Goal: Transaction & Acquisition: Download file/media

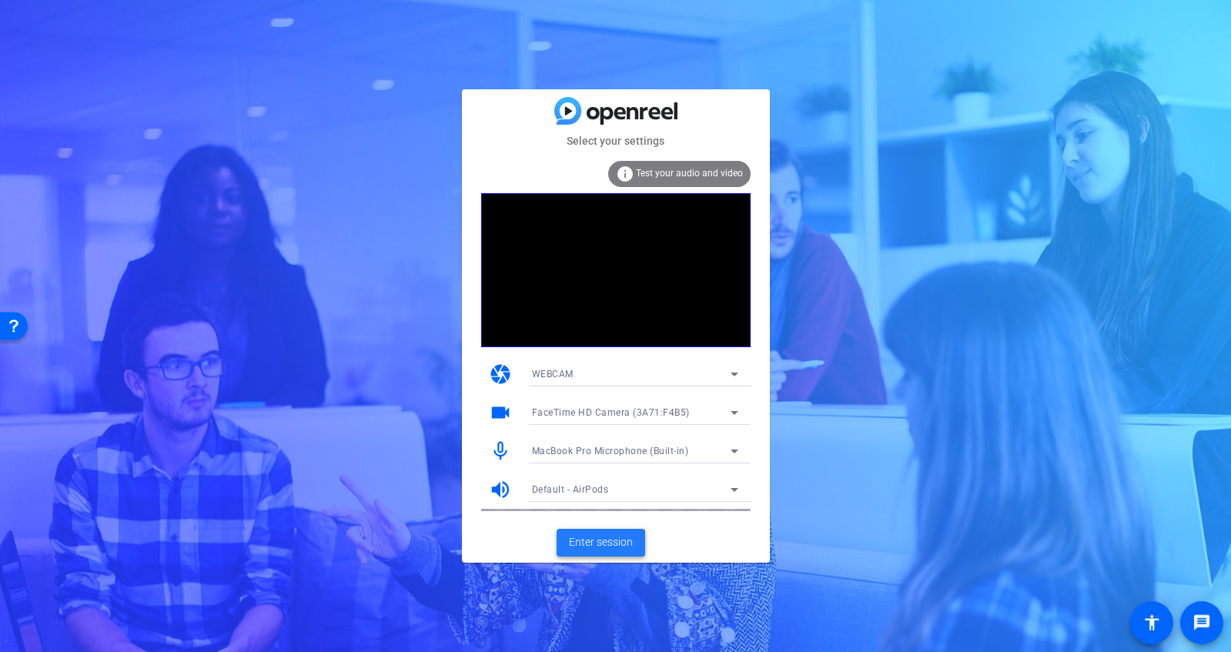
click at [616, 543] on span "Enter session" at bounding box center [601, 542] width 64 height 16
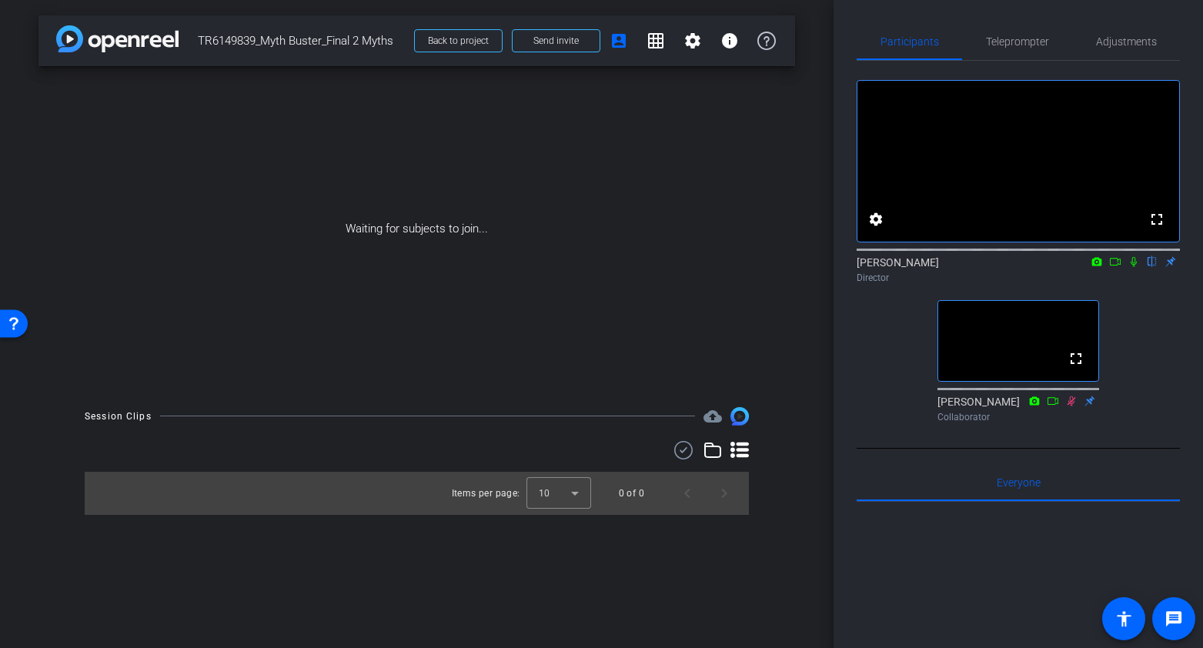
click at [1074, 355] on video at bounding box center [1018, 341] width 160 height 80
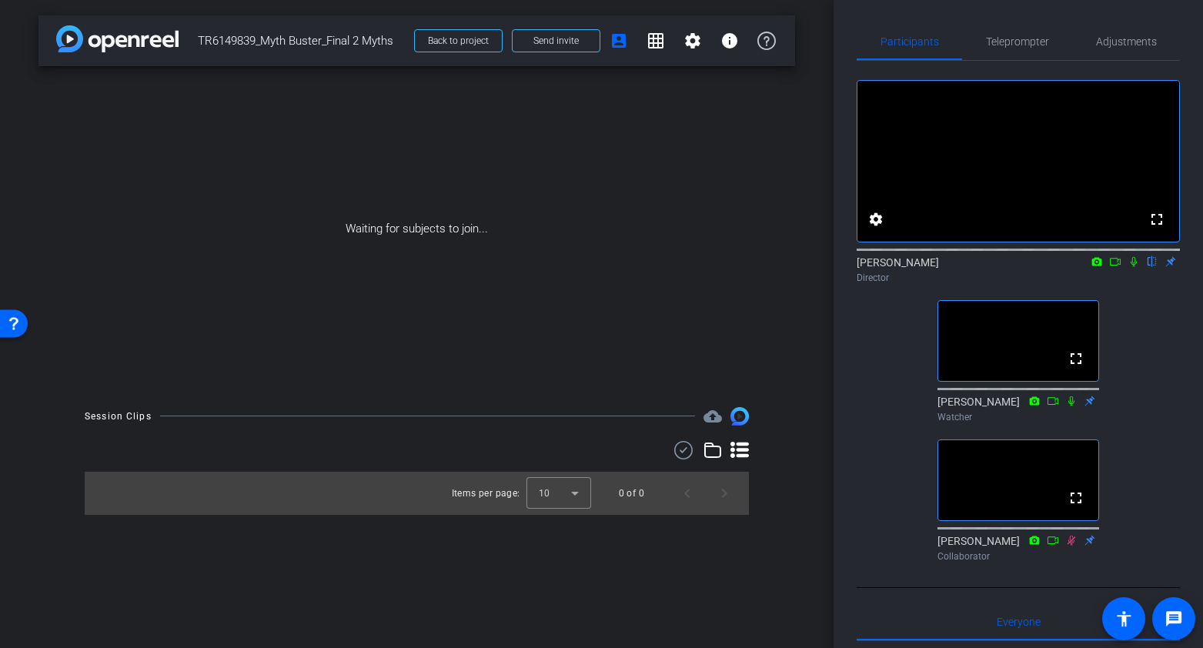
click at [1106, 281] on div "[PERSON_NAME] flip Director" at bounding box center [1018, 270] width 323 height 30
drag, startPoint x: 1114, startPoint y: 282, endPoint x: 1123, endPoint y: 283, distance: 8.6
click at [1114, 267] on icon at bounding box center [1115, 261] width 12 height 11
click at [1148, 267] on icon at bounding box center [1152, 261] width 12 height 11
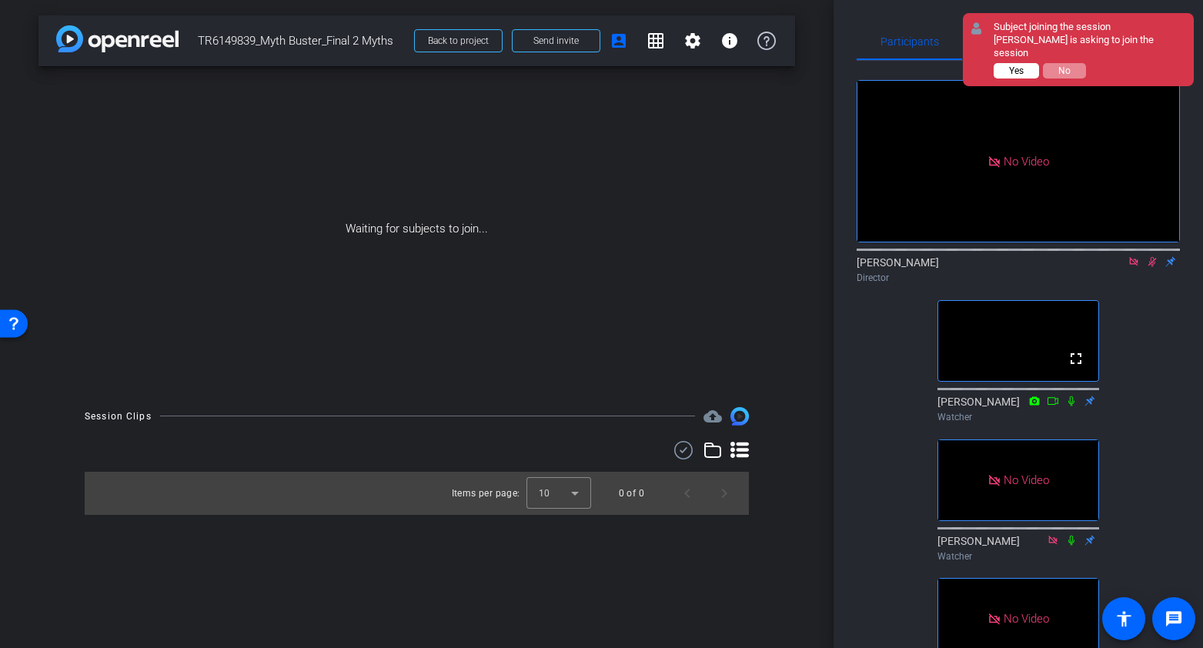
click at [1018, 65] on span "Yes" at bounding box center [1016, 70] width 15 height 11
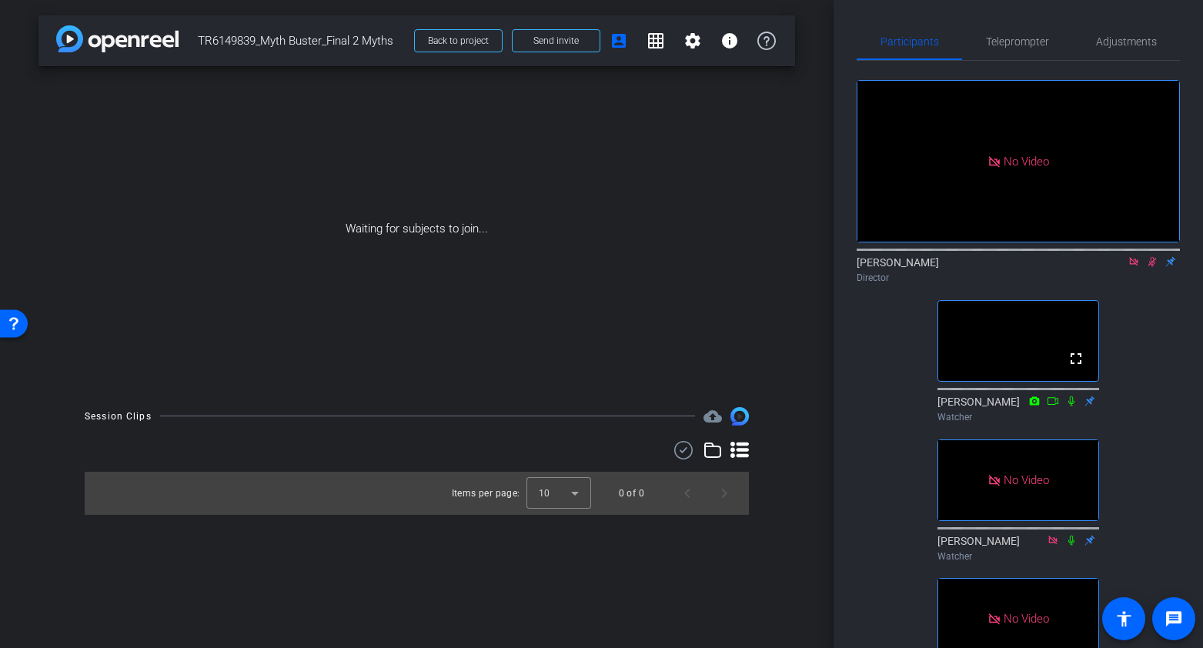
click at [1131, 267] on icon at bounding box center [1133, 261] width 12 height 11
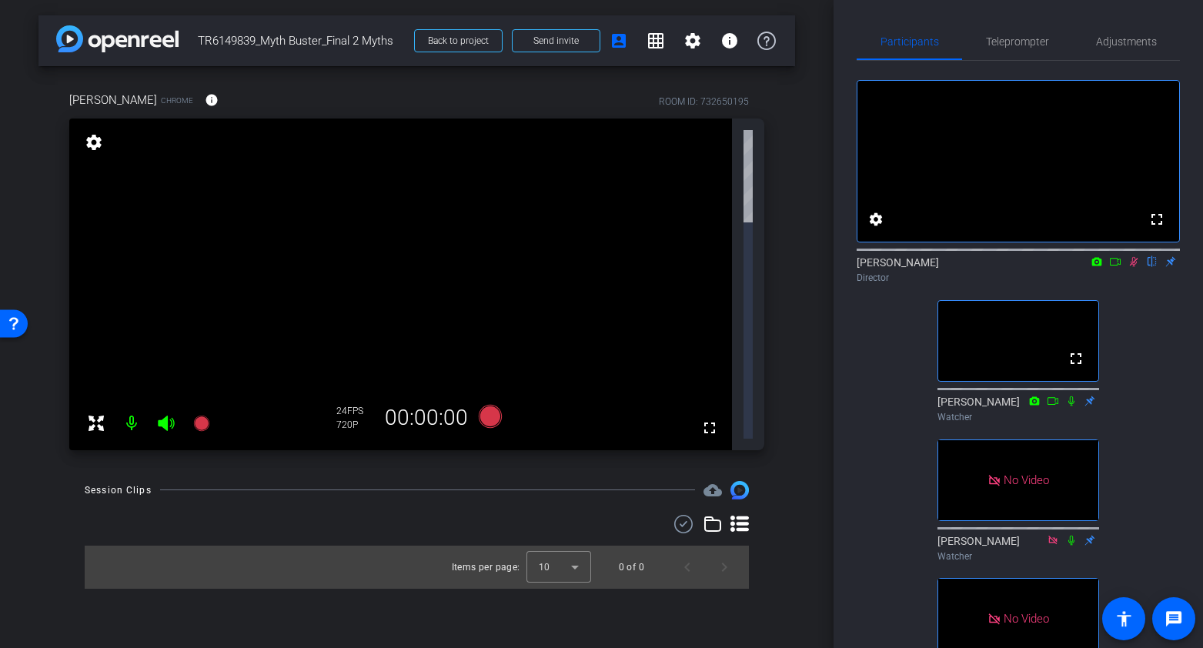
click at [1154, 268] on mat-icon "flip" at bounding box center [1152, 261] width 18 height 14
click at [1135, 267] on icon at bounding box center [1134, 262] width 8 height 10
click at [1149, 268] on mat-icon "flip" at bounding box center [1152, 261] width 18 height 14
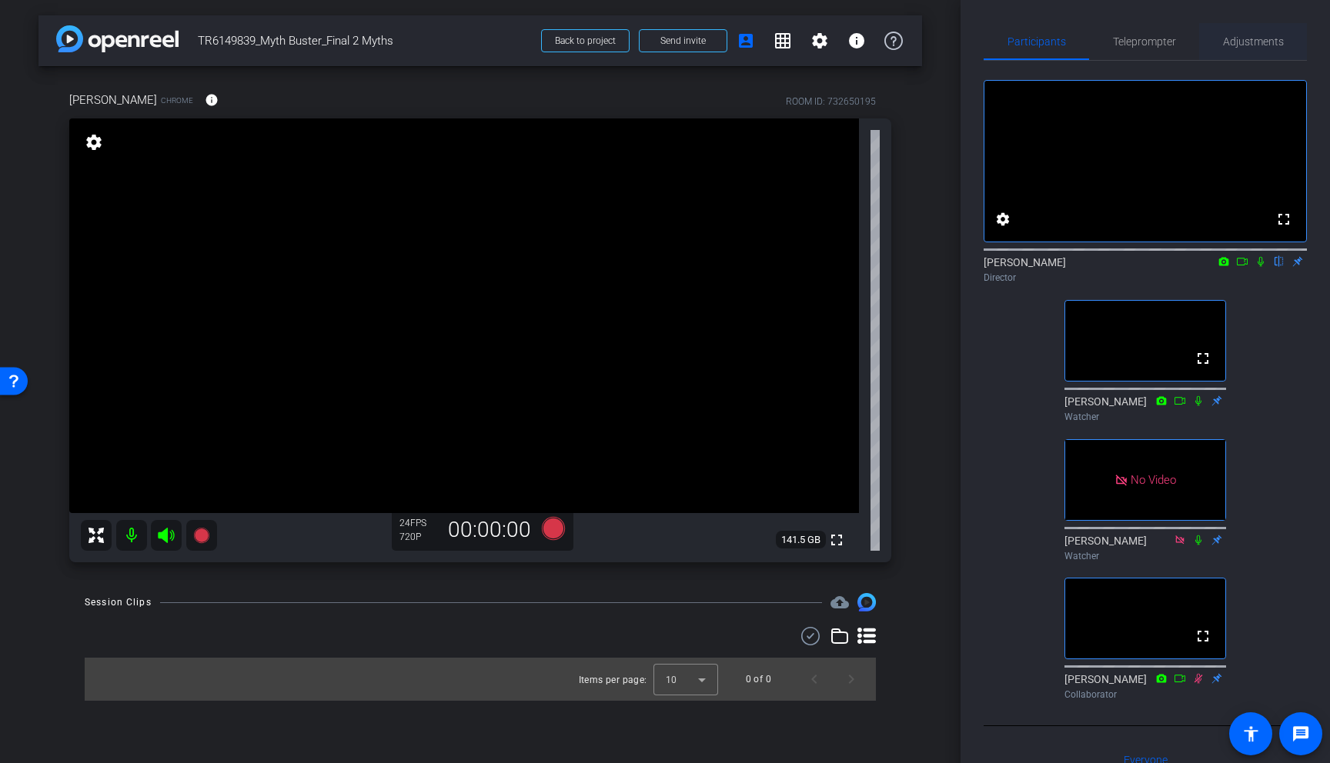
click at [1230, 47] on span "Adjustments" at bounding box center [1253, 41] width 61 height 11
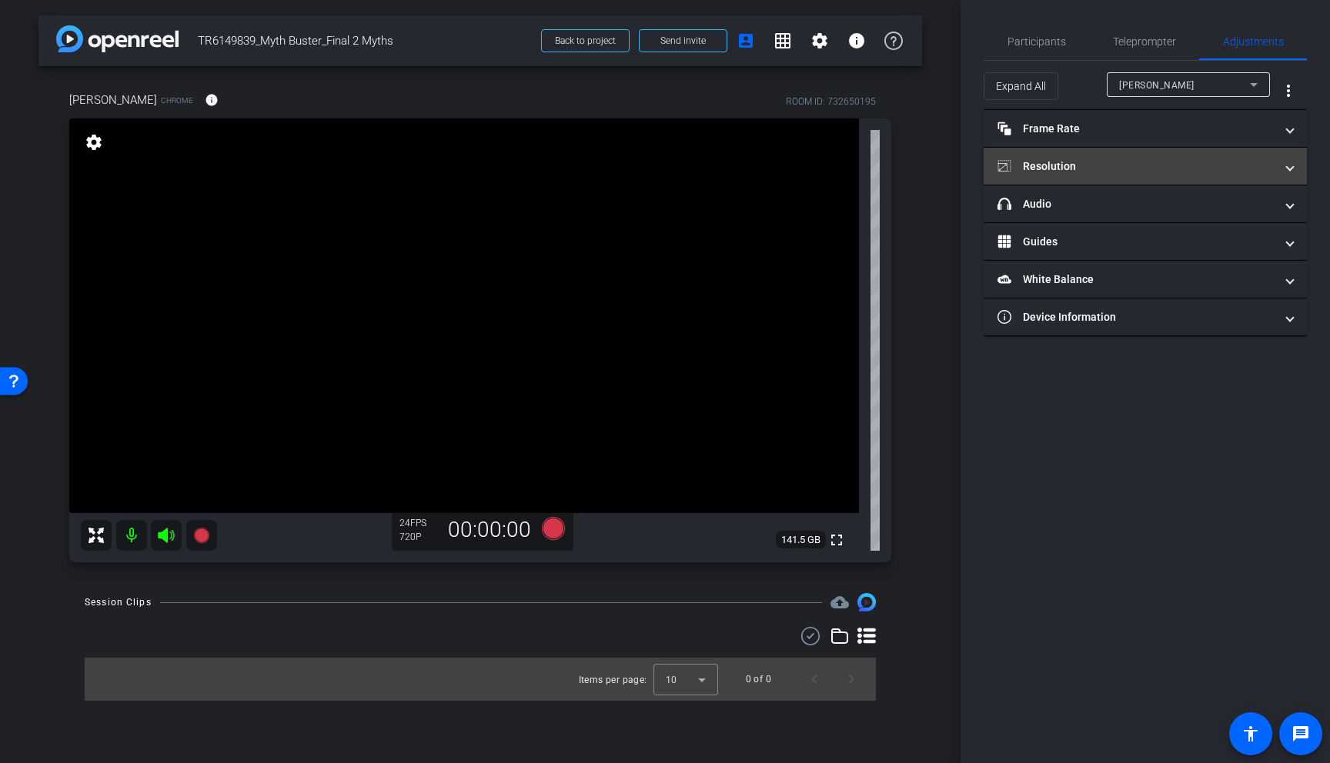
click at [1230, 167] on mat-expansion-panel-header "Resolution" at bounding box center [1144, 166] width 323 height 37
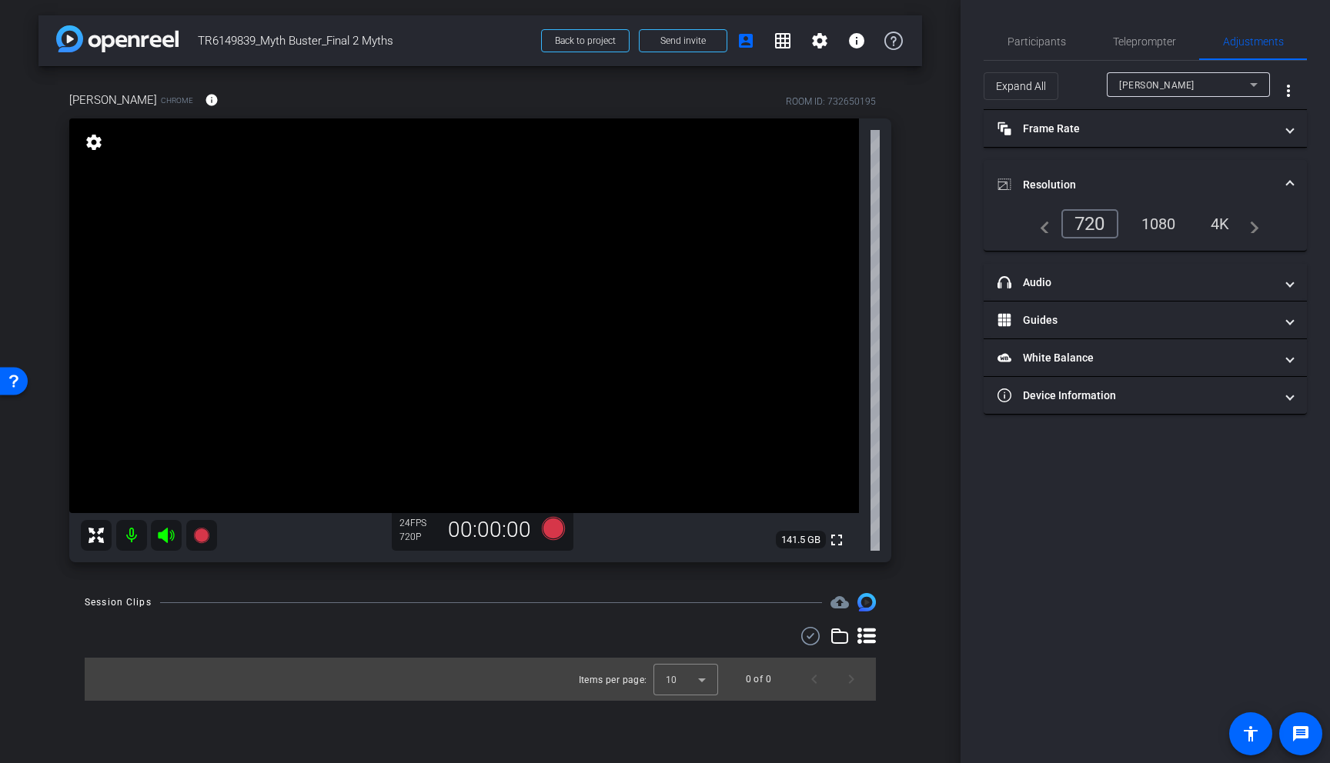
click at [1151, 224] on div "1080" at bounding box center [1159, 224] width 58 height 26
click at [551, 529] on icon at bounding box center [553, 528] width 23 height 23
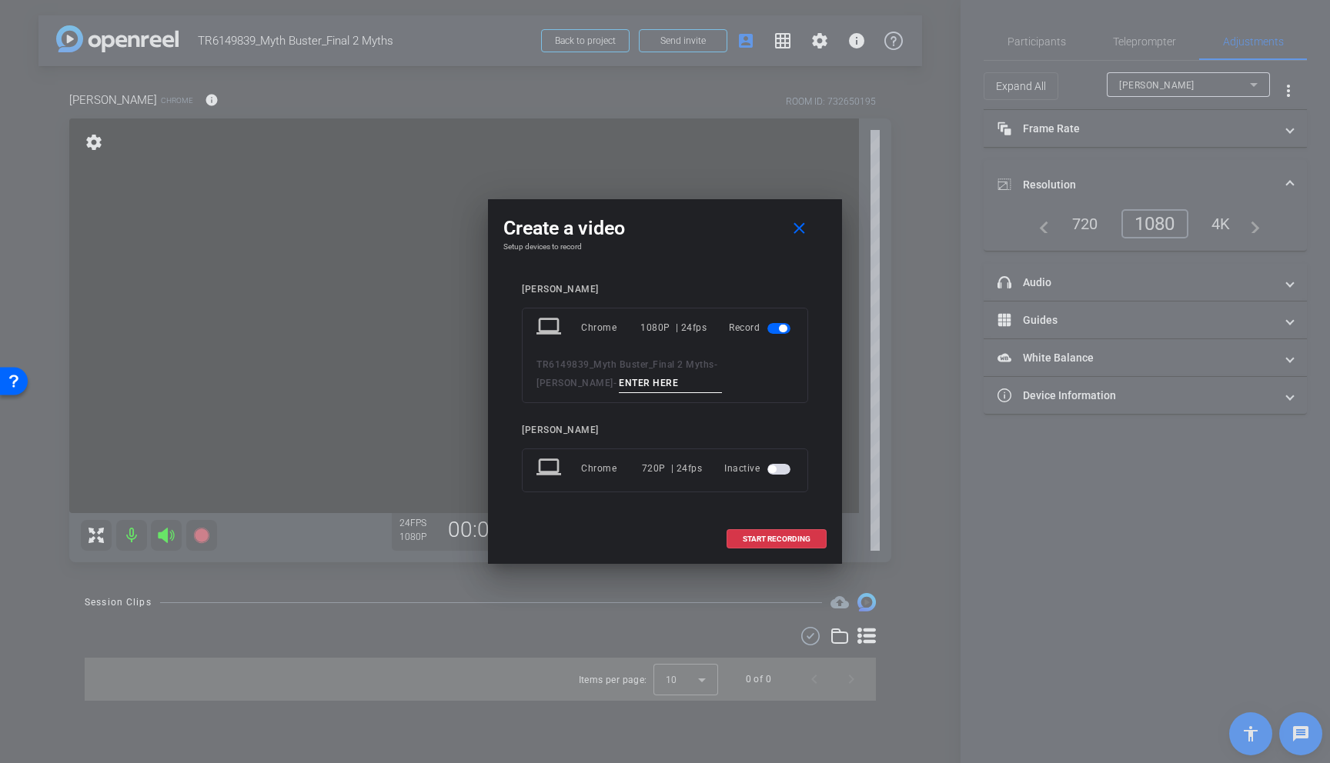
click at [619, 386] on input at bounding box center [670, 383] width 103 height 19
type input "test"
click at [774, 539] on span "START RECORDING" at bounding box center [777, 540] width 68 height 8
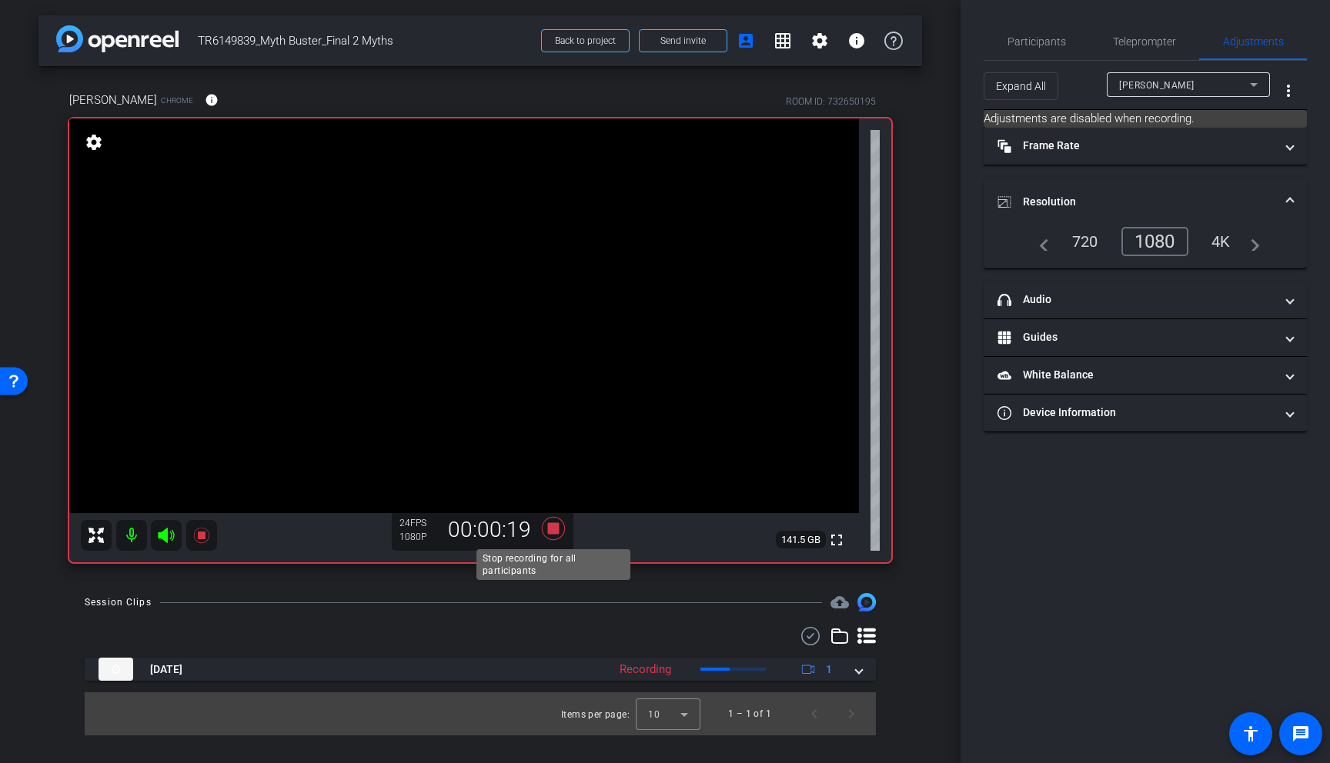
click at [553, 529] on icon at bounding box center [553, 528] width 23 height 23
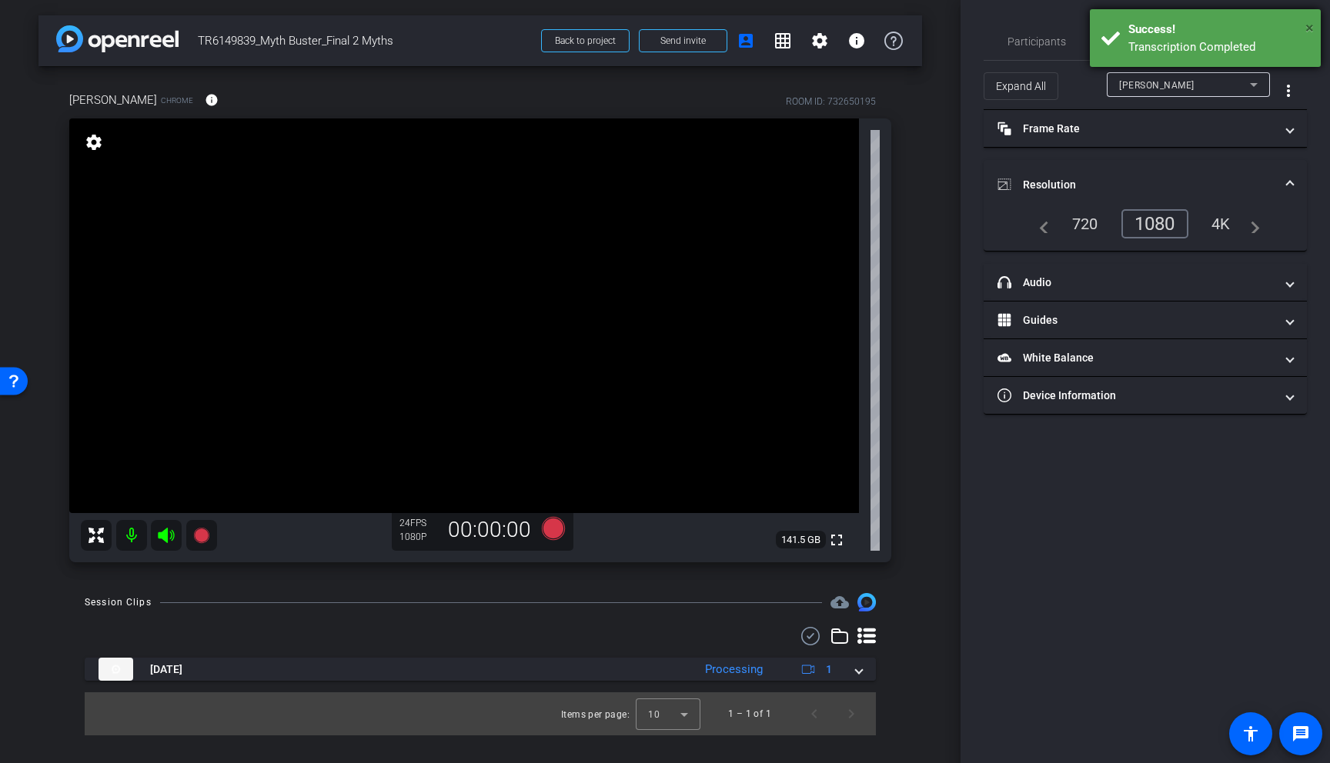
click at [1230, 25] on span "×" at bounding box center [1309, 27] width 8 height 18
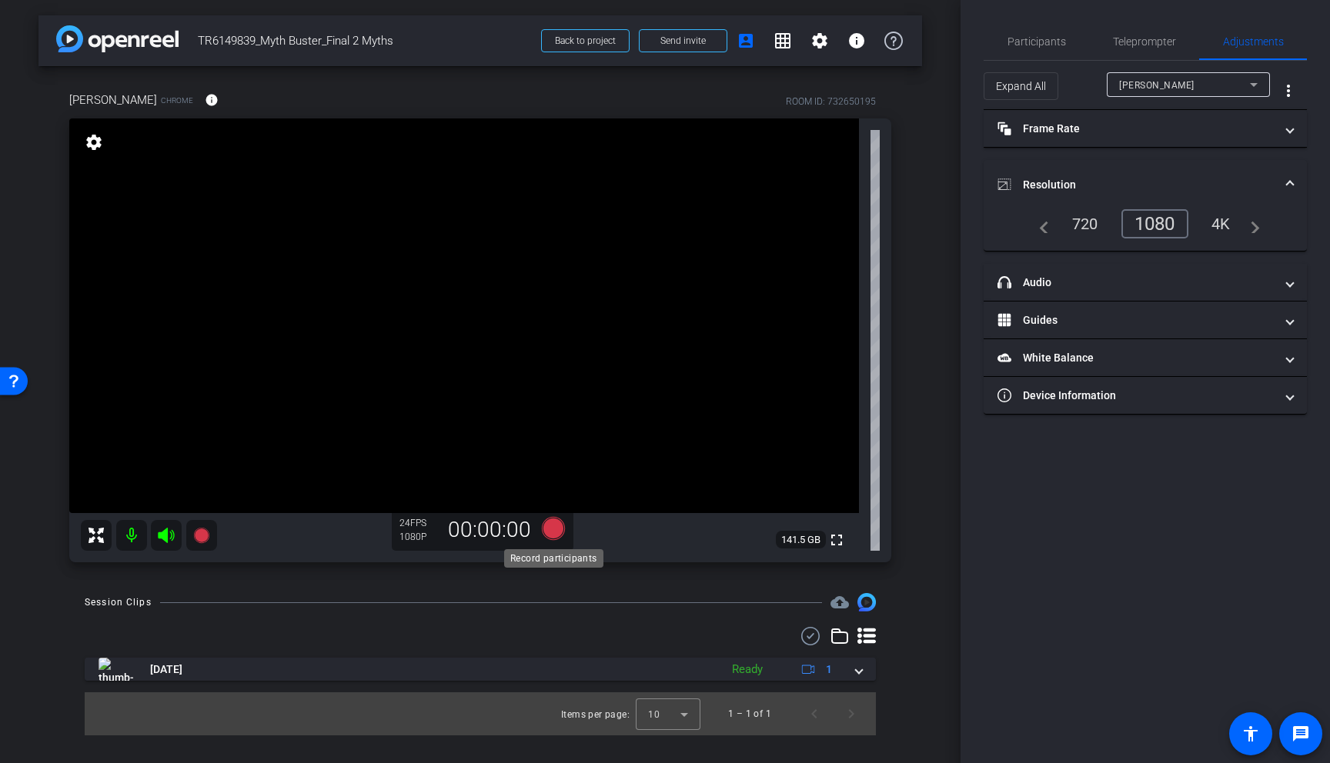
click at [555, 530] on icon at bounding box center [553, 528] width 23 height 23
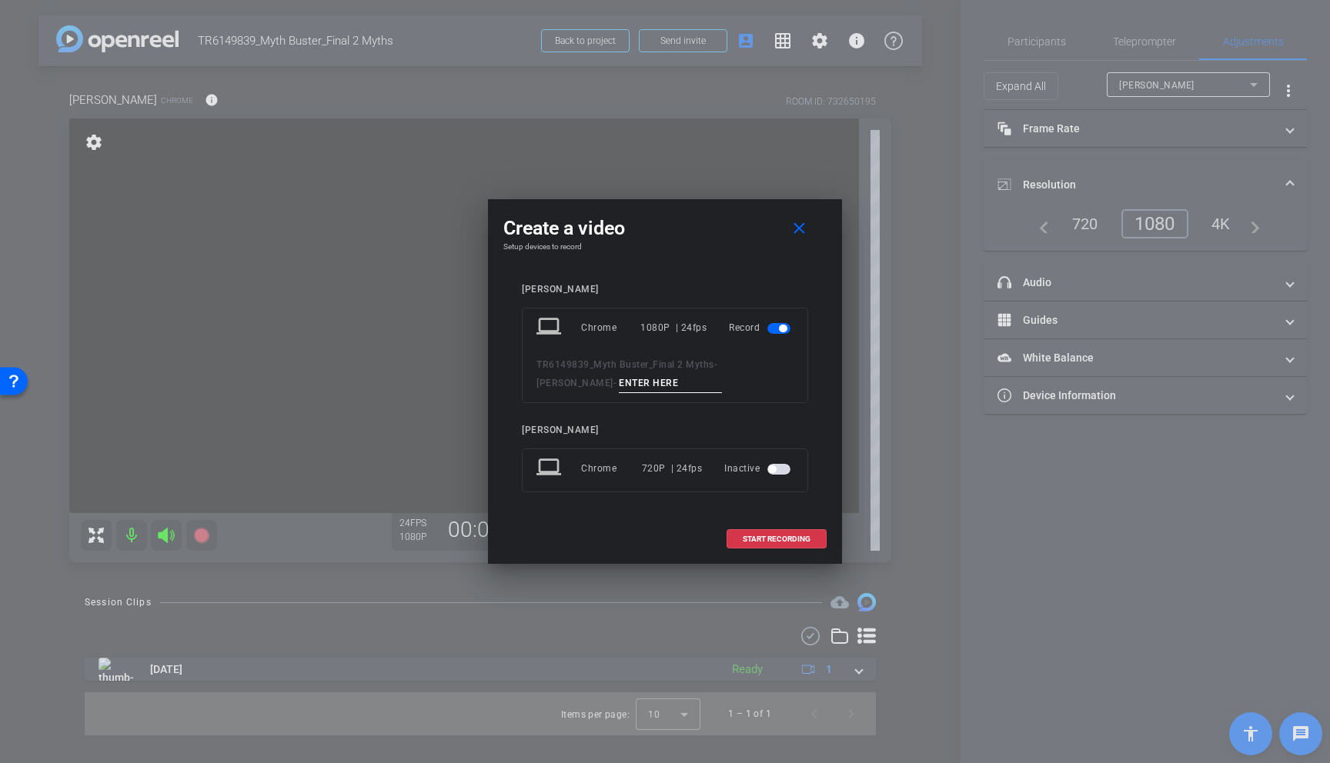
drag, startPoint x: 605, startPoint y: 386, endPoint x: 411, endPoint y: 366, distance: 195.0
click at [410, 366] on div "Create a video close Setup devices to record [PERSON_NAME] laptop Chrome 1080P …" at bounding box center [665, 381] width 1330 height 763
type input "test02"
click at [794, 538] on span "START RECORDING" at bounding box center [777, 540] width 68 height 8
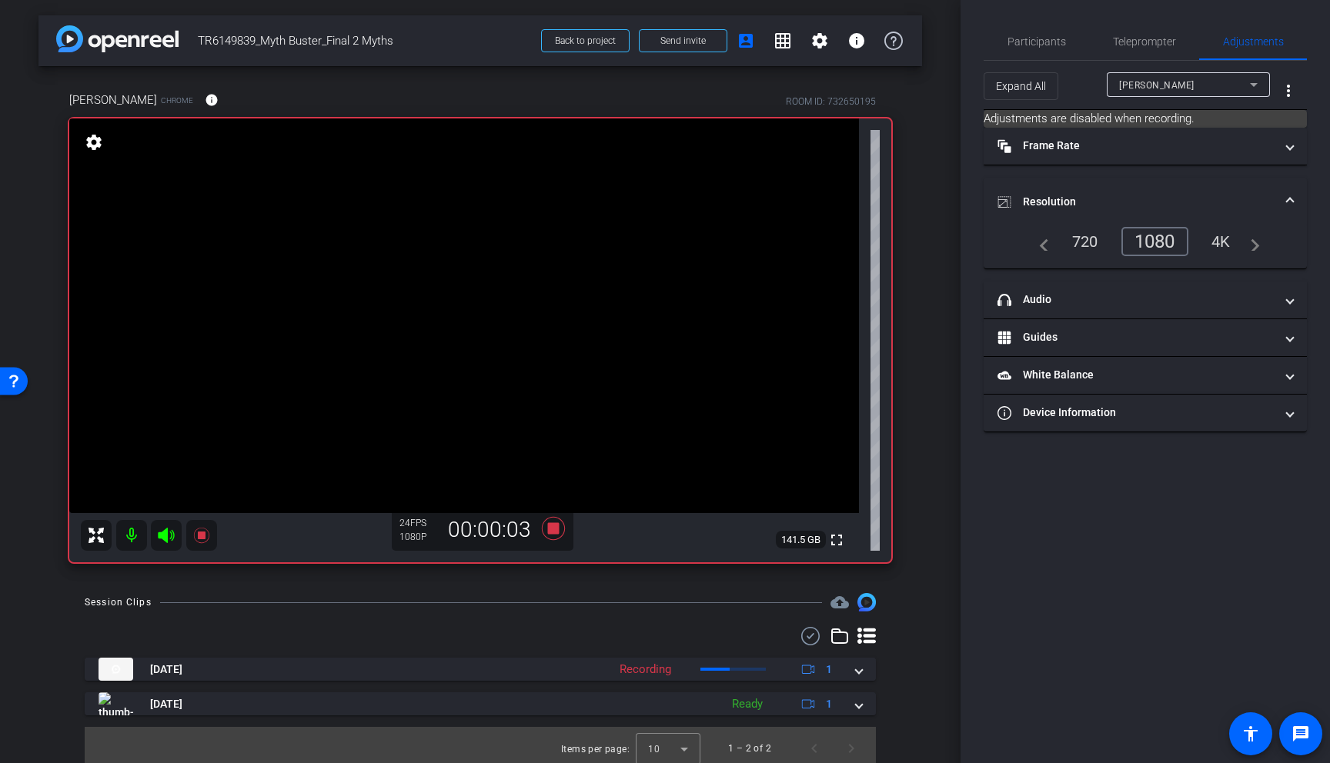
scroll to position [7, 0]
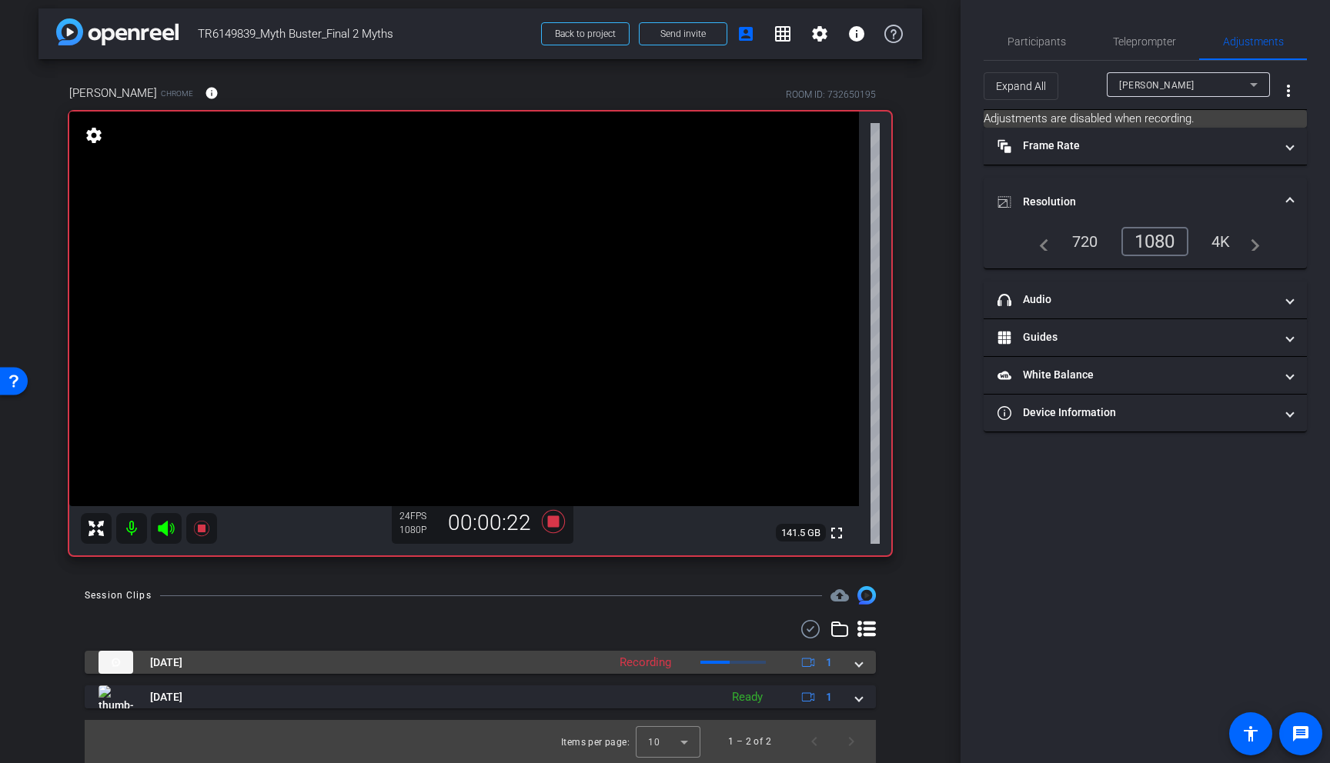
drag, startPoint x: 860, startPoint y: 666, endPoint x: 853, endPoint y: 660, distance: 9.8
click at [858, 651] on span at bounding box center [859, 663] width 6 height 16
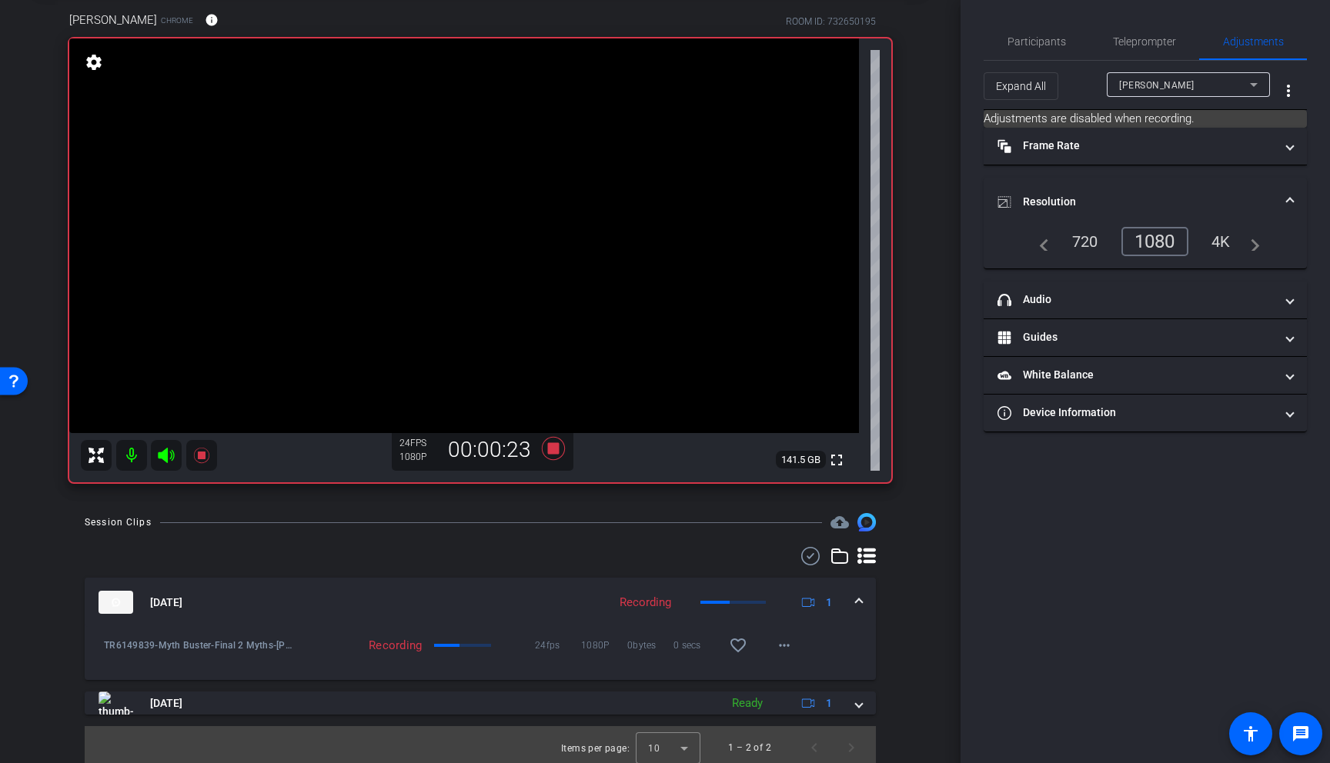
scroll to position [86, 0]
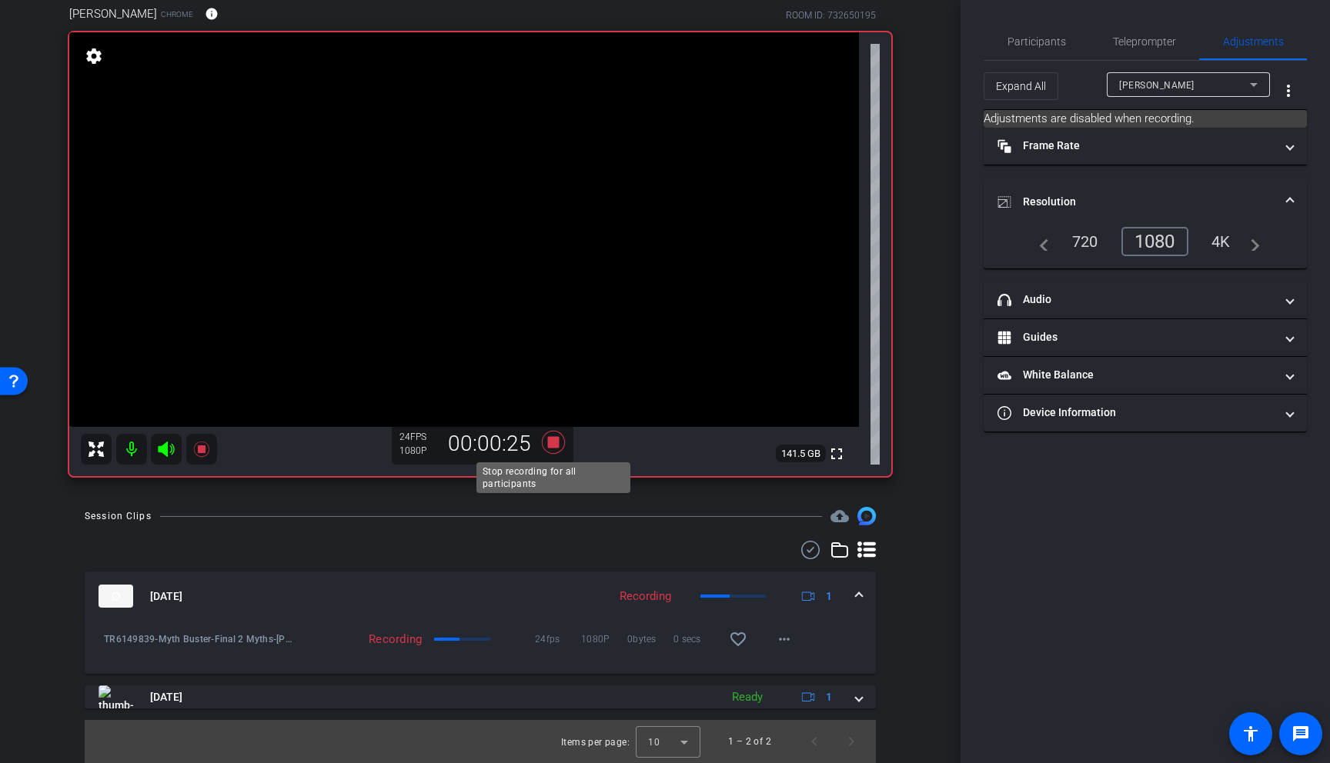
click at [555, 442] on icon at bounding box center [553, 442] width 23 height 23
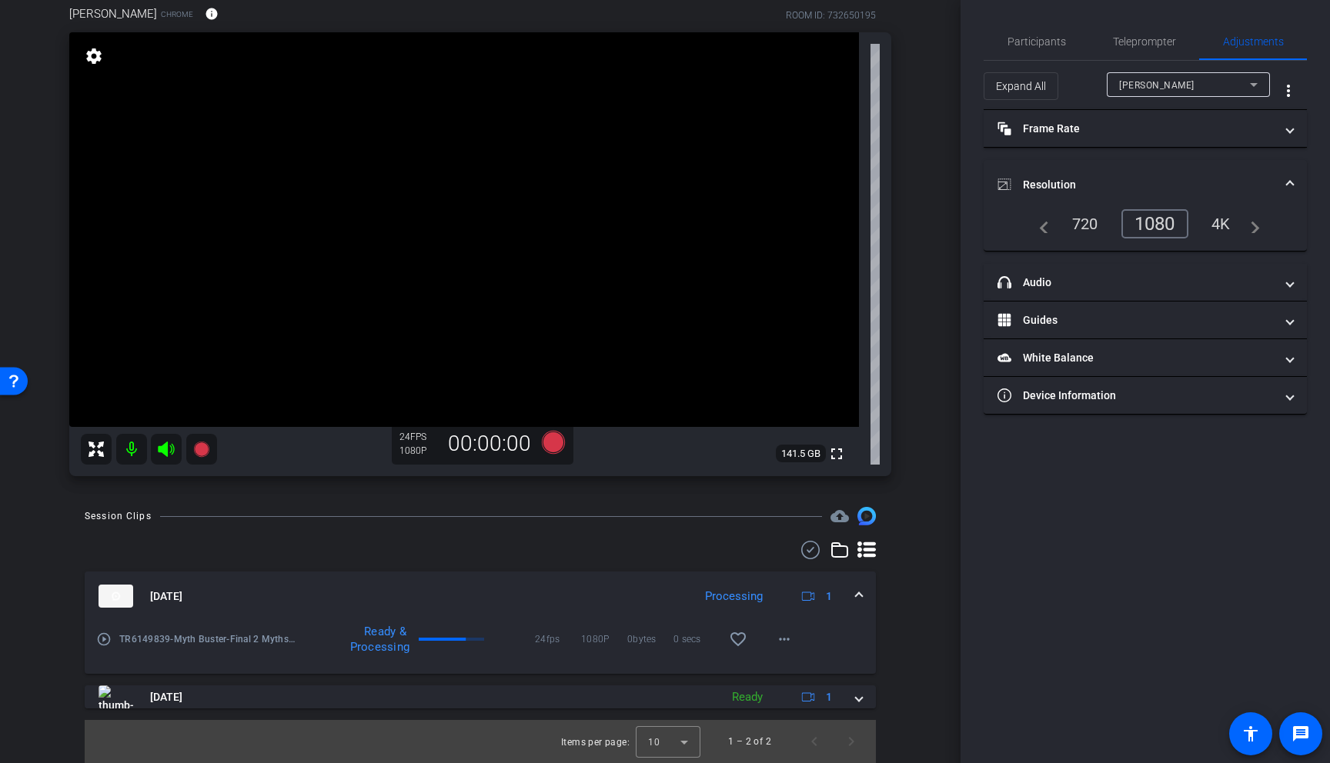
click at [102, 641] on mat-icon "play_circle_outline" at bounding box center [103, 639] width 15 height 15
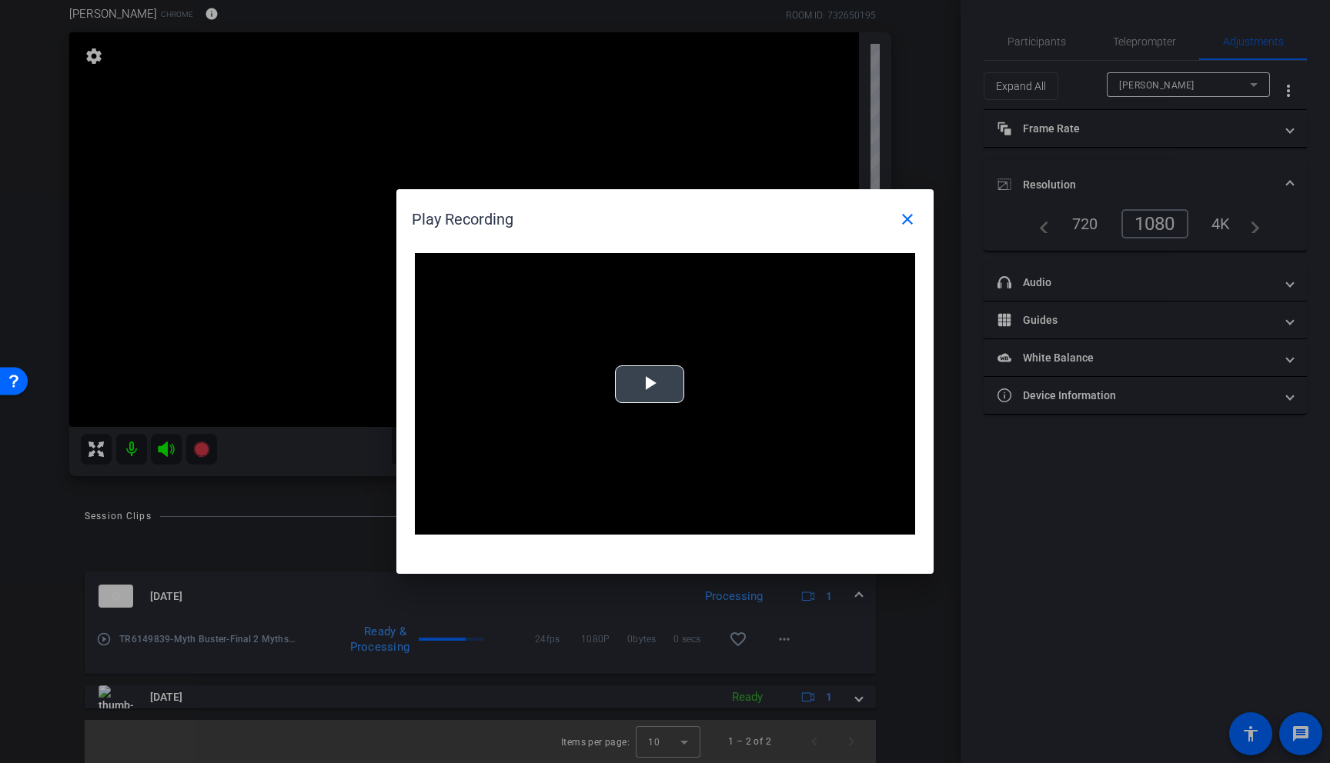
click at [649, 385] on span "Video Player" at bounding box center [649, 385] width 0 height 0
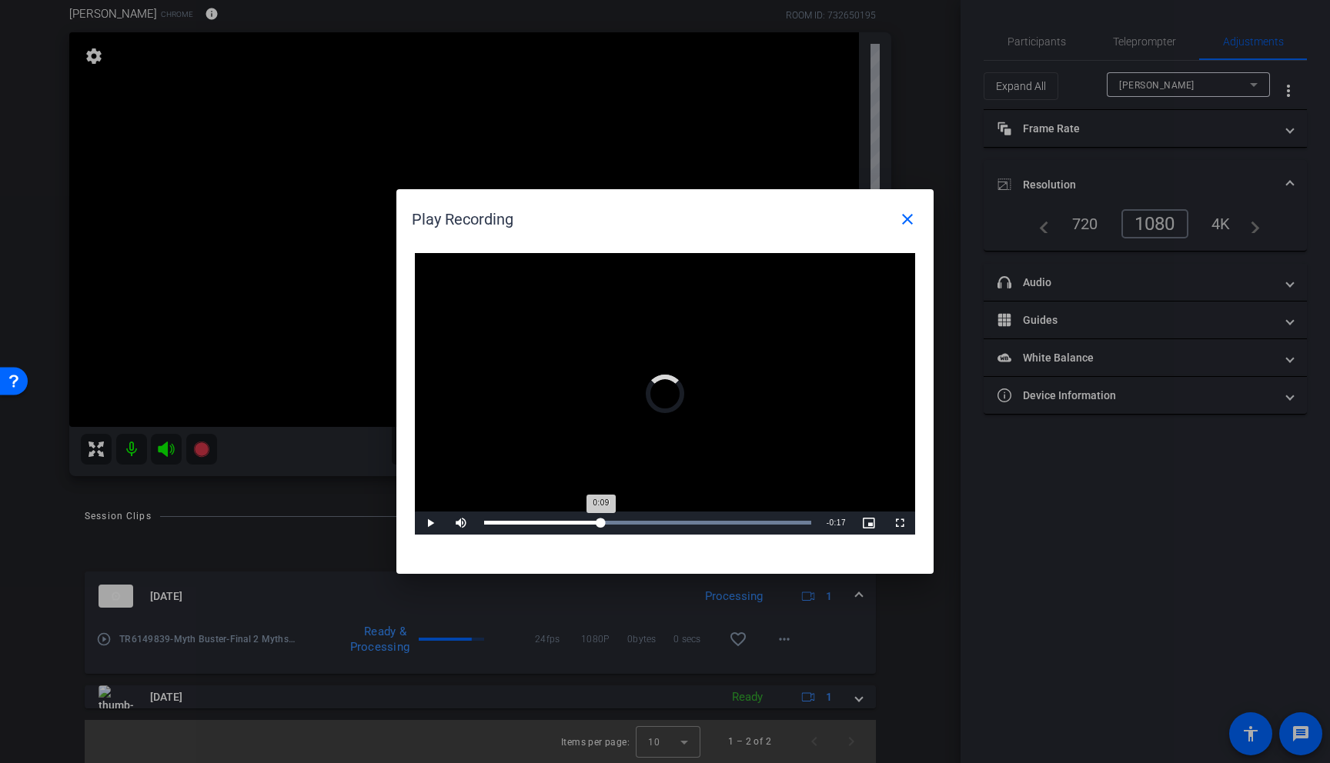
drag, startPoint x: 601, startPoint y: 517, endPoint x: 614, endPoint y: 519, distance: 13.2
click at [602, 517] on div "Loaded : 100.00% 0:09 0:09" at bounding box center [647, 523] width 342 height 23
click at [650, 519] on div "Loaded : 100.00% 0:13 0:09" at bounding box center [647, 523] width 342 height 23
drag, startPoint x: 681, startPoint y: 519, endPoint x: 689, endPoint y: 519, distance: 7.7
click at [681, 519] on div "Loaded : 100.00% 0:15 0:15" at bounding box center [647, 523] width 342 height 23
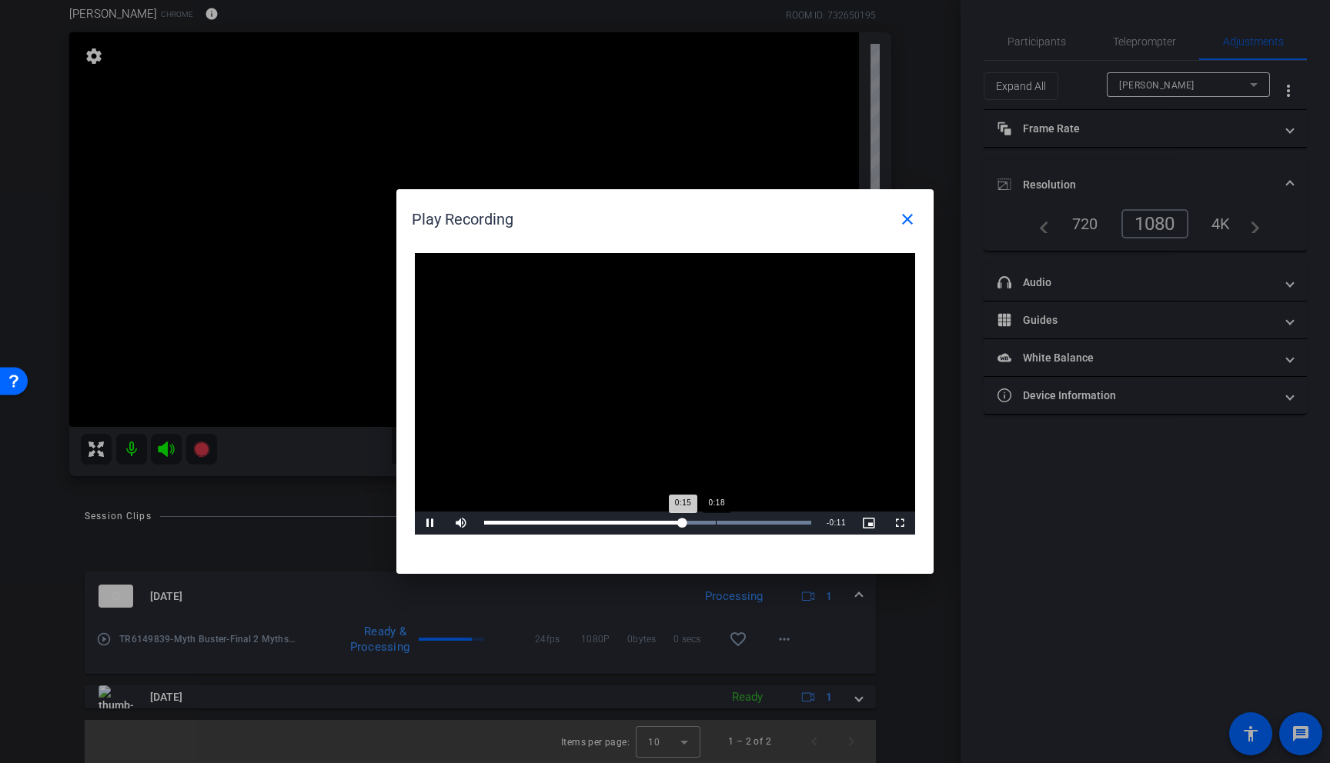
click at [716, 519] on div "Loaded : 100.00% 0:18 0:15" at bounding box center [647, 523] width 342 height 23
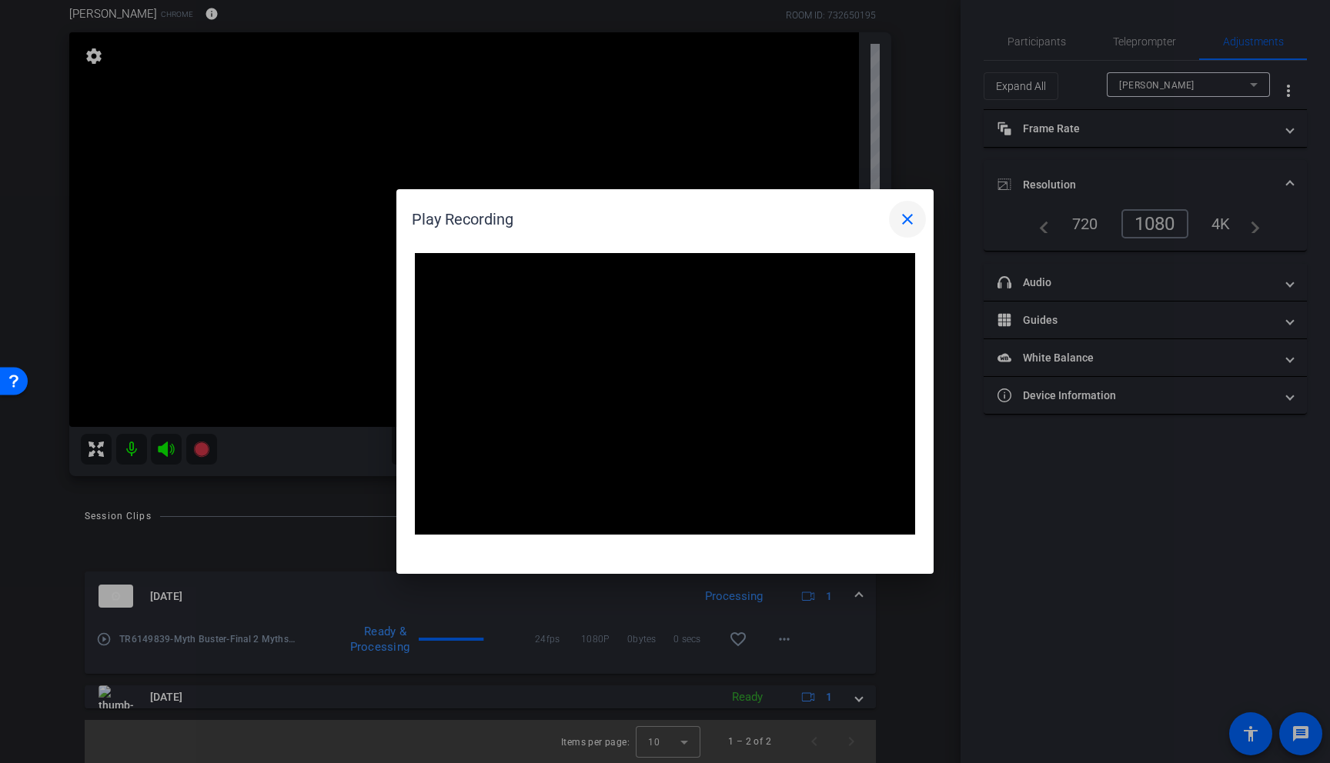
click at [913, 226] on mat-icon "close" at bounding box center [907, 219] width 18 height 18
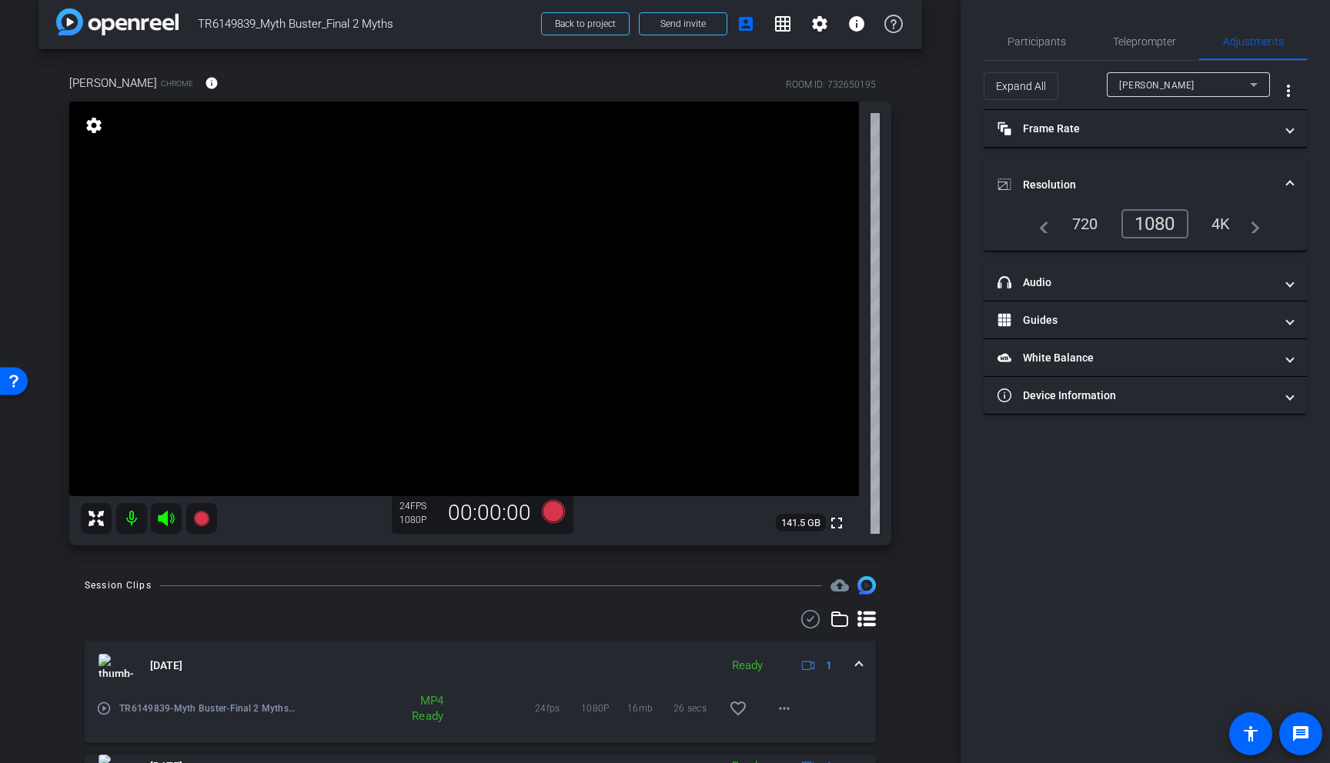
scroll to position [0, 0]
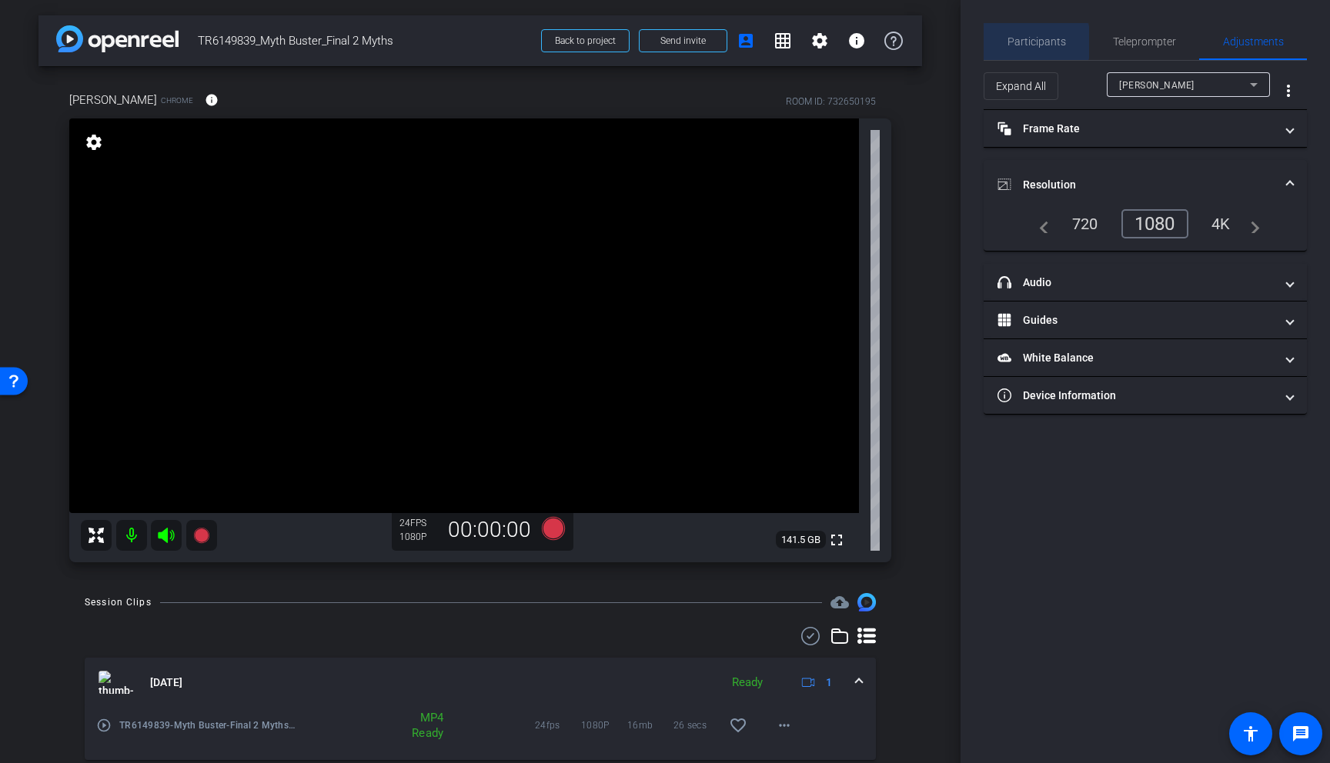
click at [1035, 42] on span "Participants" at bounding box center [1036, 41] width 58 height 11
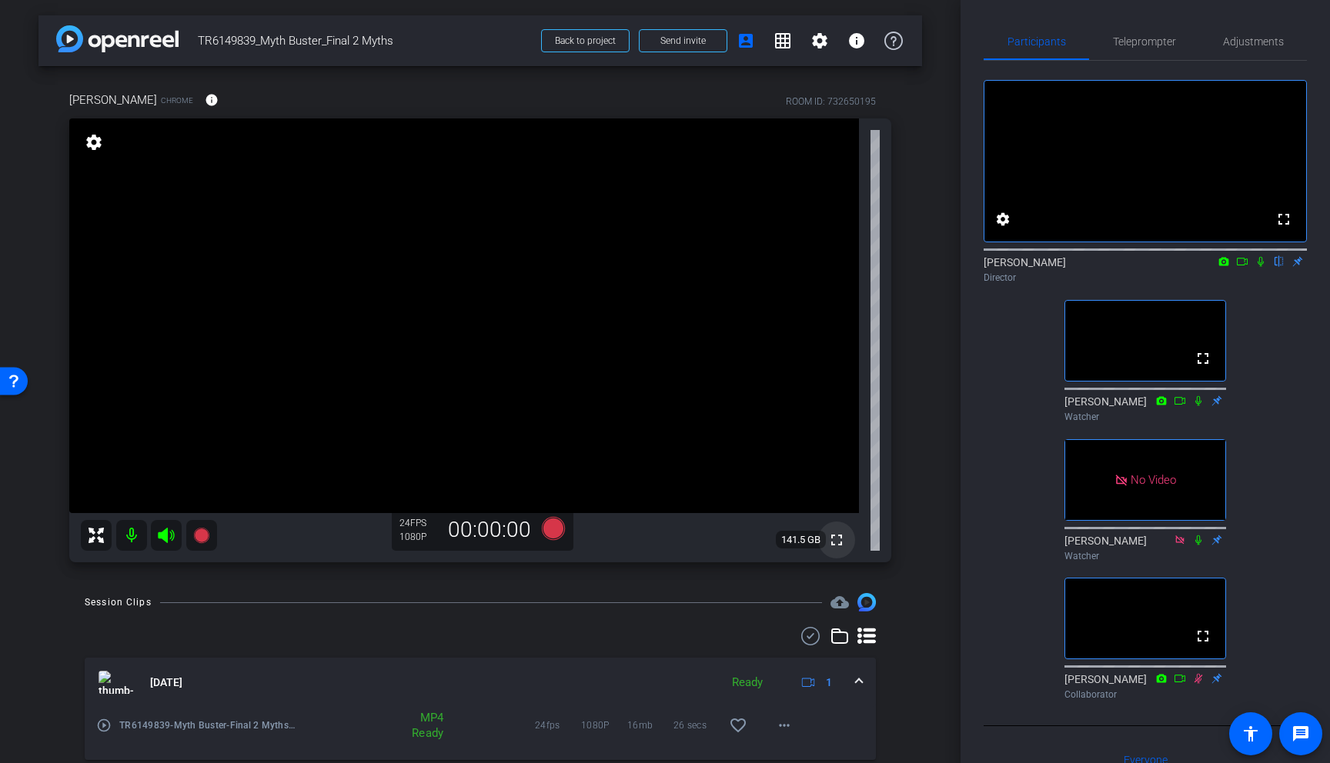
click at [839, 544] on mat-icon "fullscreen" at bounding box center [836, 540] width 18 height 18
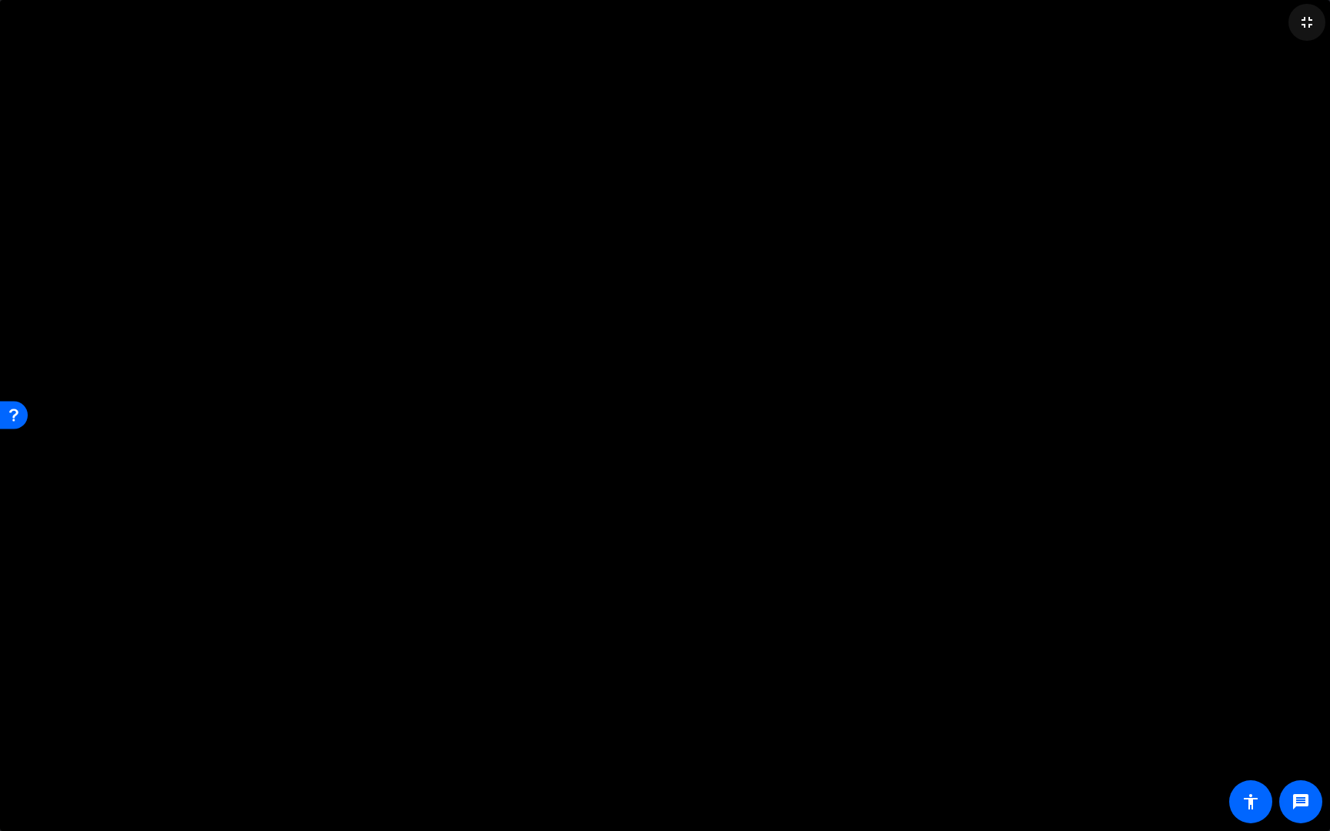
click at [1230, 25] on mat-icon "fullscreen_exit" at bounding box center [1306, 22] width 18 height 18
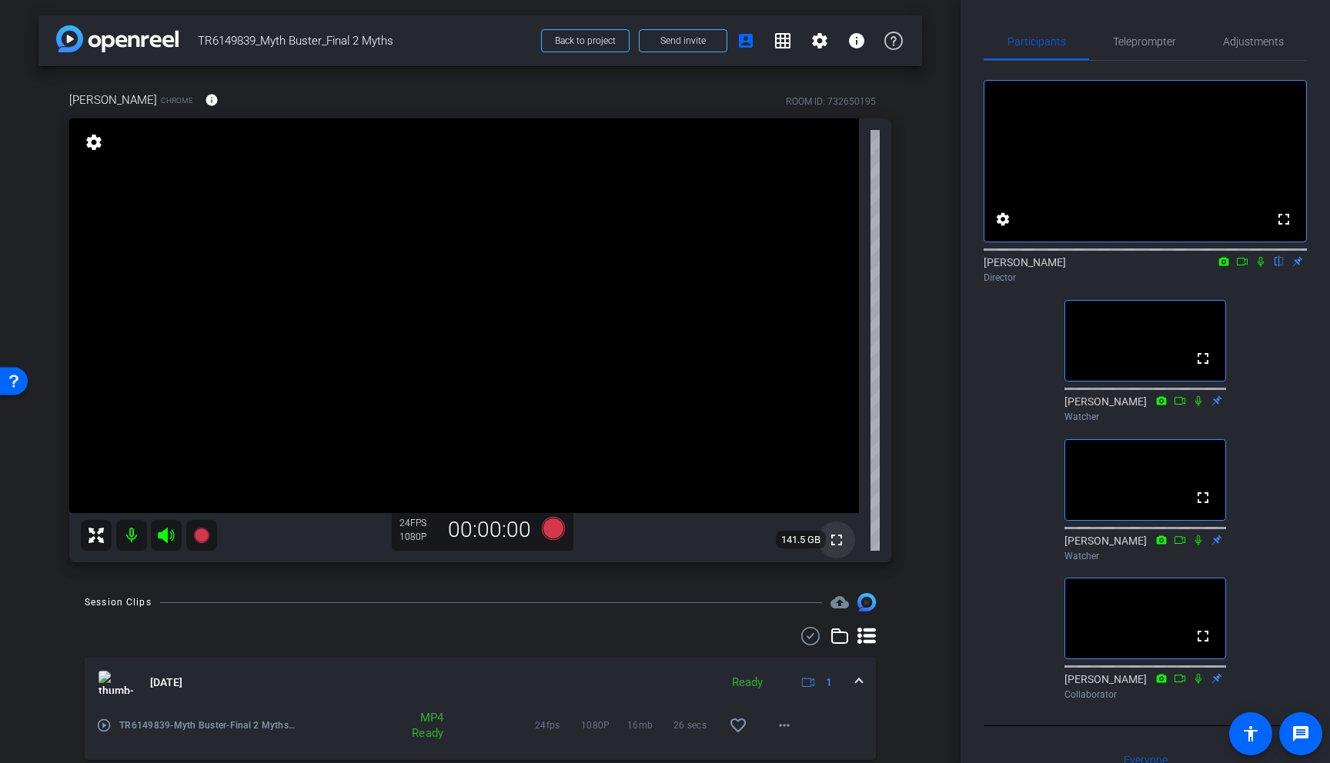
click at [842, 542] on mat-icon "fullscreen" at bounding box center [836, 540] width 18 height 18
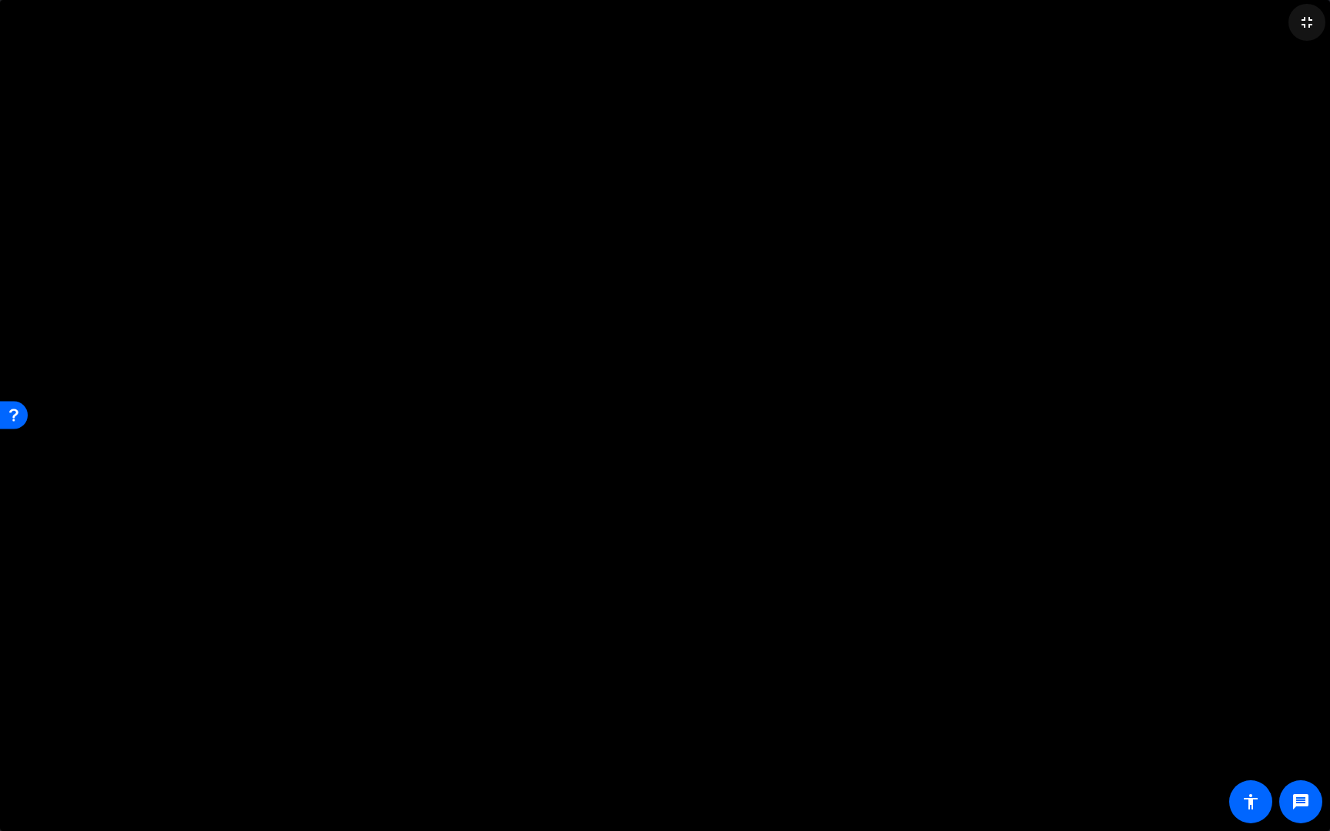
click at [1230, 22] on mat-icon "fullscreen_exit" at bounding box center [1306, 22] width 18 height 18
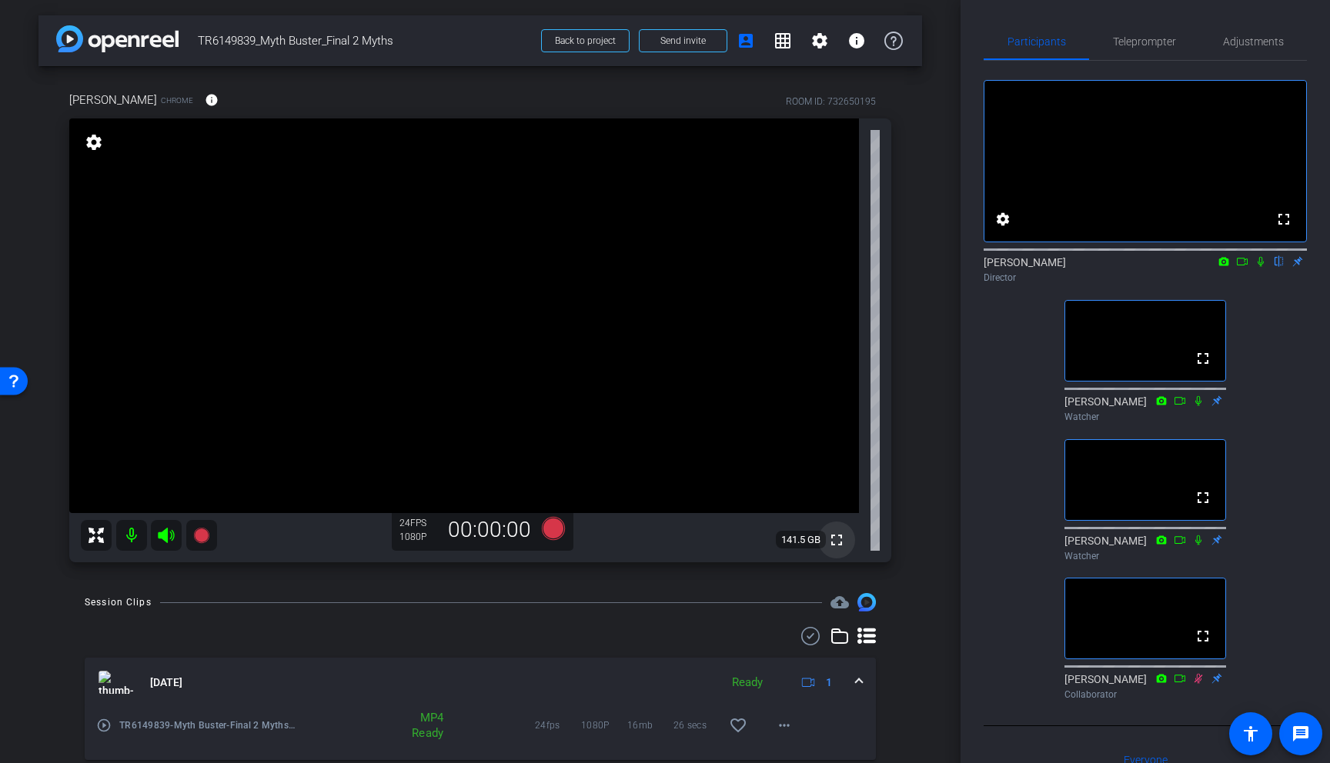
click at [839, 543] on mat-icon "fullscreen" at bounding box center [836, 540] width 18 height 18
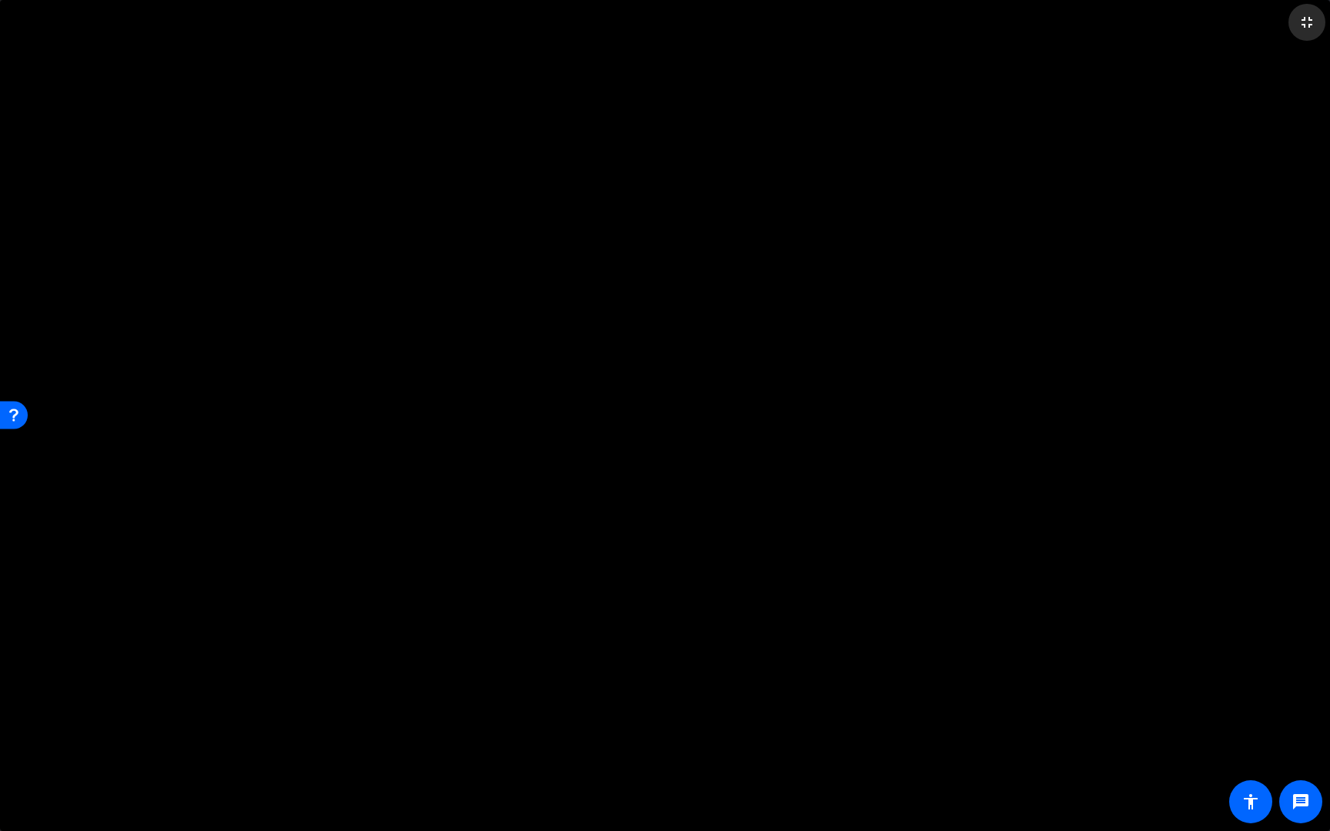
click at [1230, 22] on mat-icon "fullscreen_exit" at bounding box center [1306, 22] width 18 height 18
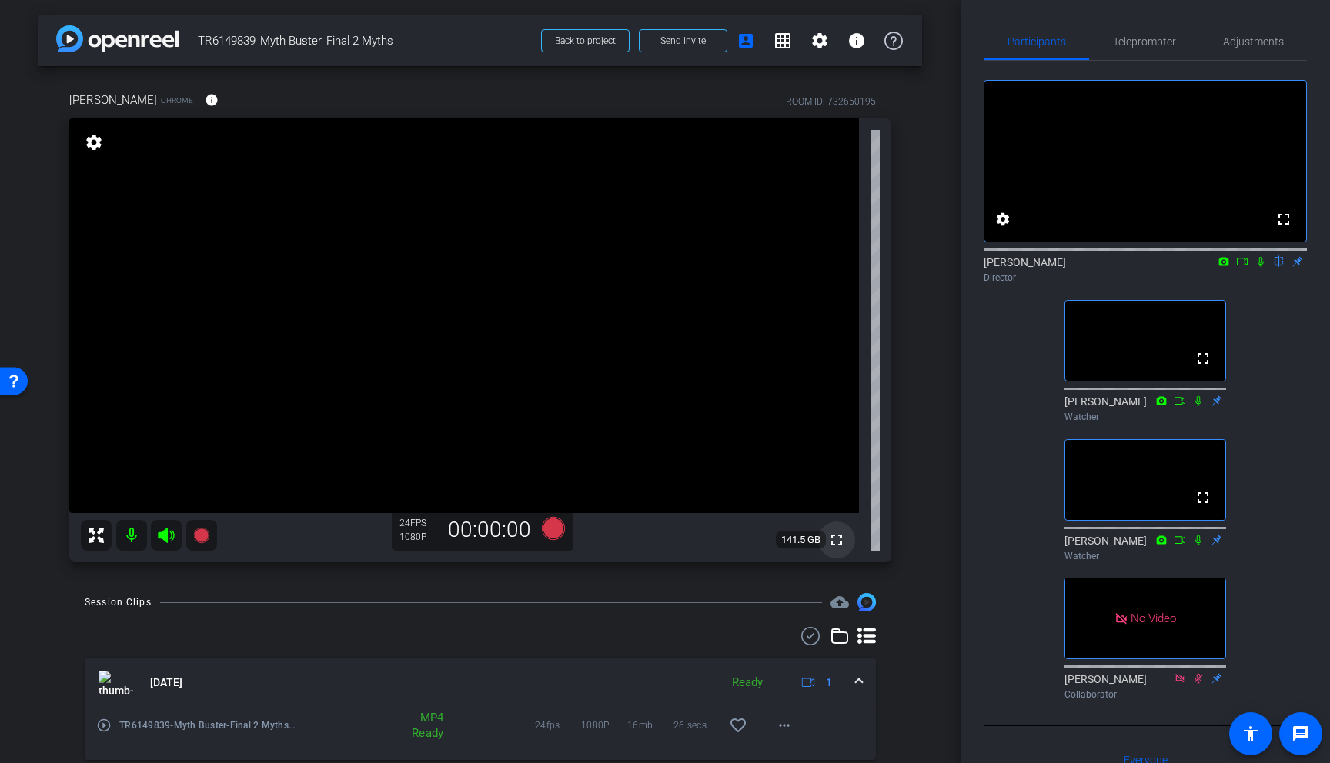
click at [838, 540] on mat-icon "fullscreen" at bounding box center [836, 540] width 18 height 18
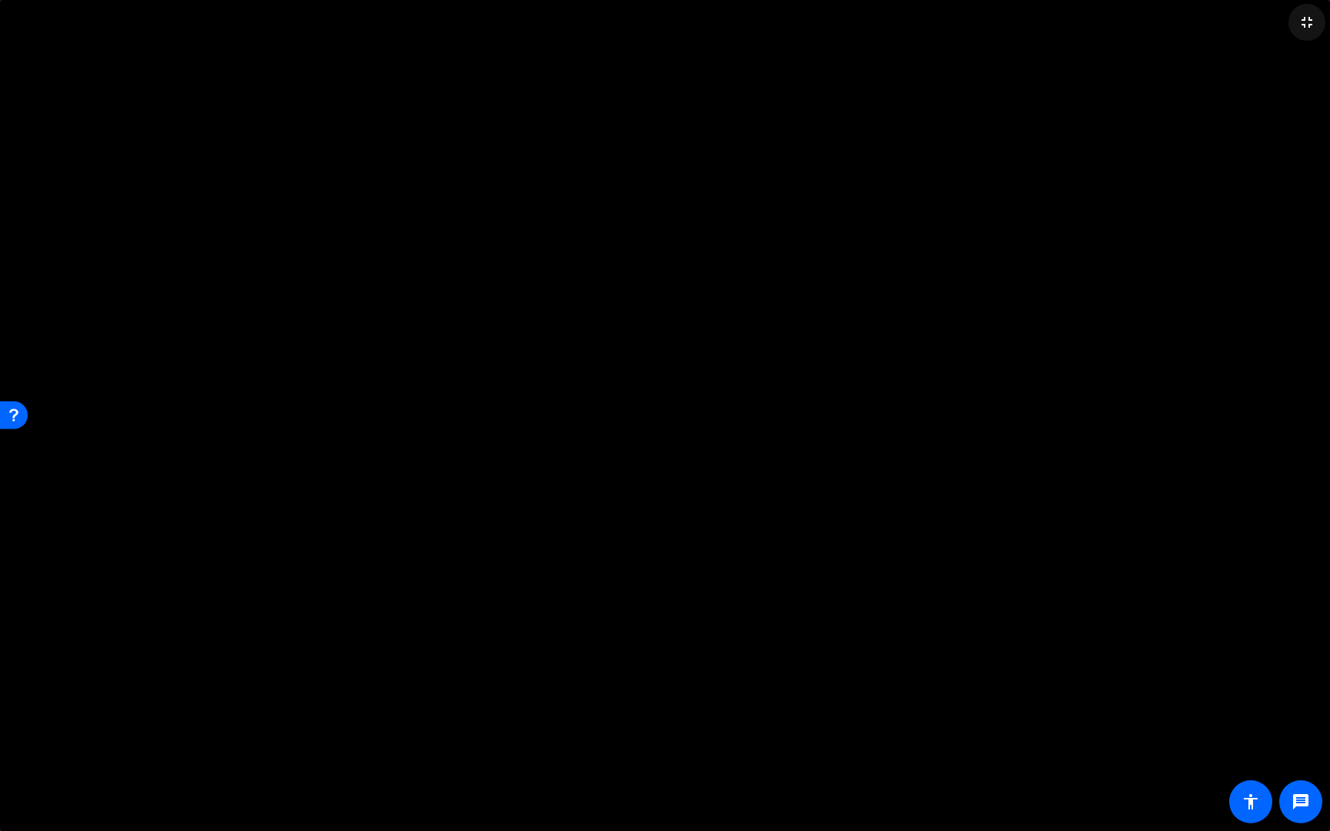
click at [1230, 25] on mat-icon "fullscreen_exit" at bounding box center [1306, 22] width 18 height 18
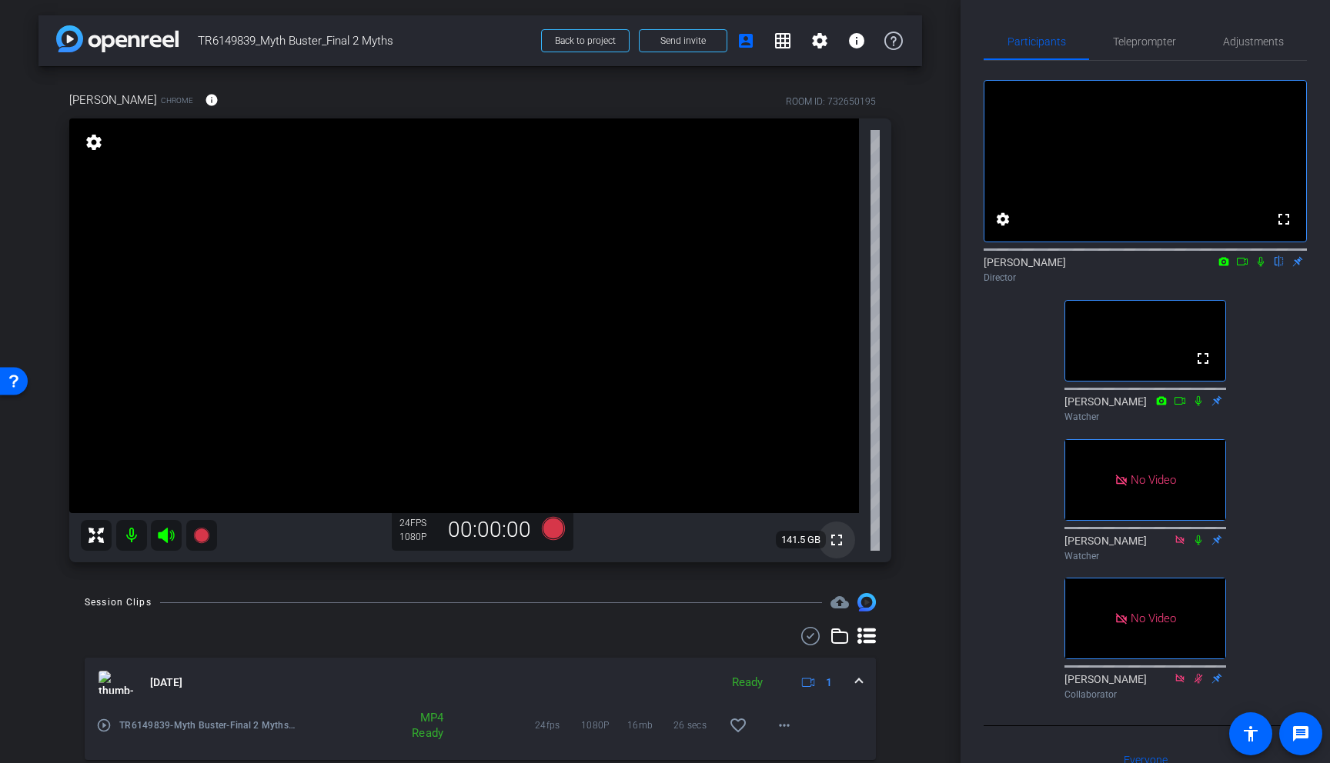
click at [838, 538] on mat-icon "fullscreen" at bounding box center [836, 540] width 18 height 18
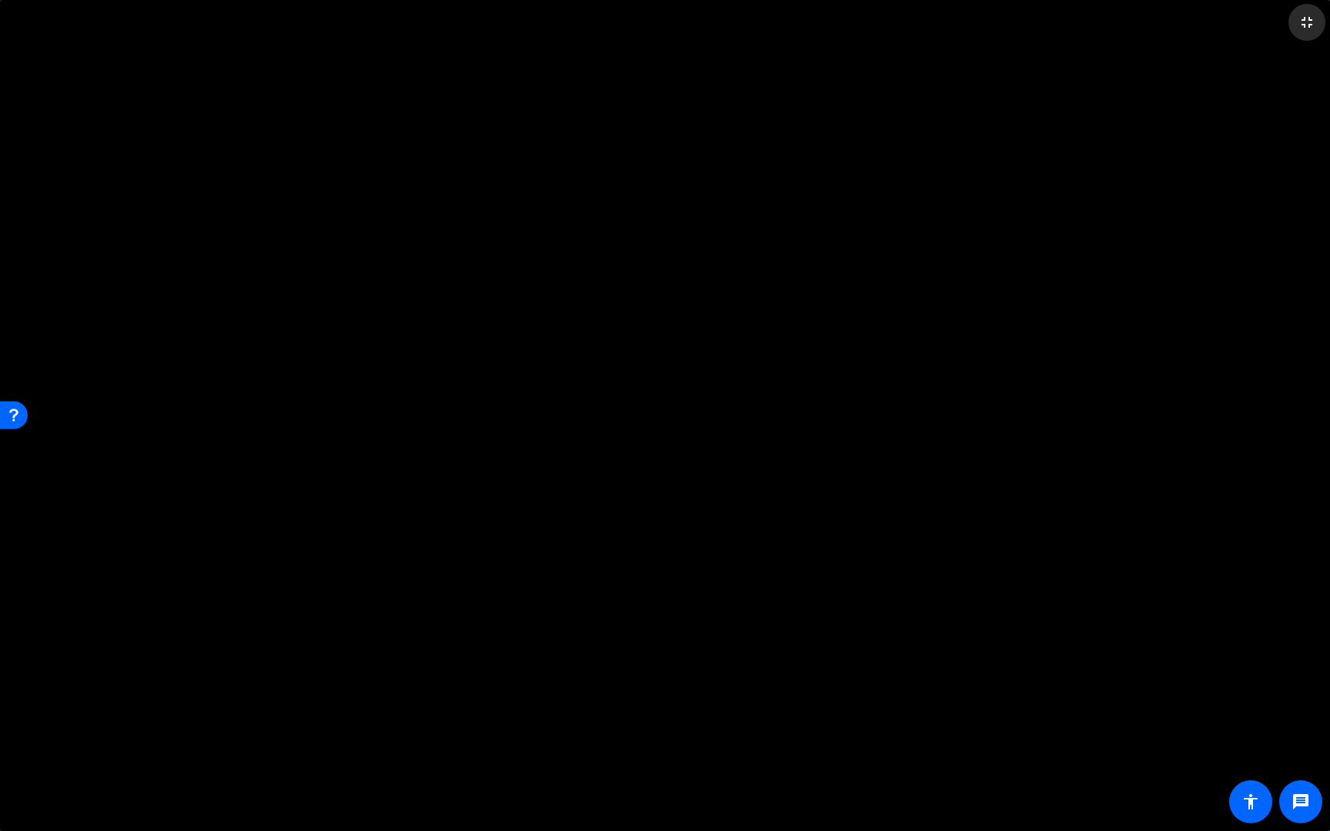
click at [1230, 25] on mat-icon "fullscreen_exit" at bounding box center [1306, 22] width 18 height 18
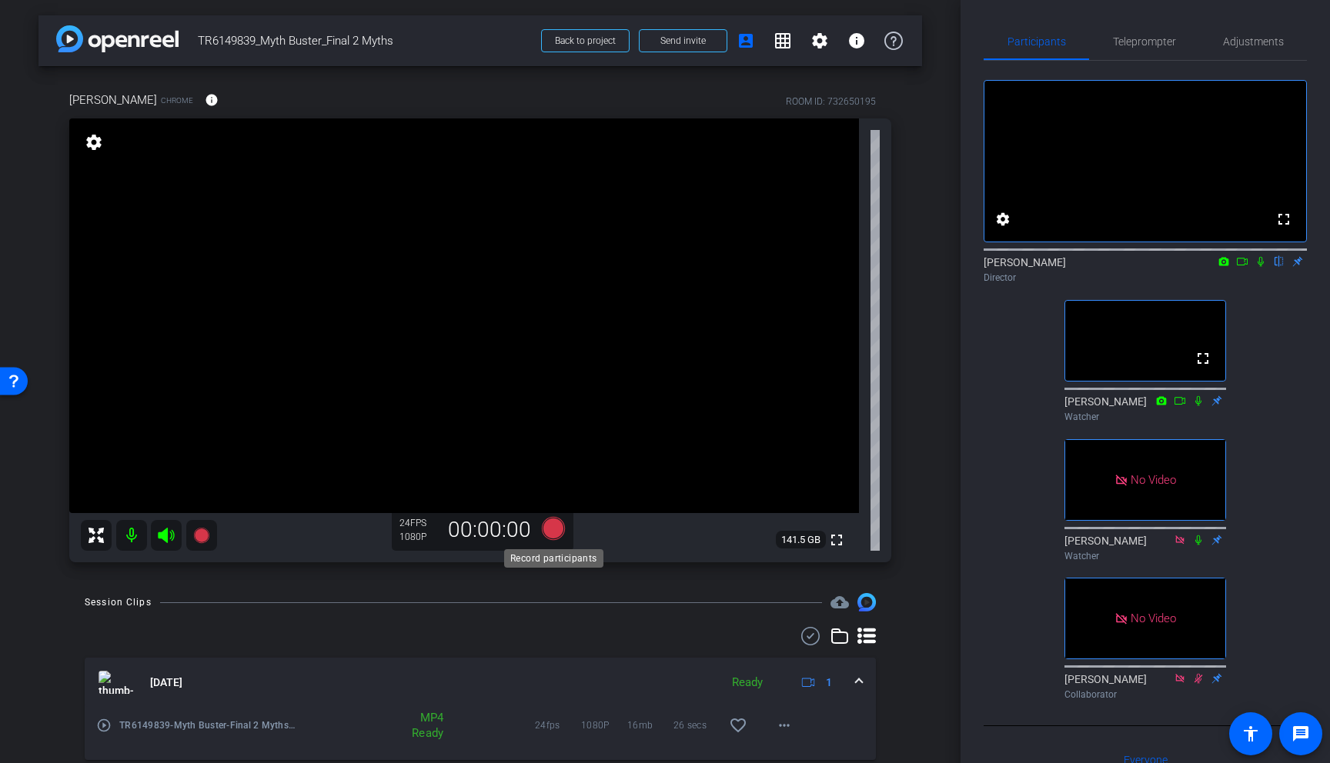
click at [559, 534] on icon at bounding box center [553, 528] width 23 height 23
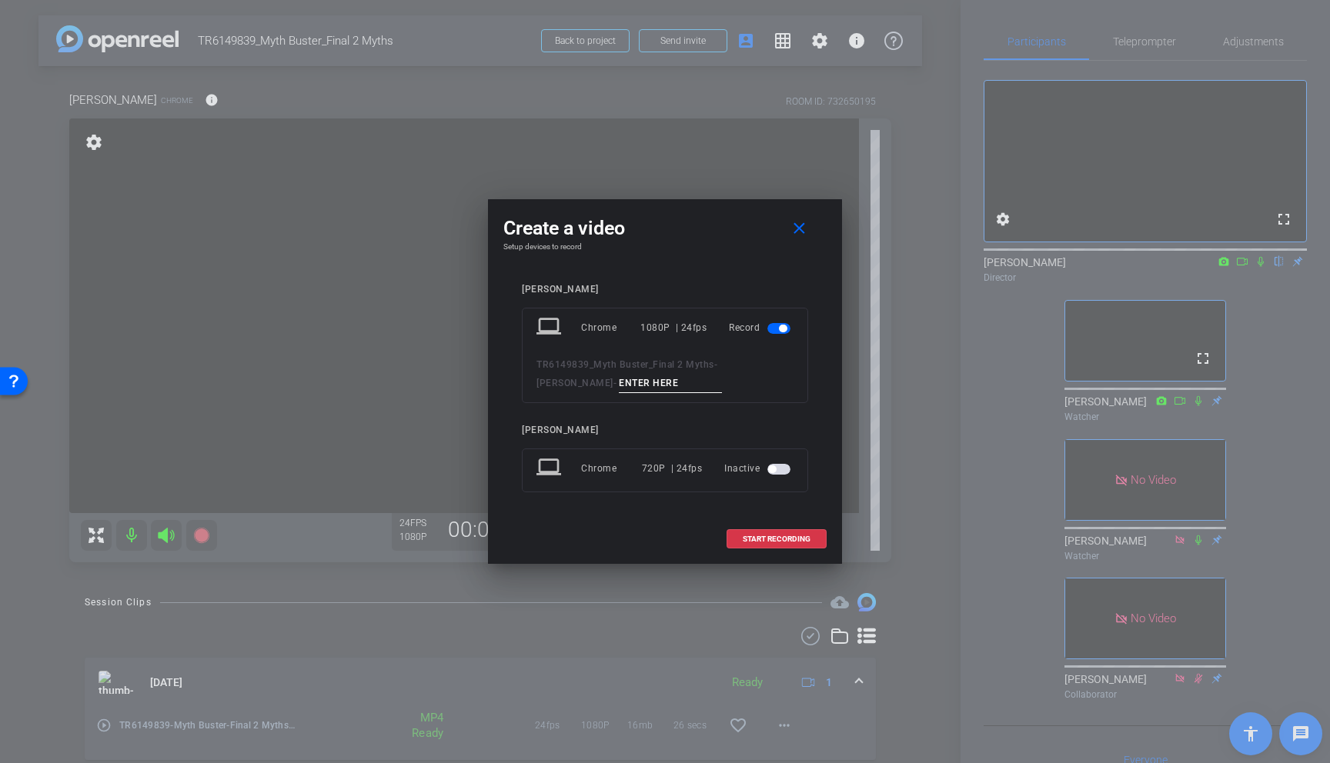
click at [619, 386] on input at bounding box center [670, 383] width 103 height 19
drag, startPoint x: 583, startPoint y: 383, endPoint x: 515, endPoint y: 382, distance: 67.7
click at [516, 382] on div "[PERSON_NAME] laptop Chrome 1080P | 24fps Record TR6149839_Myth Buster_Final 2 …" at bounding box center [664, 399] width 323 height 261
type input "Chris01a"
click at [803, 231] on mat-icon "close" at bounding box center [799, 228] width 19 height 19
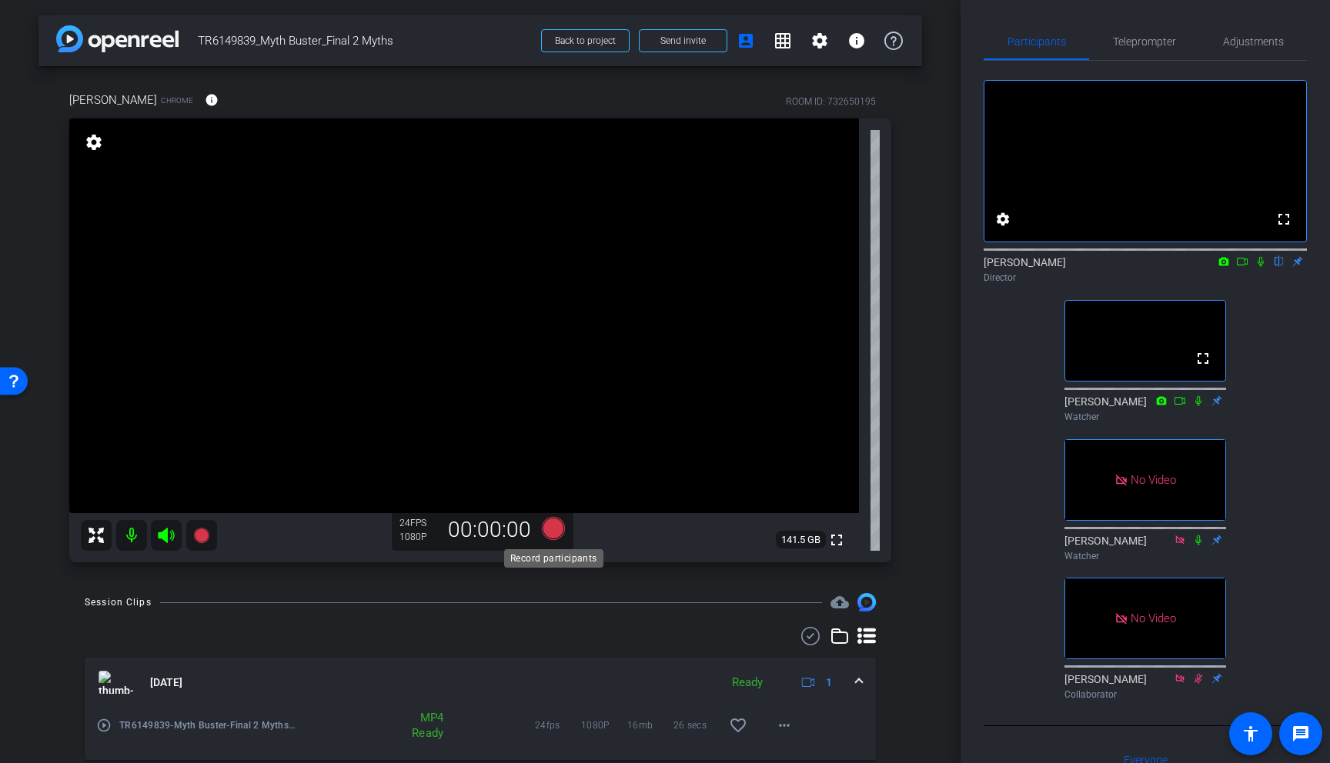
click at [554, 529] on icon at bounding box center [553, 528] width 23 height 23
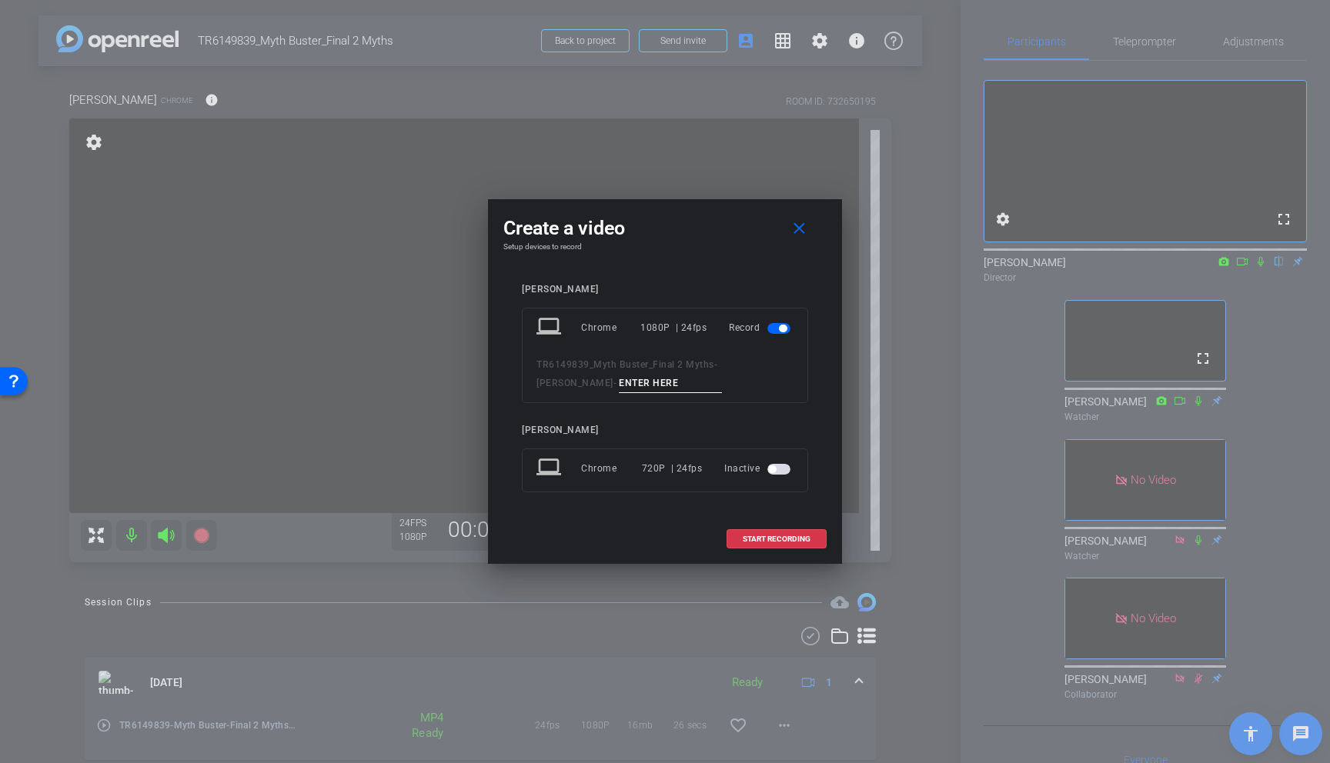
click at [619, 382] on input at bounding box center [670, 383] width 103 height 19
paste input "Chris01a"
type input "Chris01a"
click at [790, 536] on span "START RECORDING" at bounding box center [777, 540] width 68 height 8
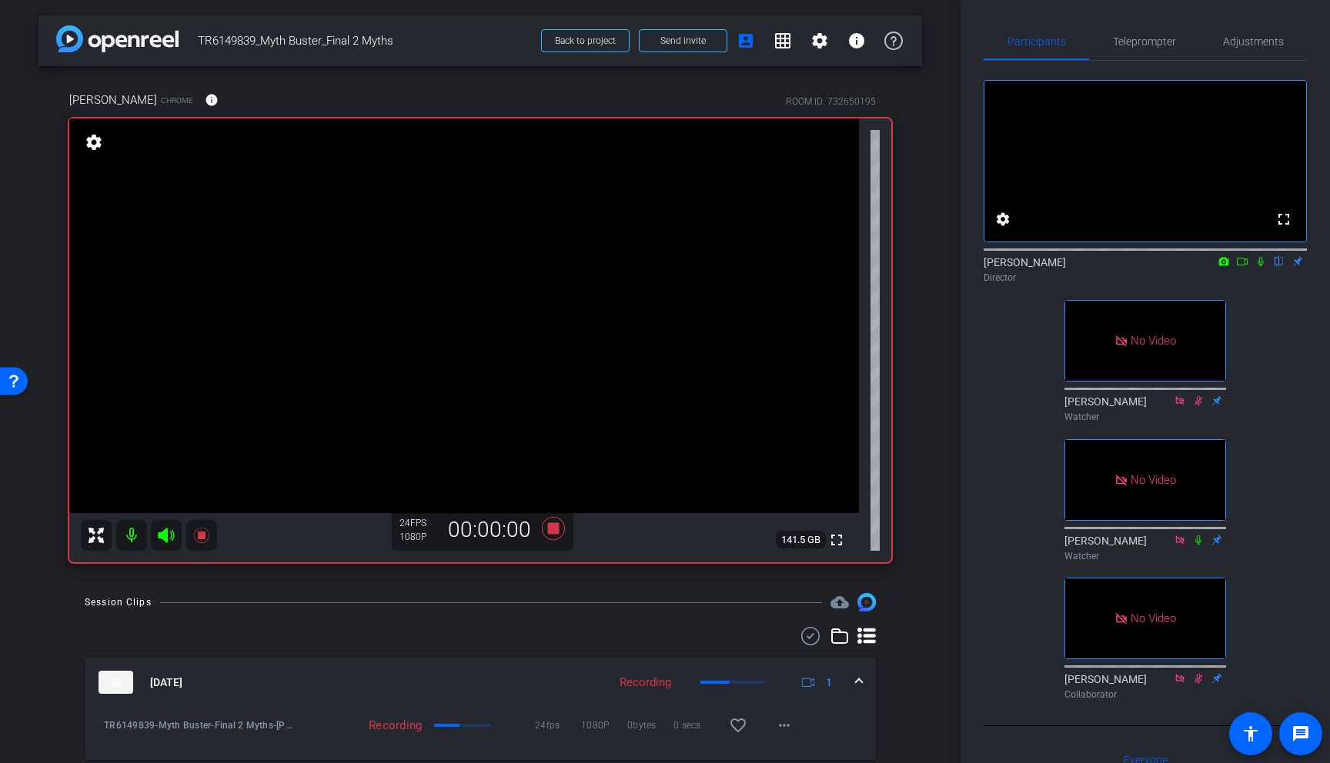
click at [1230, 267] on icon at bounding box center [1260, 262] width 6 height 10
click at [1230, 267] on icon at bounding box center [1242, 261] width 12 height 11
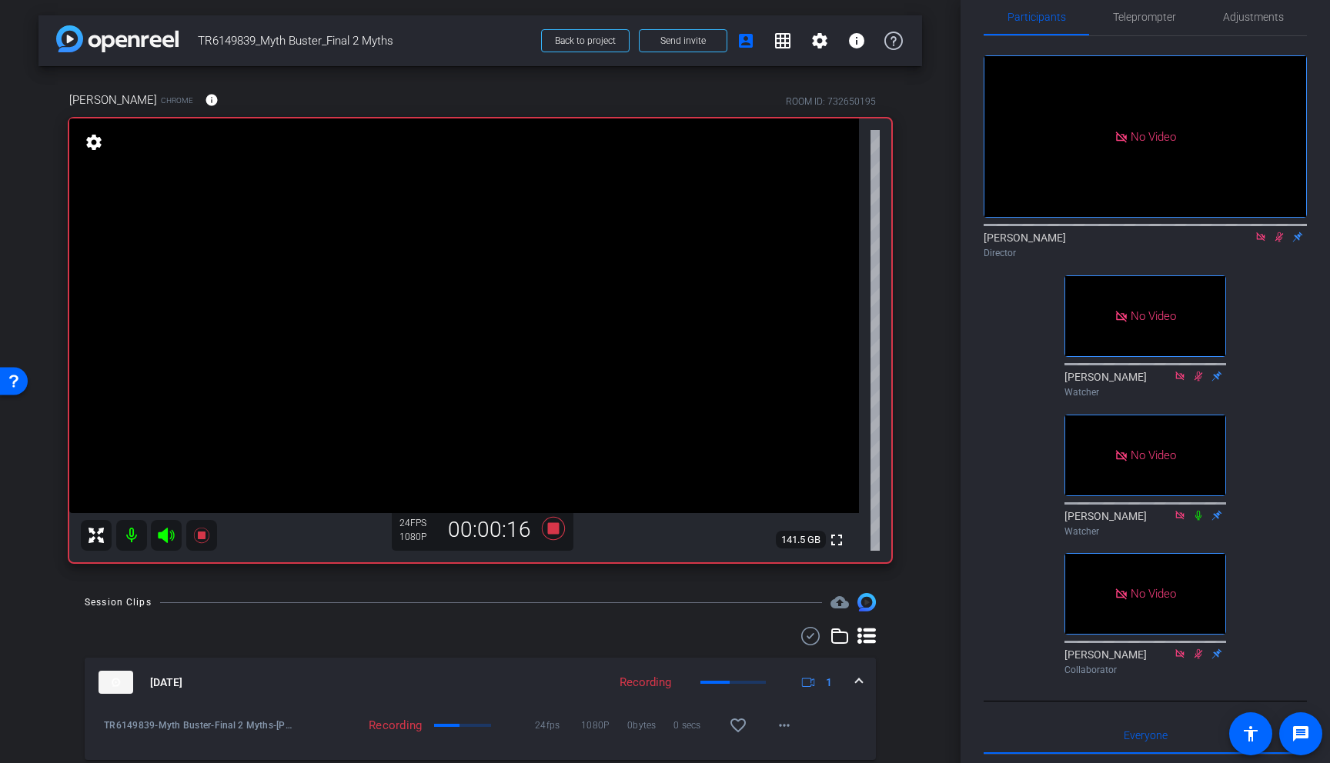
scroll to position [26, 0]
click at [553, 530] on icon at bounding box center [553, 528] width 23 height 23
click at [1230, 241] on icon at bounding box center [1279, 235] width 12 height 11
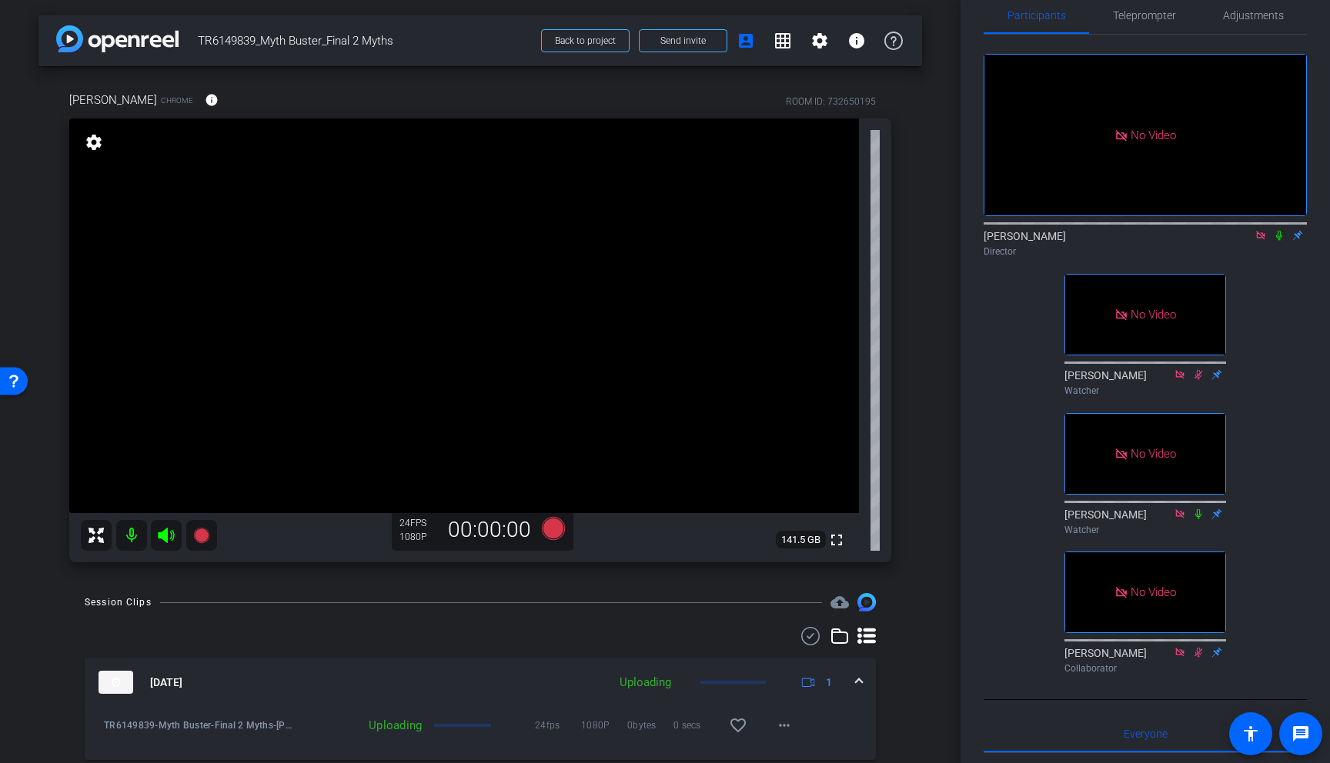
click at [1230, 239] on icon at bounding box center [1260, 235] width 8 height 8
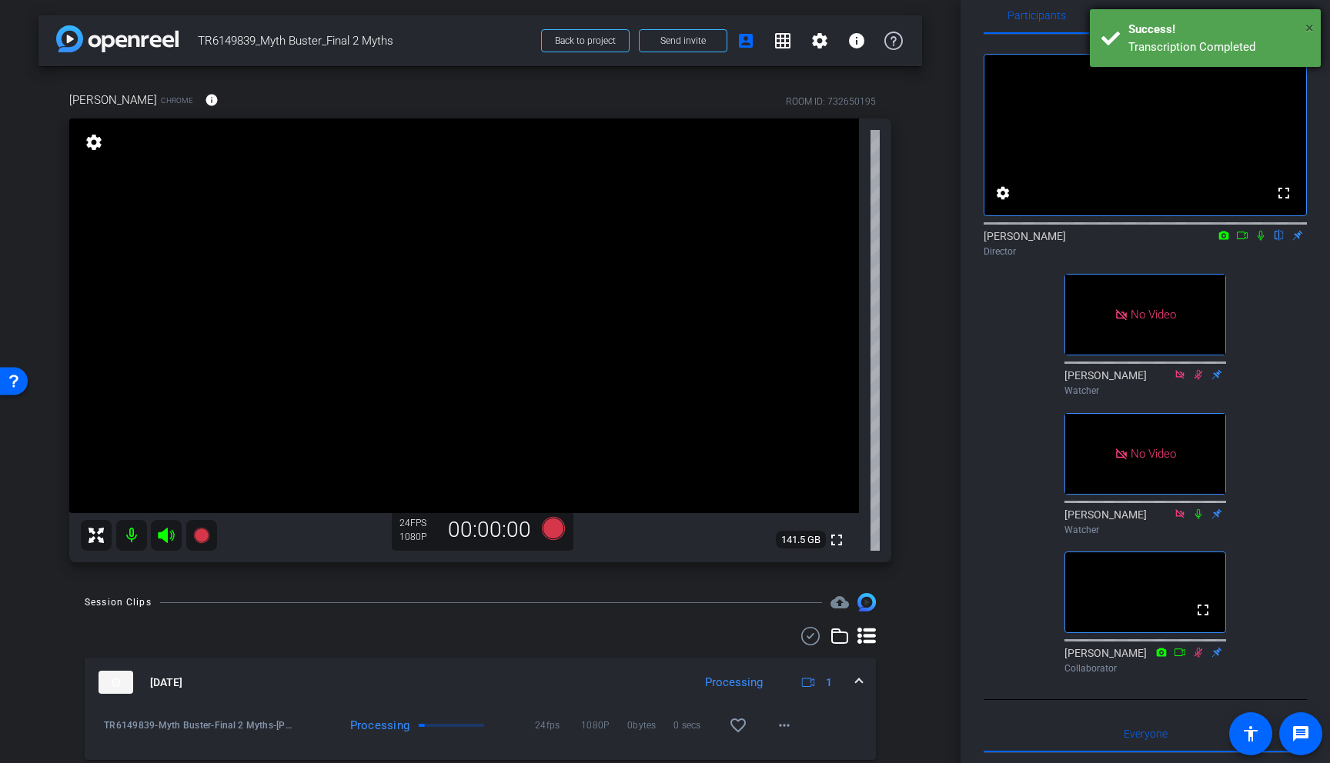
click at [1230, 26] on span "×" at bounding box center [1309, 27] width 8 height 18
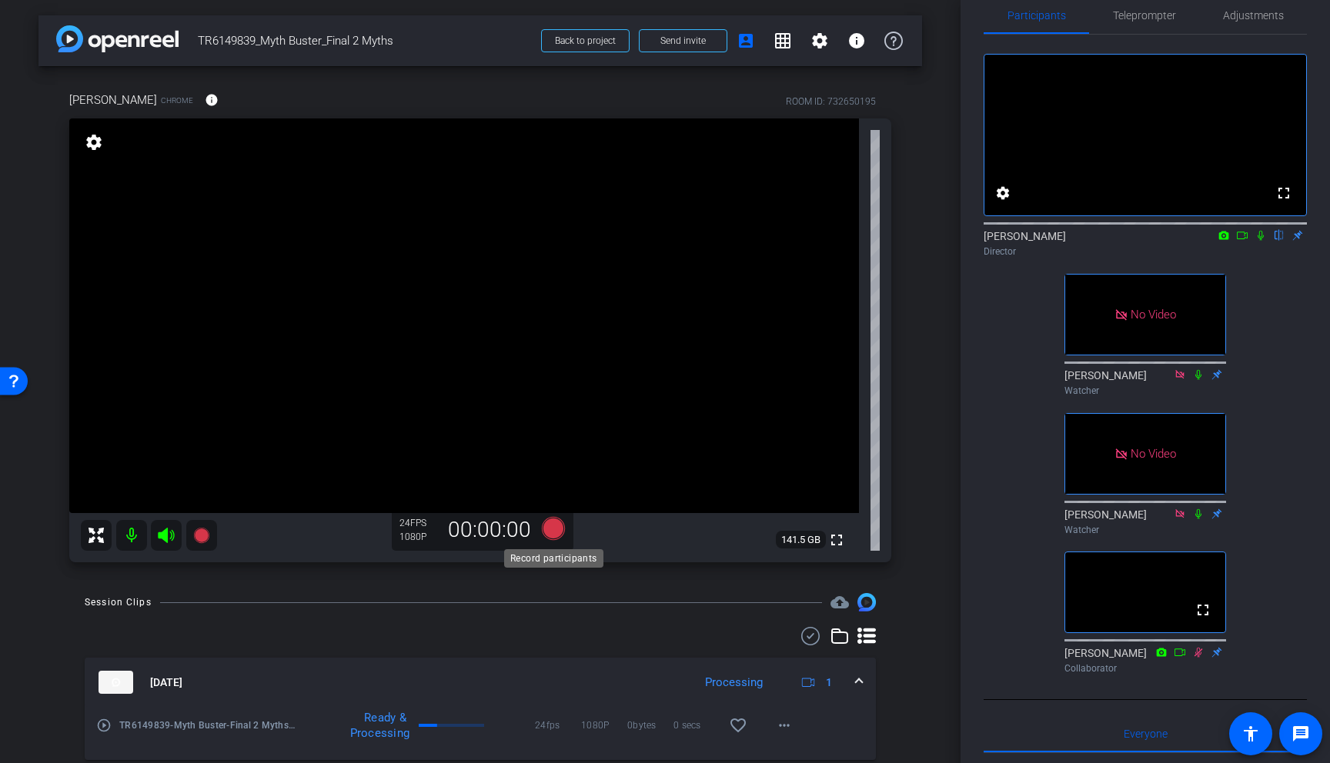
click at [554, 532] on icon at bounding box center [553, 528] width 23 height 23
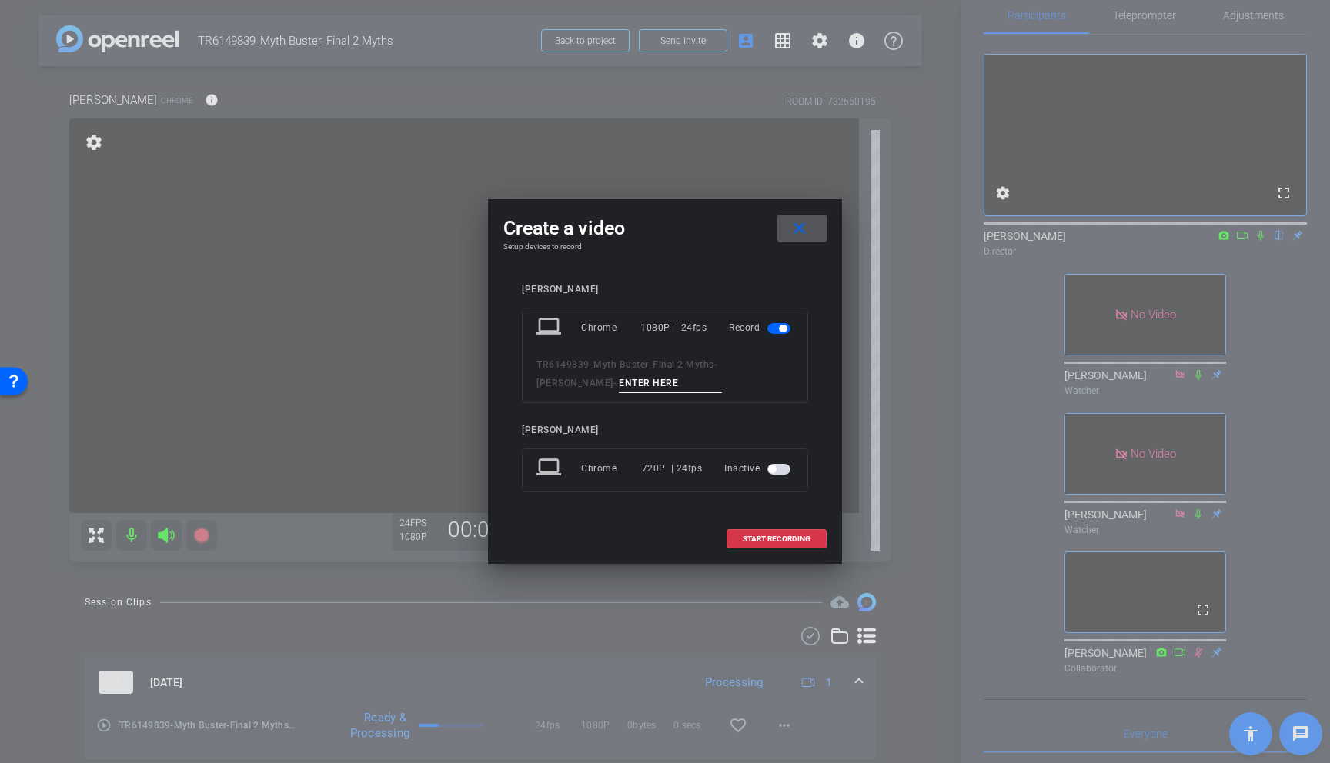
click at [619, 382] on input at bounding box center [670, 383] width 103 height 19
paste input "Chris01a"
type input "Chris01b"
click at [774, 539] on span "START RECORDING" at bounding box center [777, 540] width 68 height 8
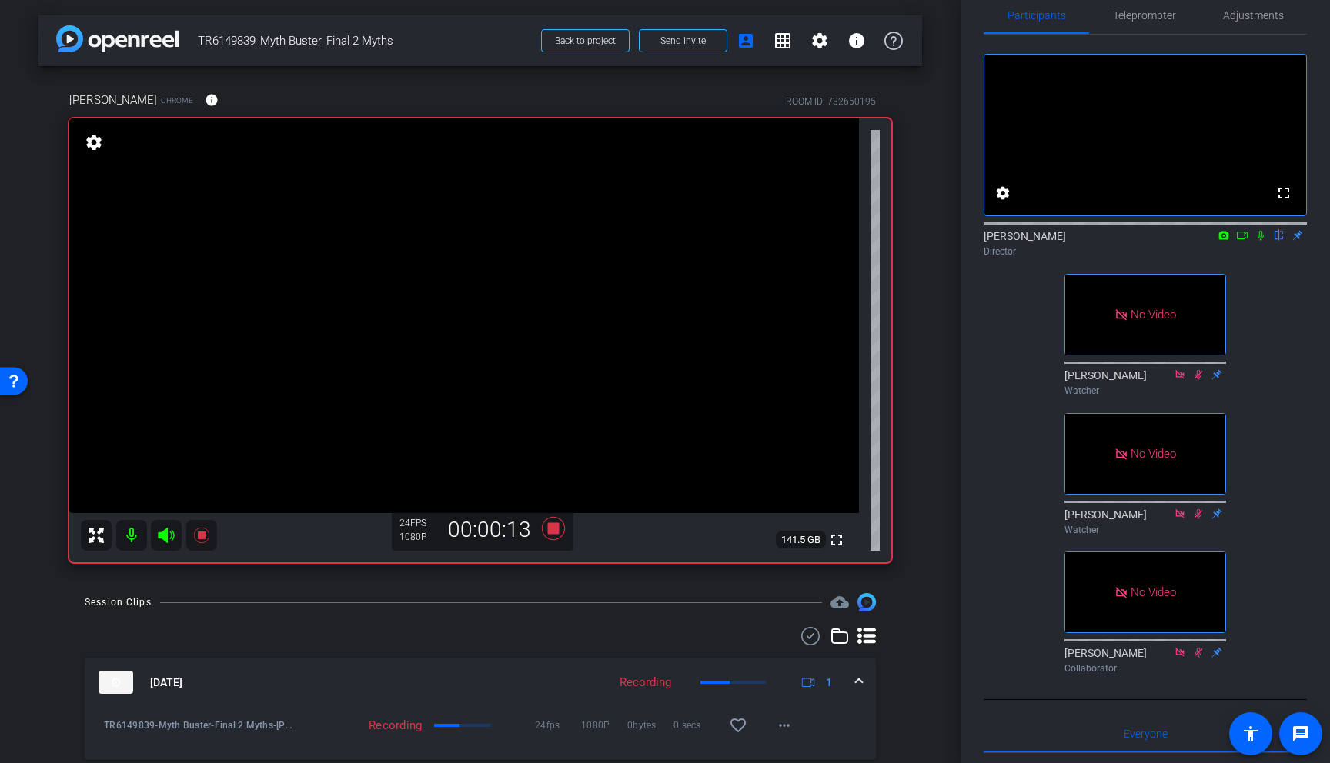
click at [1230, 241] on icon at bounding box center [1260, 235] width 12 height 11
click at [1230, 239] on icon at bounding box center [1242, 236] width 11 height 8
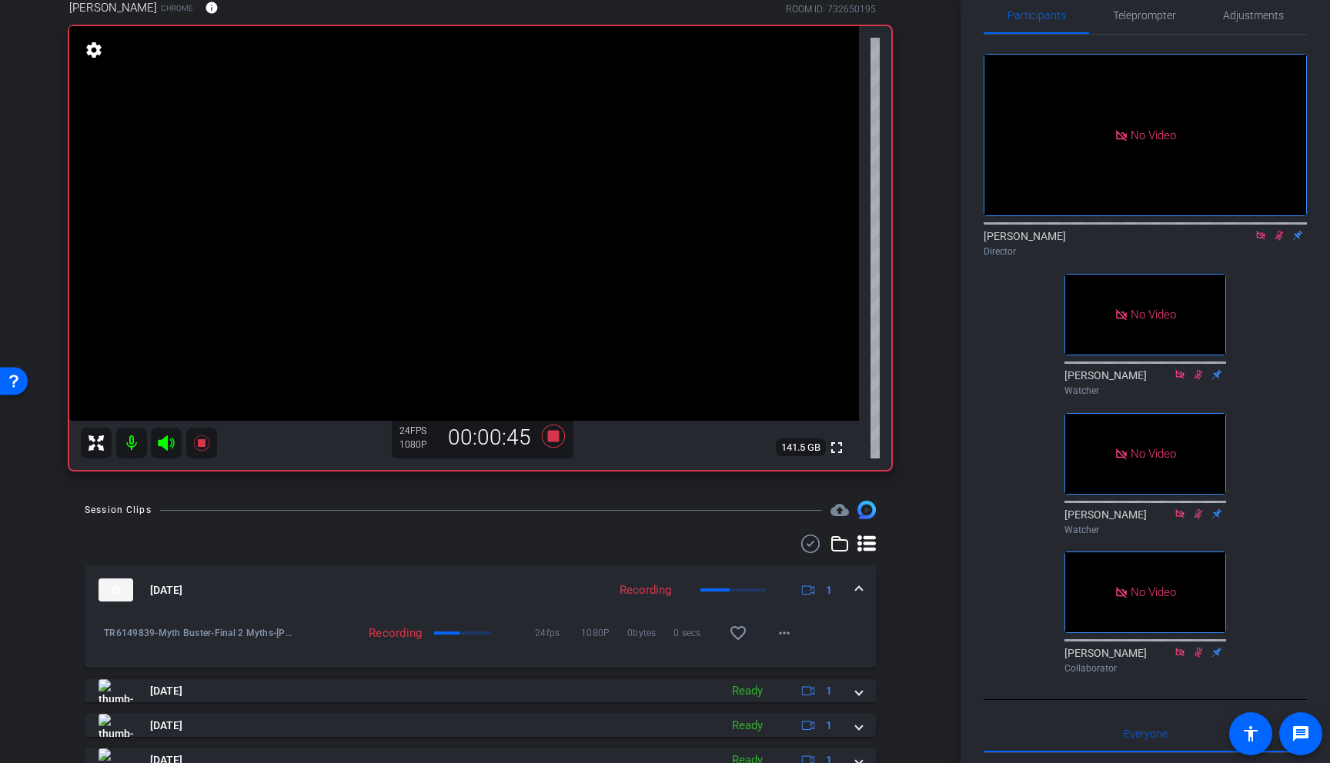
scroll to position [91, 0]
click at [555, 440] on icon at bounding box center [553, 437] width 23 height 23
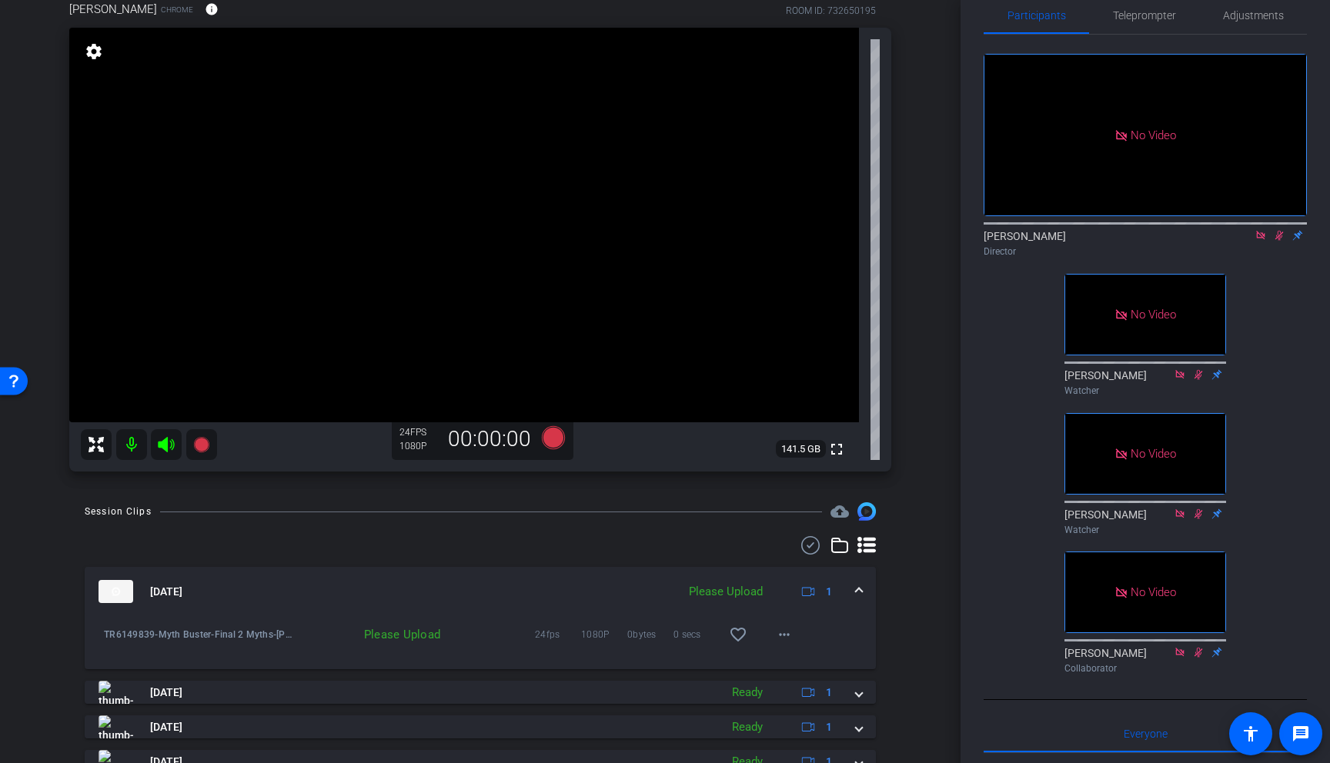
click at [1230, 241] on icon at bounding box center [1279, 235] width 12 height 11
click at [1230, 239] on icon at bounding box center [1260, 235] width 8 height 8
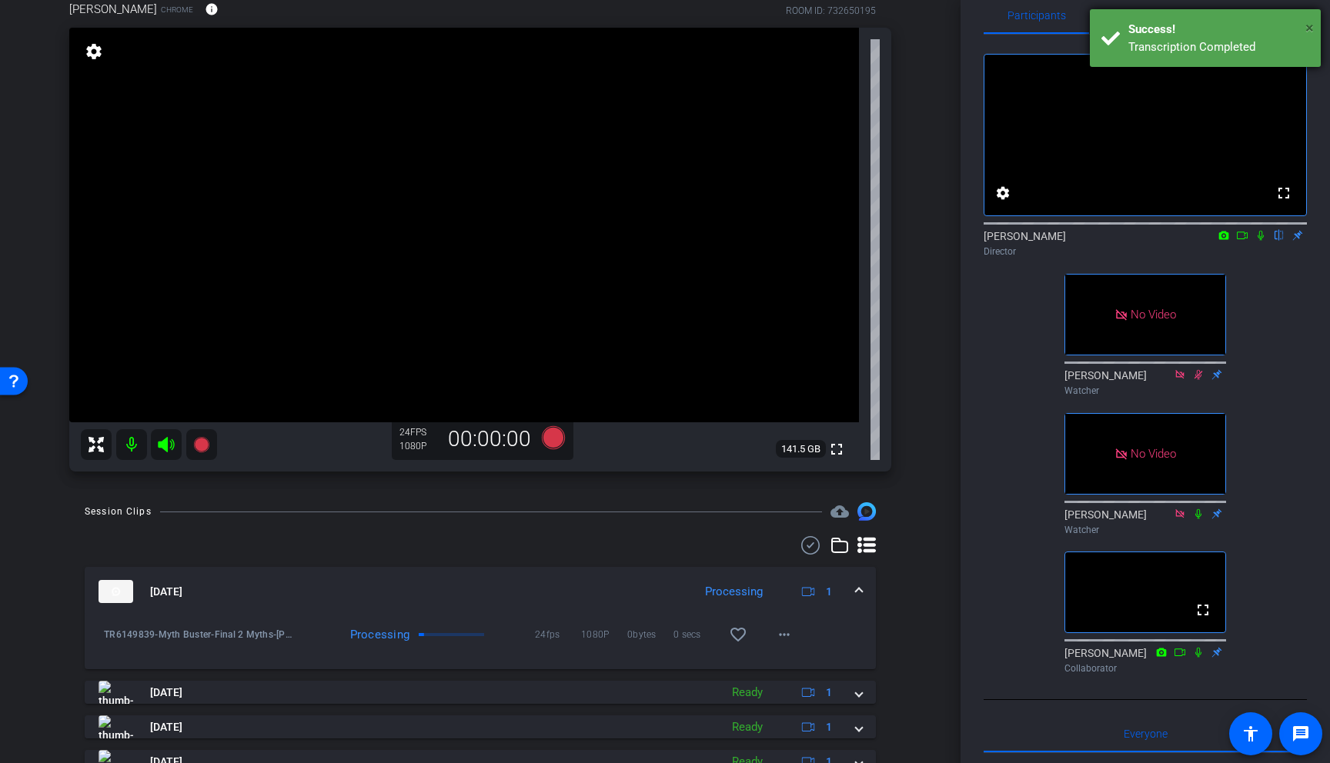
click at [1230, 27] on span "×" at bounding box center [1309, 27] width 8 height 18
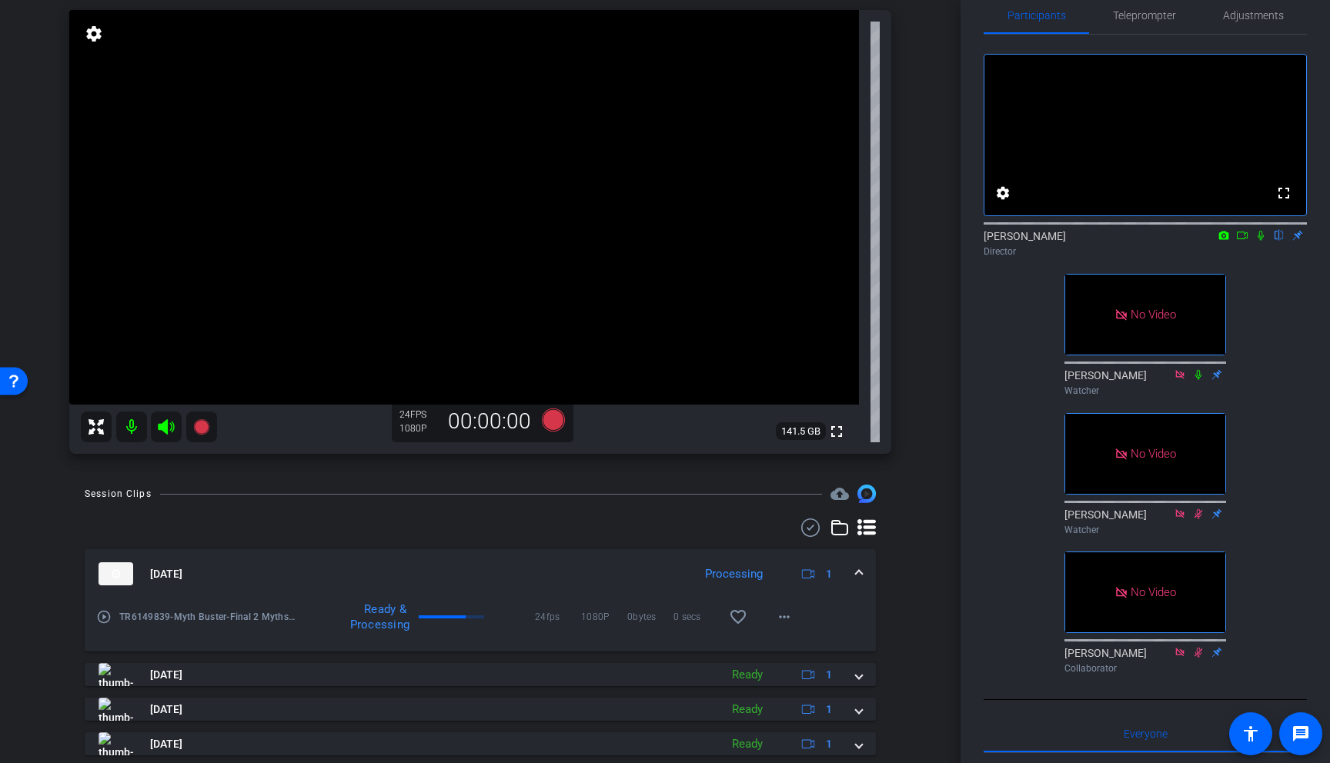
scroll to position [105, 0]
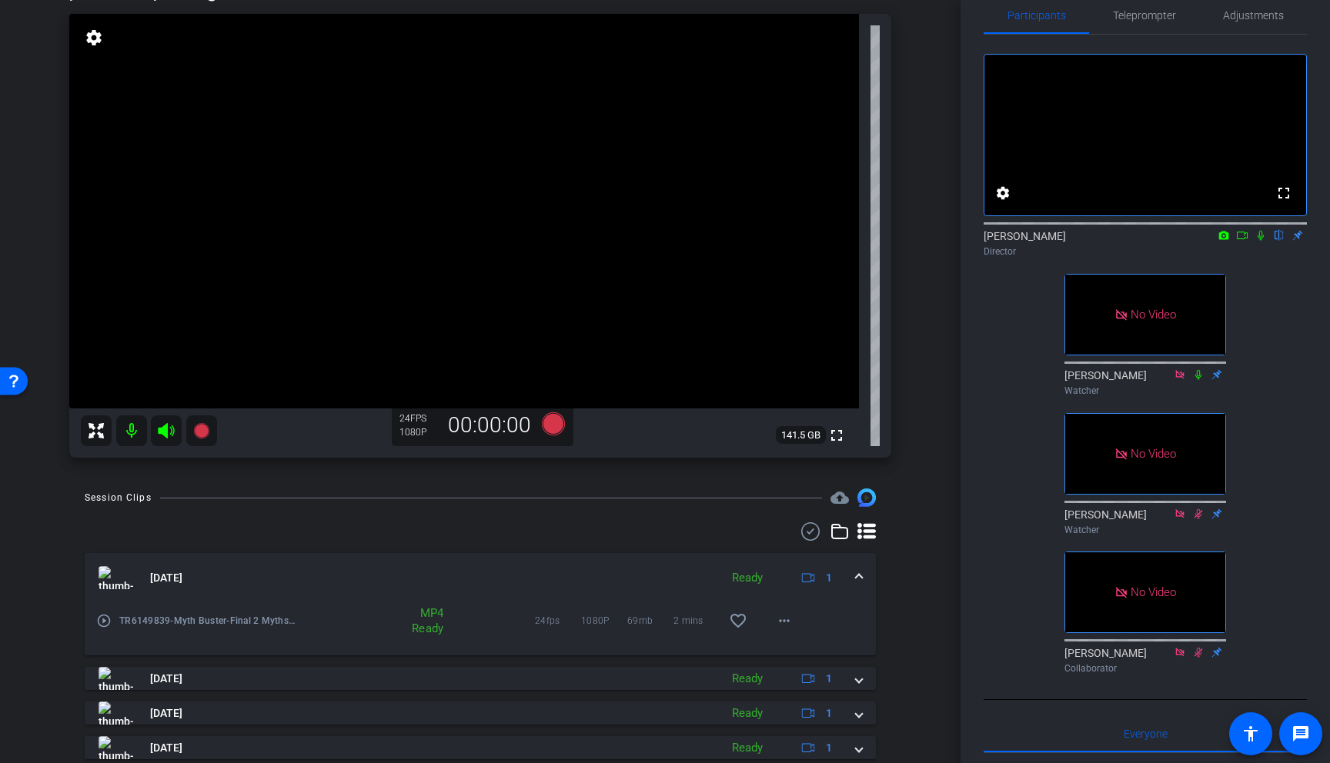
click at [105, 622] on mat-icon "play_circle_outline" at bounding box center [103, 620] width 15 height 15
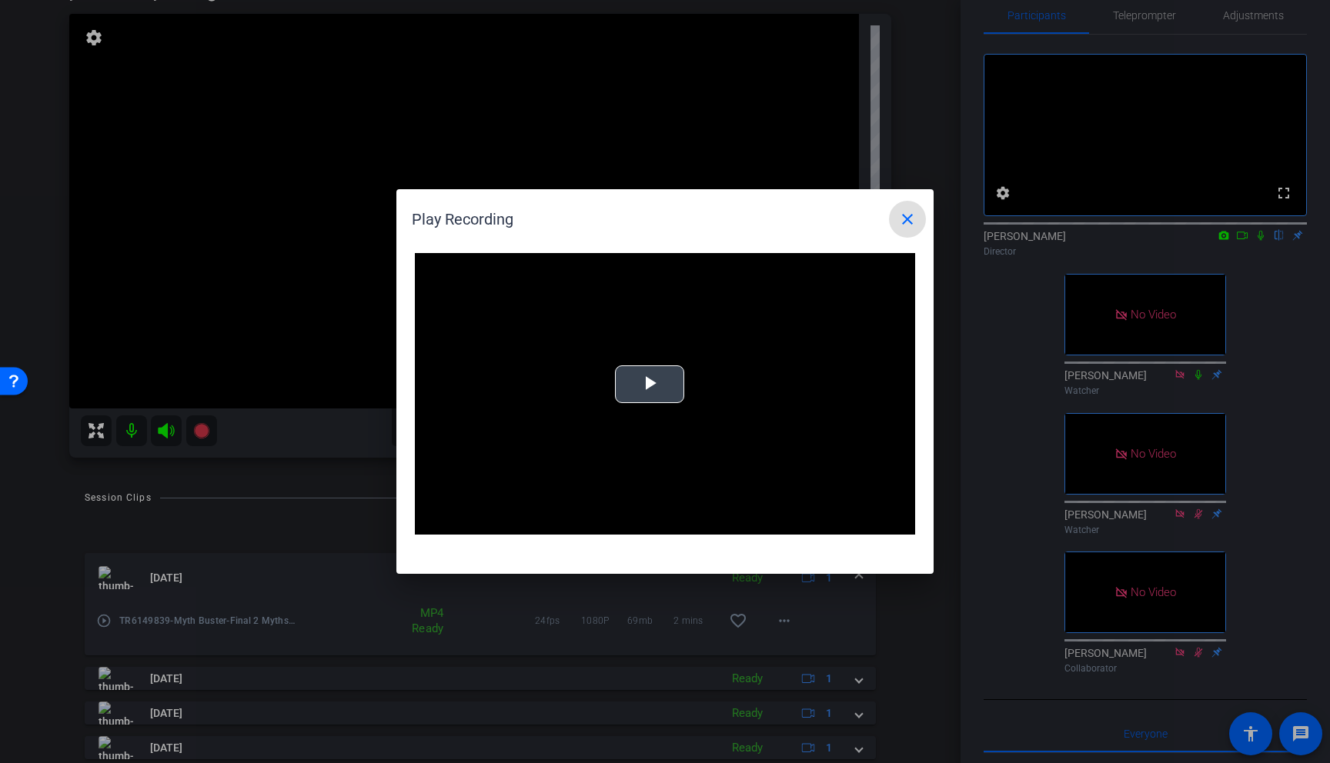
drag, startPoint x: 647, startPoint y: 386, endPoint x: 650, endPoint y: 397, distance: 11.2
click at [647, 387] on video "Video Player" at bounding box center [665, 394] width 500 height 282
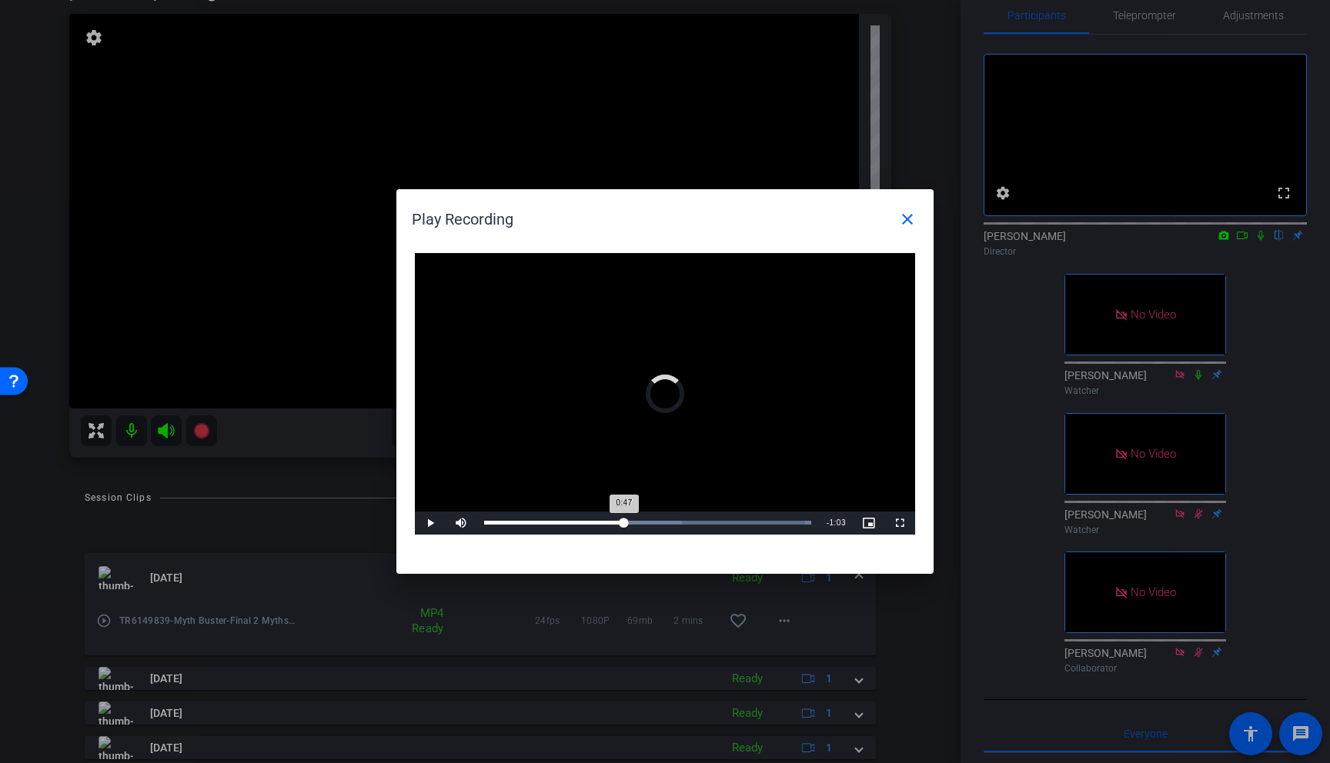
click at [625, 523] on div "Loaded : 100.00% 0:47 0:47" at bounding box center [647, 523] width 327 height 4
click at [639, 521] on div "Loaded : 100.00% 0:52 0:47" at bounding box center [647, 523] width 327 height 4
click at [435, 523] on span "Video Player" at bounding box center [430, 523] width 31 height 0
click at [907, 218] on mat-icon "close" at bounding box center [907, 219] width 18 height 18
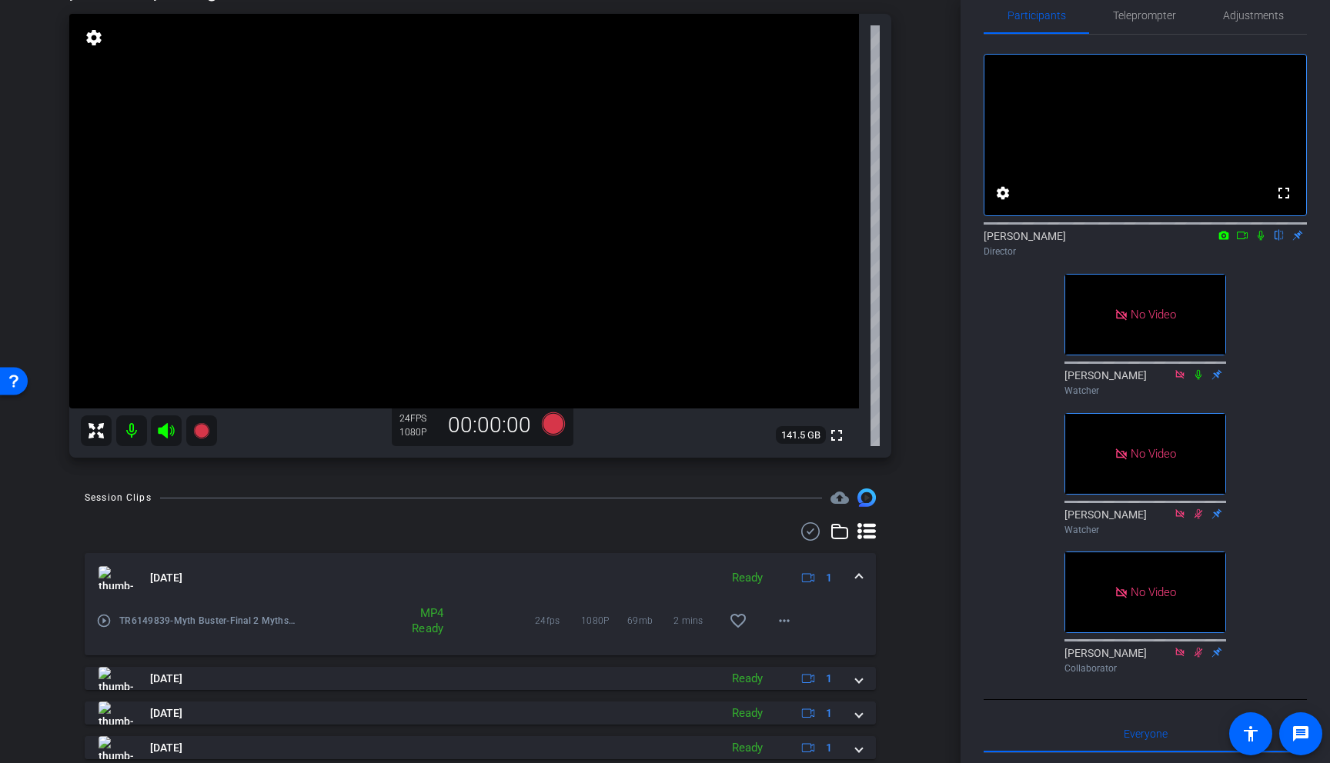
click at [105, 619] on mat-icon "play_circle_outline" at bounding box center [103, 620] width 15 height 15
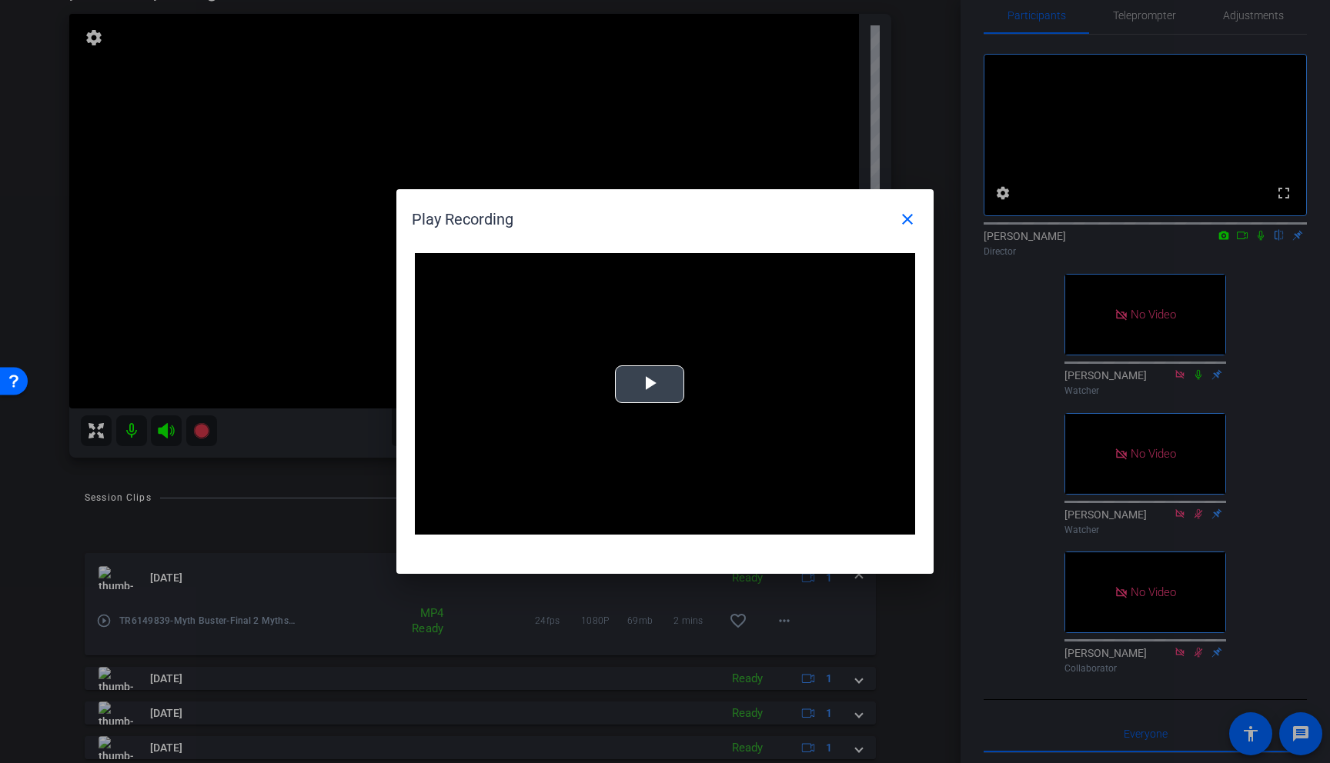
drag, startPoint x: 646, startPoint y: 387, endPoint x: 660, endPoint y: 494, distance: 107.8
click at [649, 385] on span "Video Player" at bounding box center [649, 385] width 0 height 0
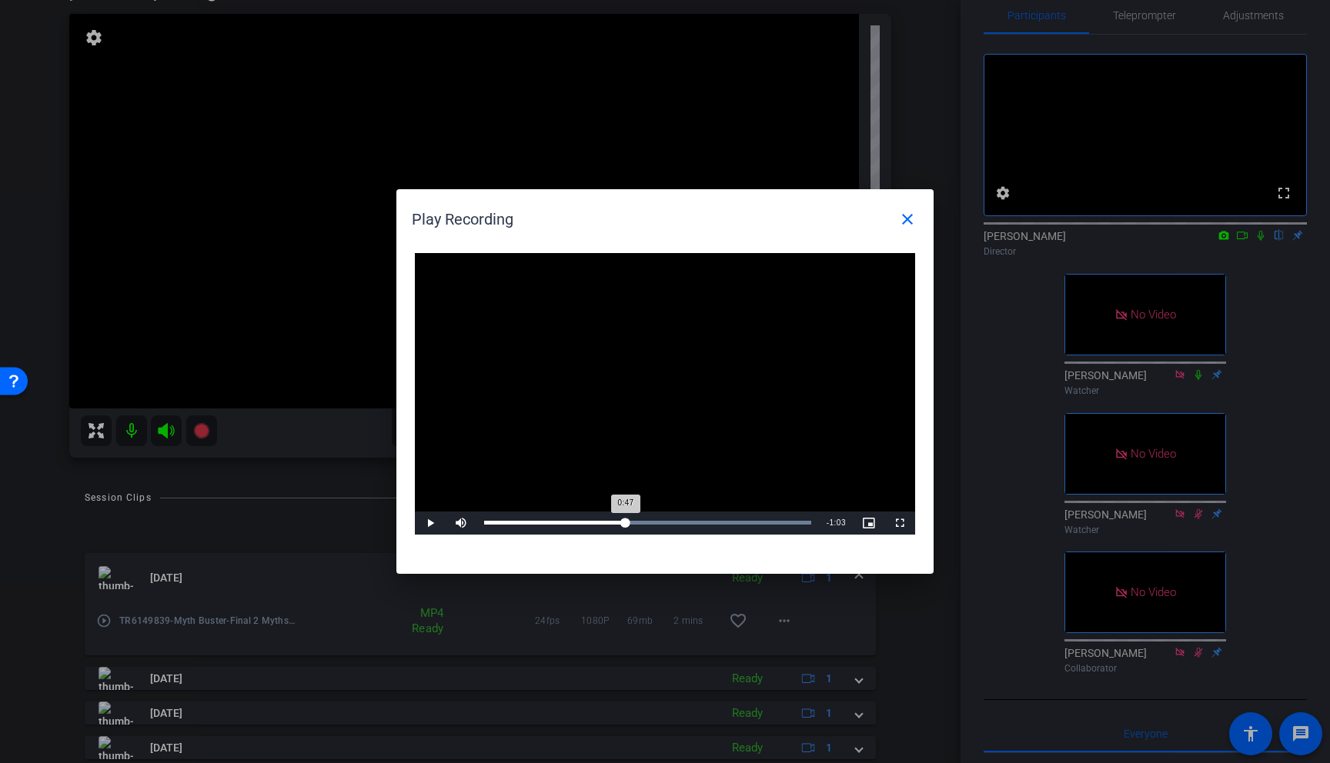
click at [626, 523] on div "Loaded : 100.00% 0:47 0:47" at bounding box center [647, 523] width 327 height 4
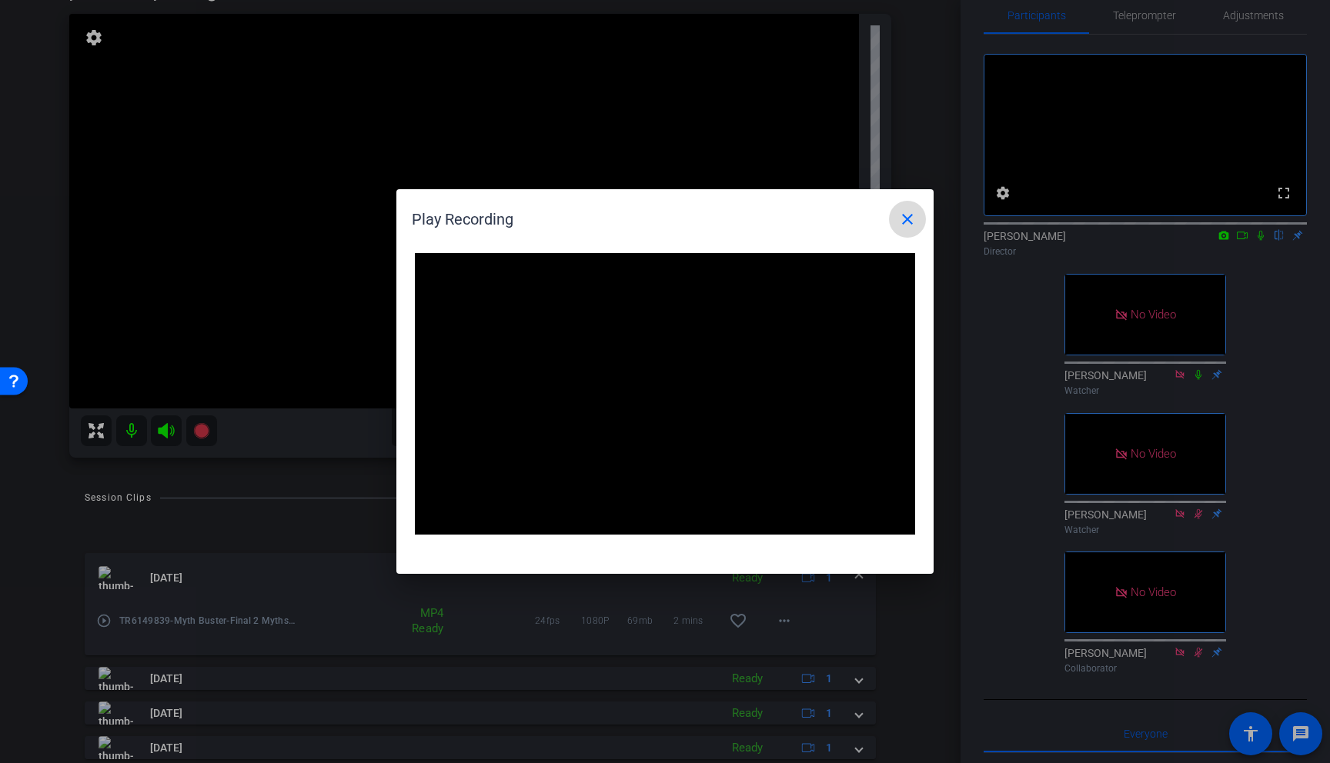
click at [907, 218] on mat-icon "close" at bounding box center [907, 219] width 18 height 18
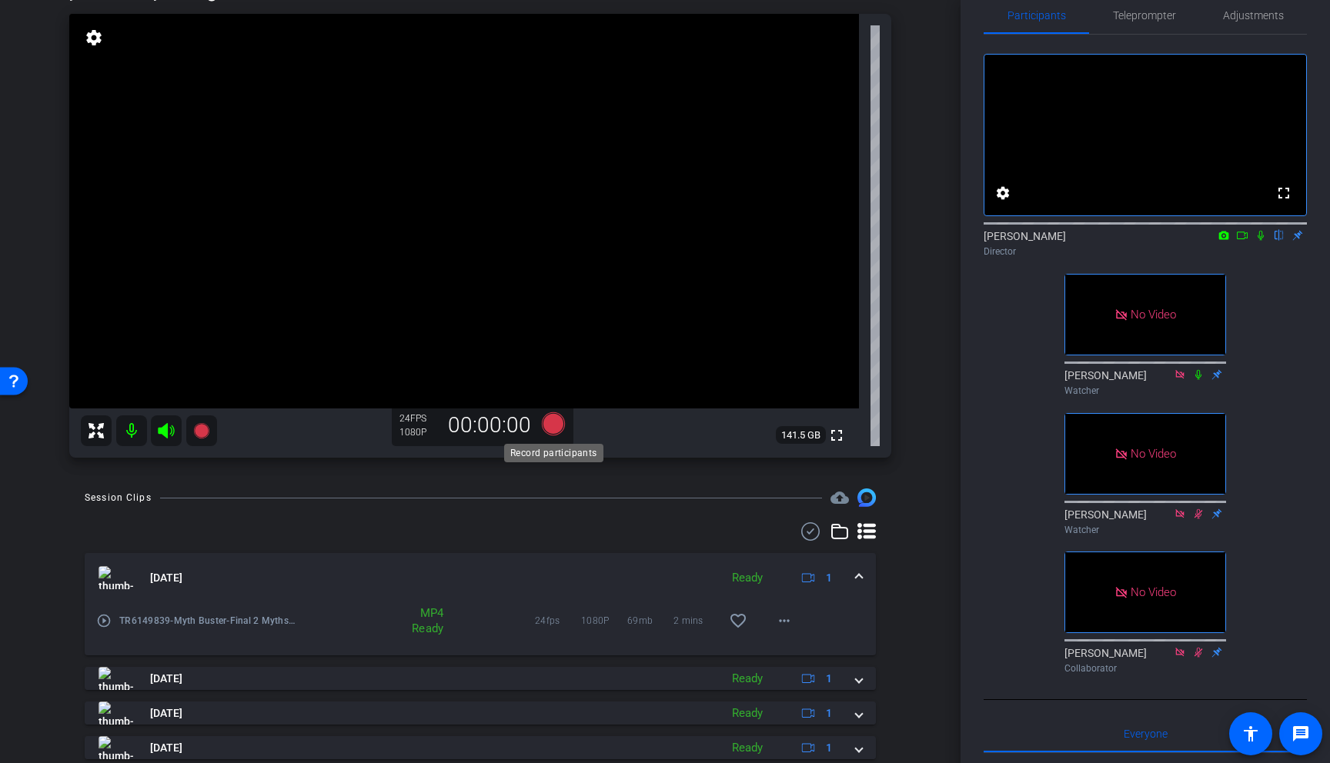
click at [558, 423] on icon at bounding box center [553, 423] width 23 height 23
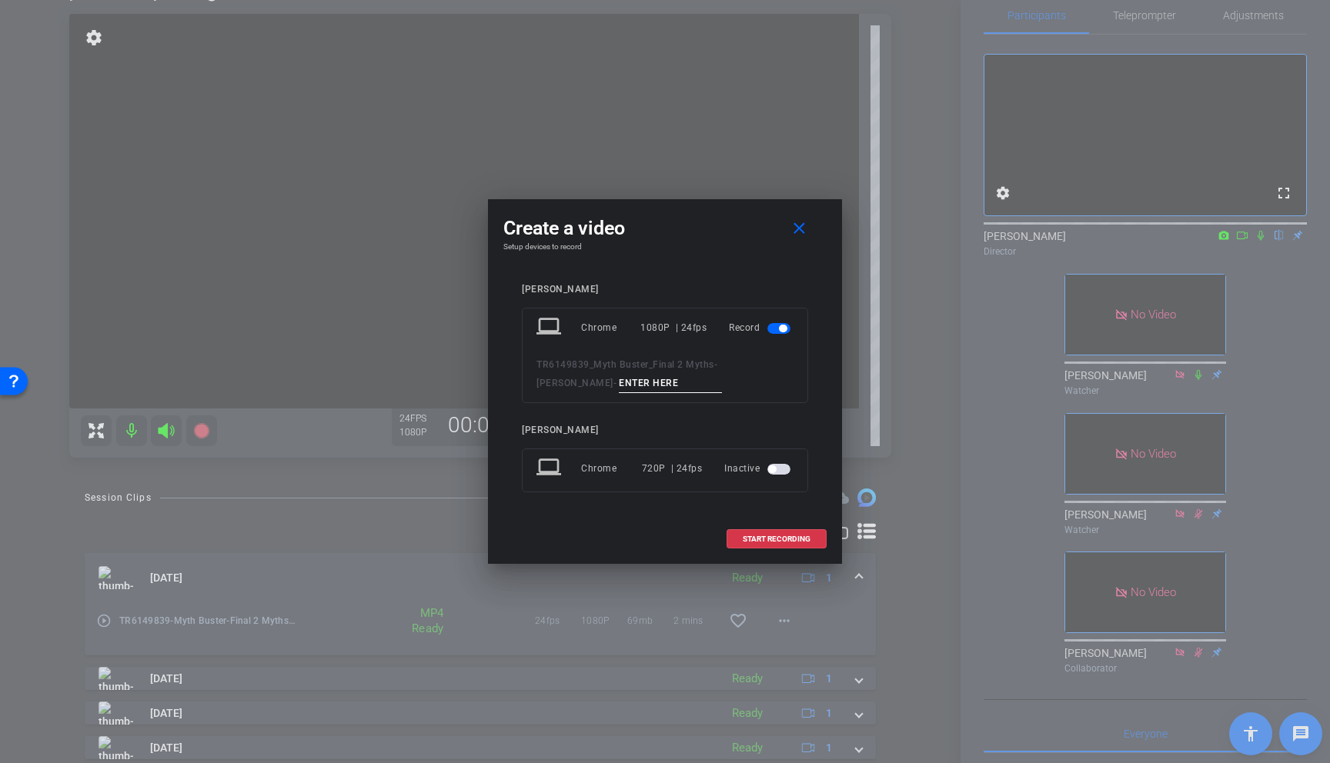
click at [619, 382] on input at bounding box center [670, 383] width 103 height 19
paste input "Chris01a"
click at [619, 383] on input "Chris01a" at bounding box center [670, 383] width 103 height 19
type input "Chris02a"
click at [782, 540] on span "START RECORDING" at bounding box center [777, 540] width 68 height 8
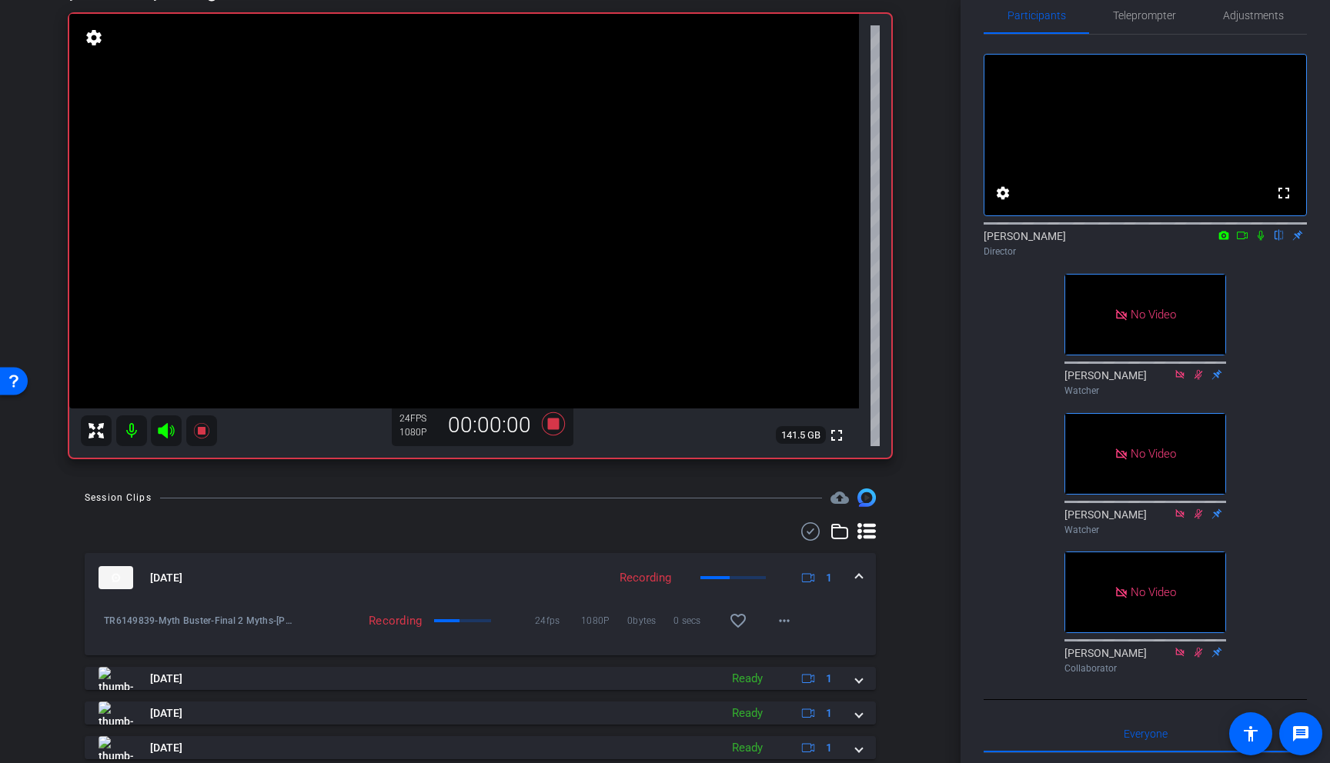
click at [1230, 241] on icon at bounding box center [1260, 235] width 12 height 11
click at [1230, 241] on icon at bounding box center [1242, 235] width 12 height 11
click at [1230, 241] on icon at bounding box center [1279, 235] width 12 height 11
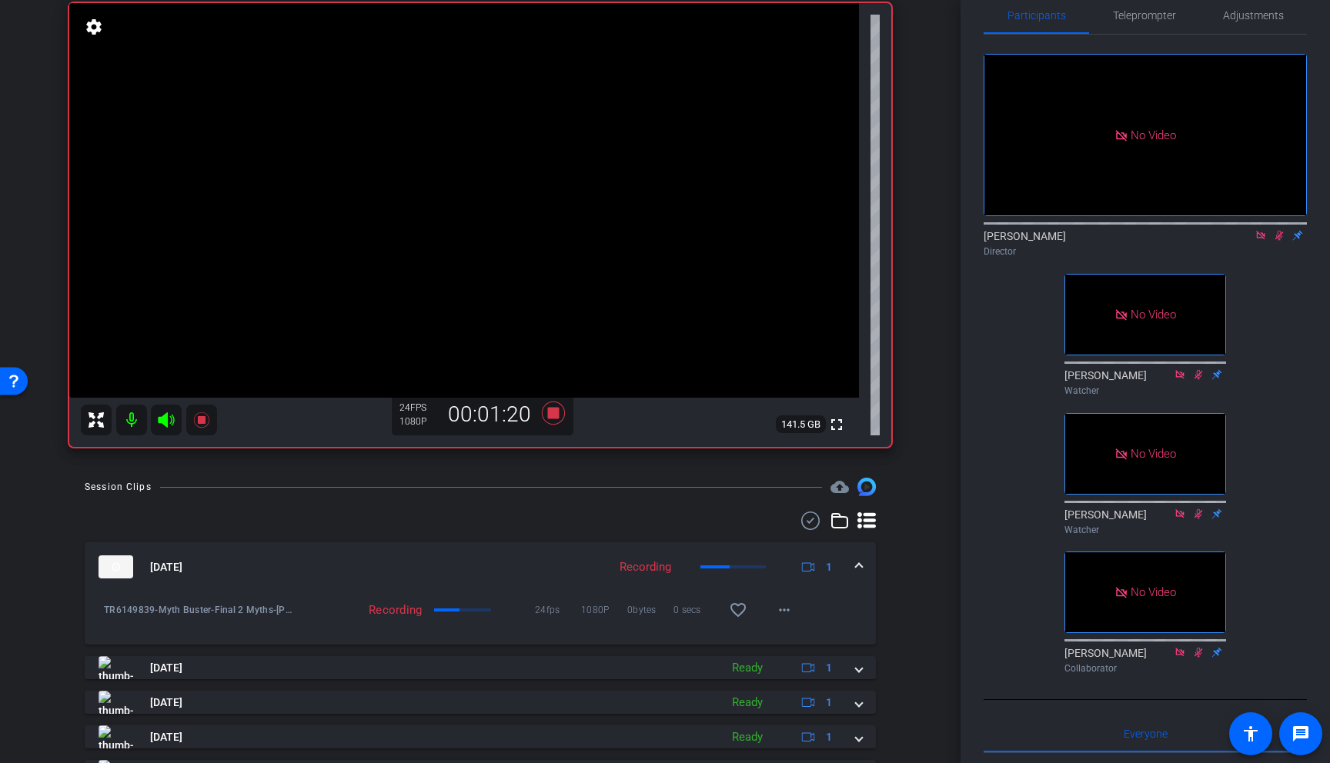
scroll to position [109, 0]
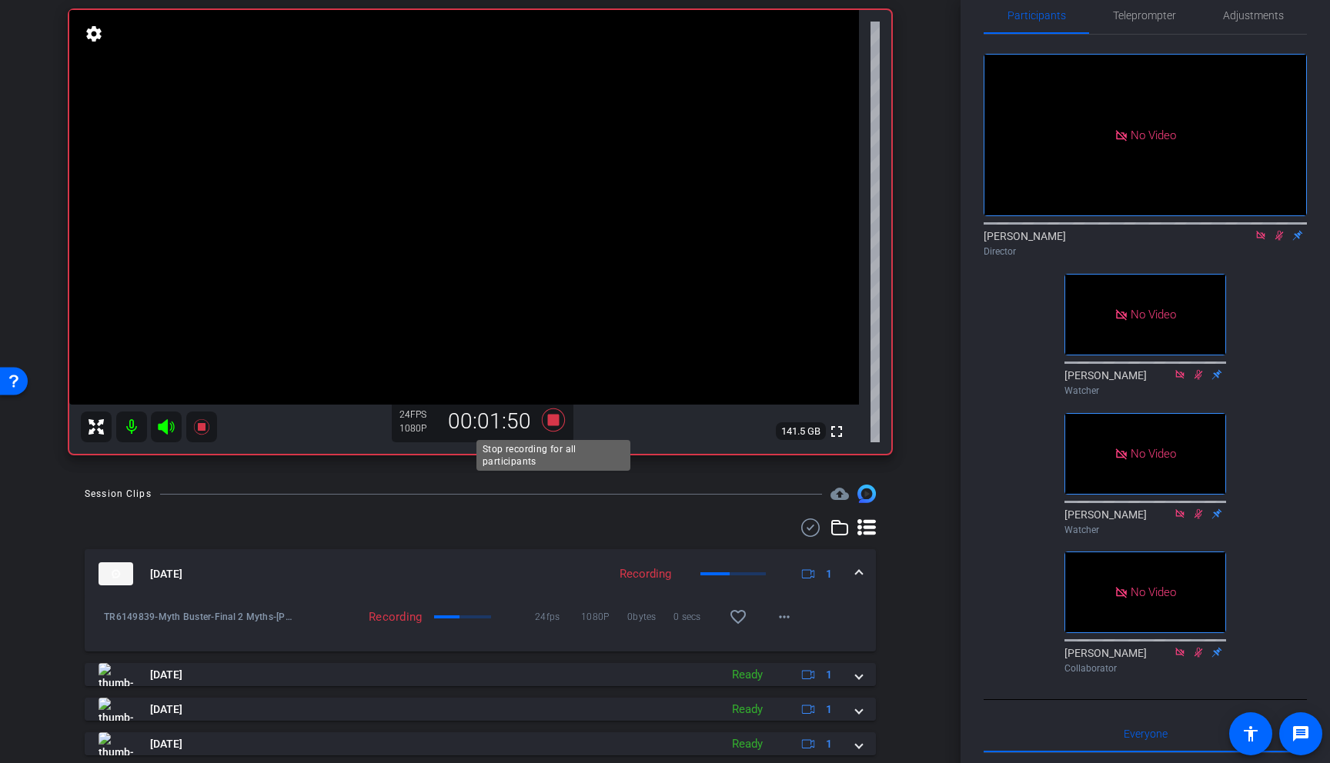
click at [556, 419] on icon at bounding box center [553, 420] width 23 height 23
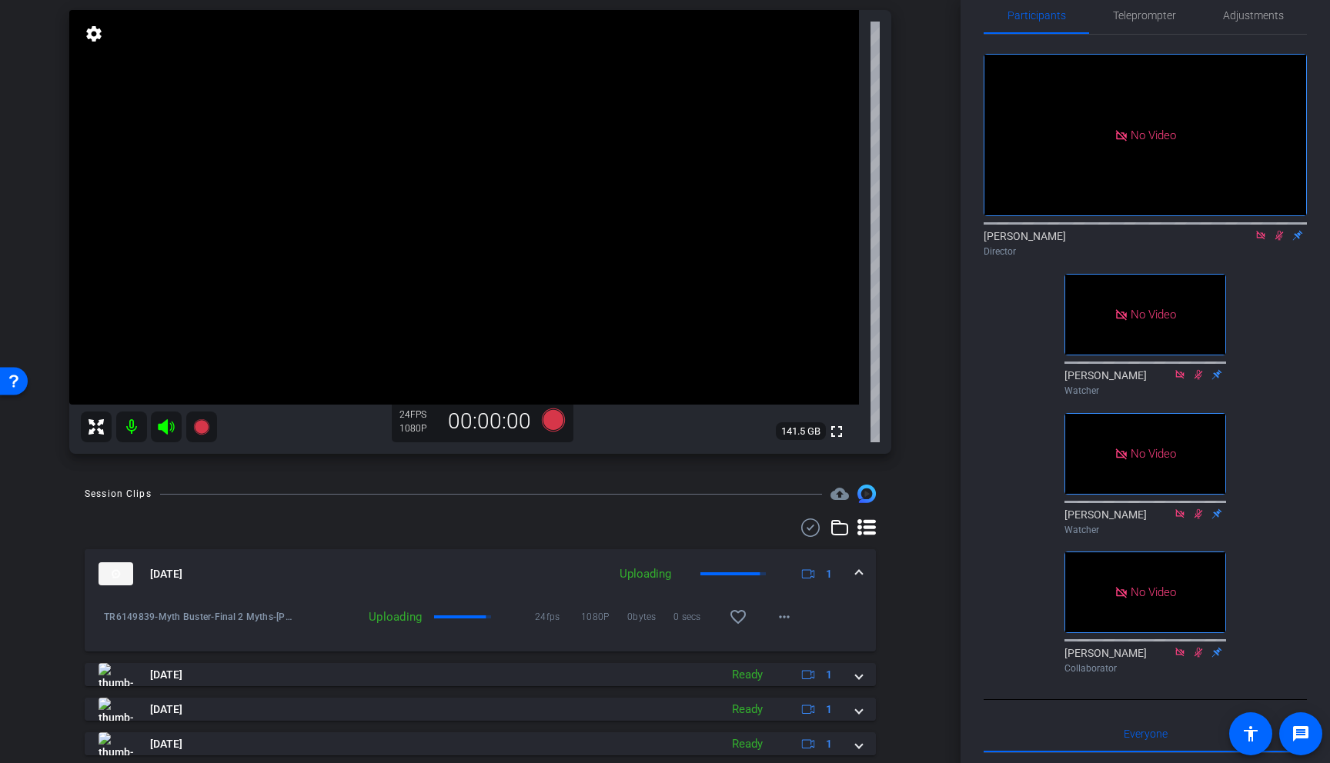
click at [1230, 241] on icon at bounding box center [1279, 235] width 12 height 11
click at [1230, 241] on icon at bounding box center [1260, 235] width 12 height 11
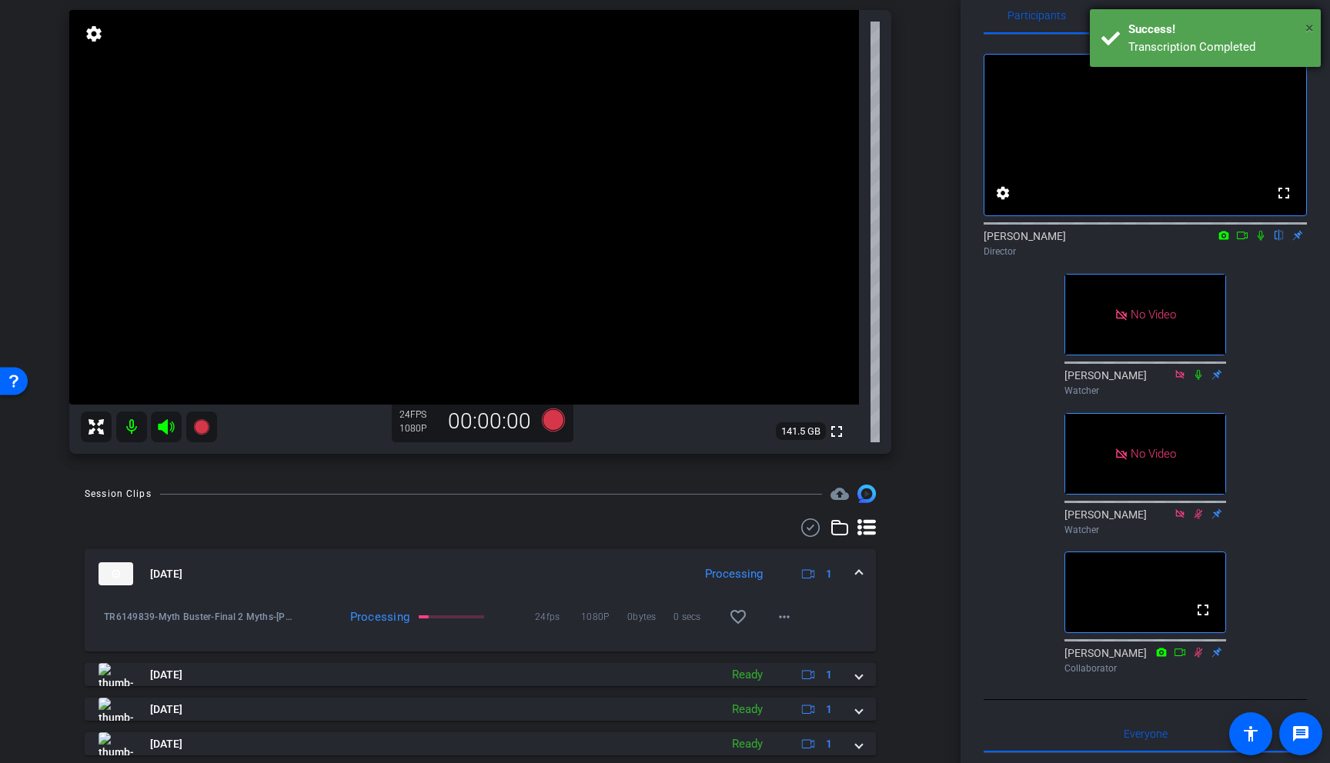
click at [1230, 23] on span "×" at bounding box center [1309, 27] width 8 height 18
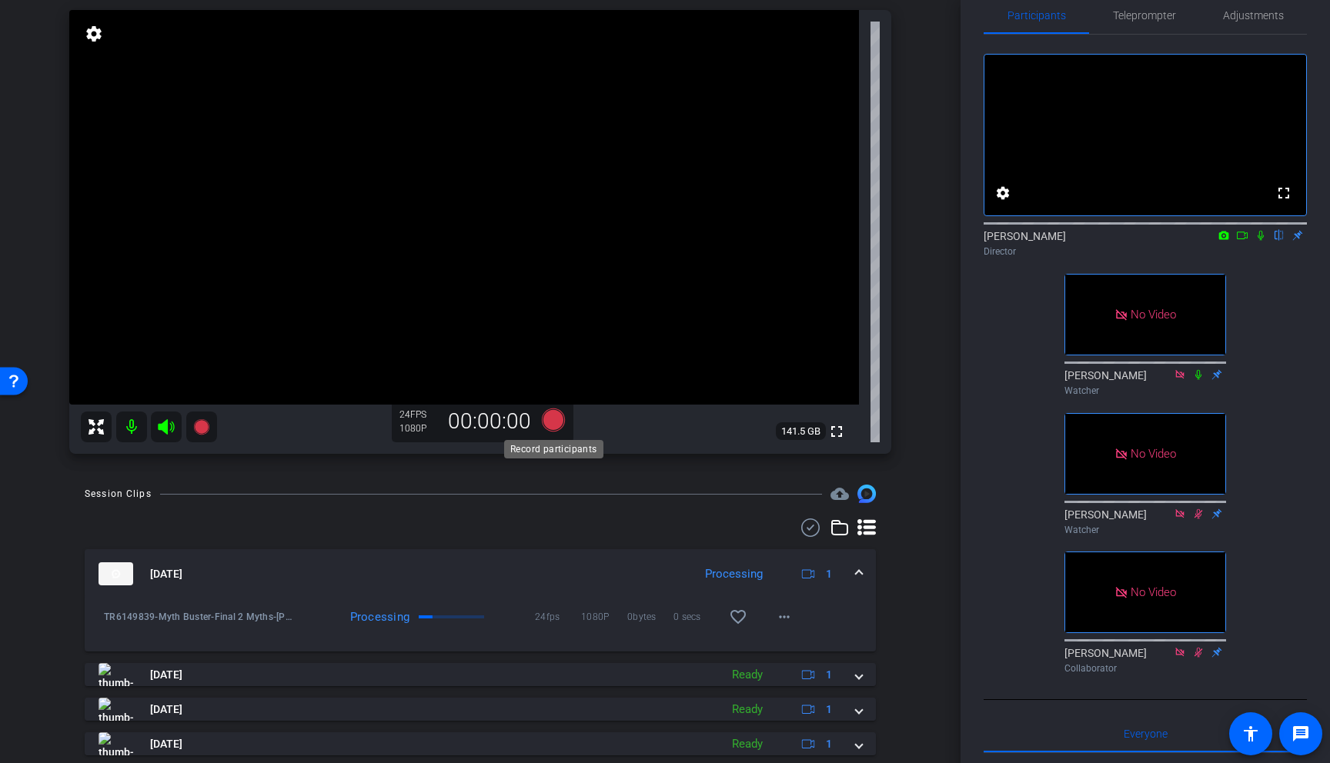
click at [554, 422] on icon at bounding box center [553, 420] width 23 height 23
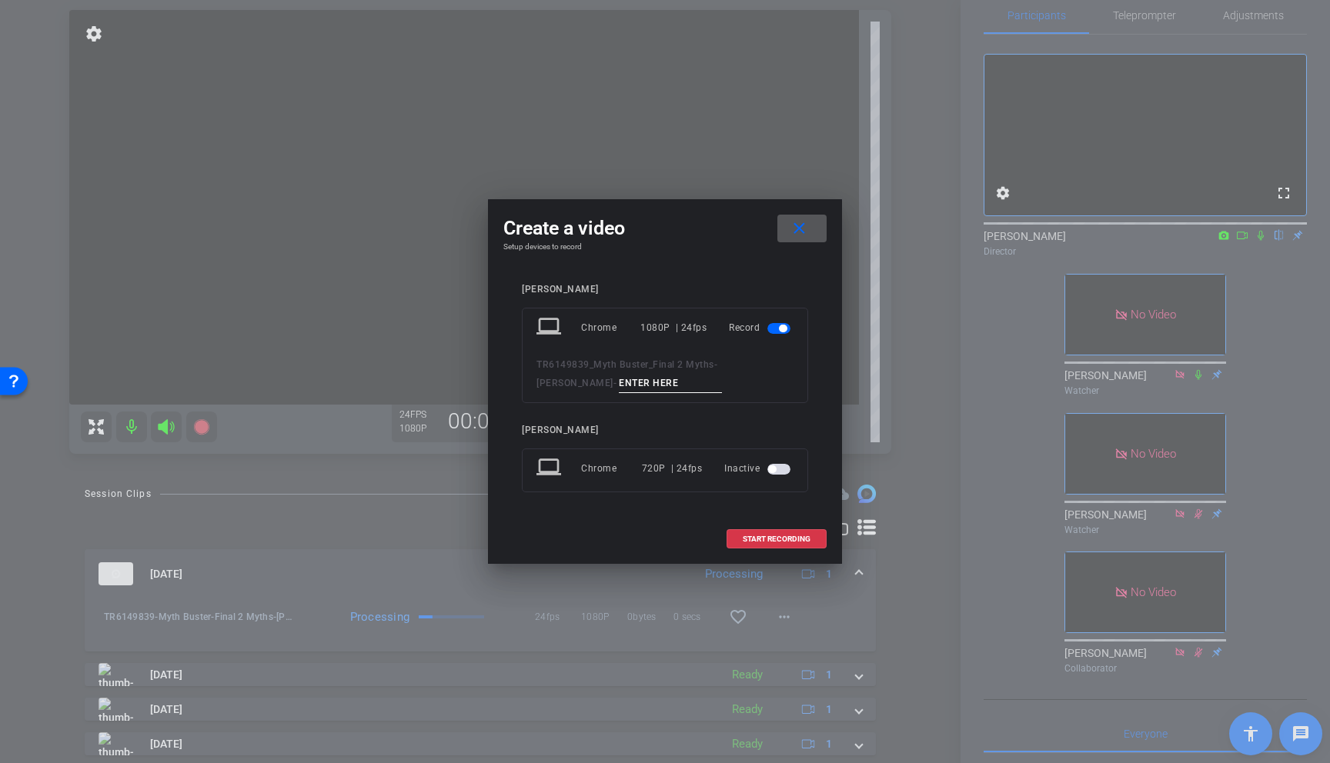
click at [619, 380] on input at bounding box center [670, 383] width 103 height 19
paste input "Chris01a"
type input "Chris02b"
click at [773, 540] on span "START RECORDING" at bounding box center [777, 540] width 68 height 8
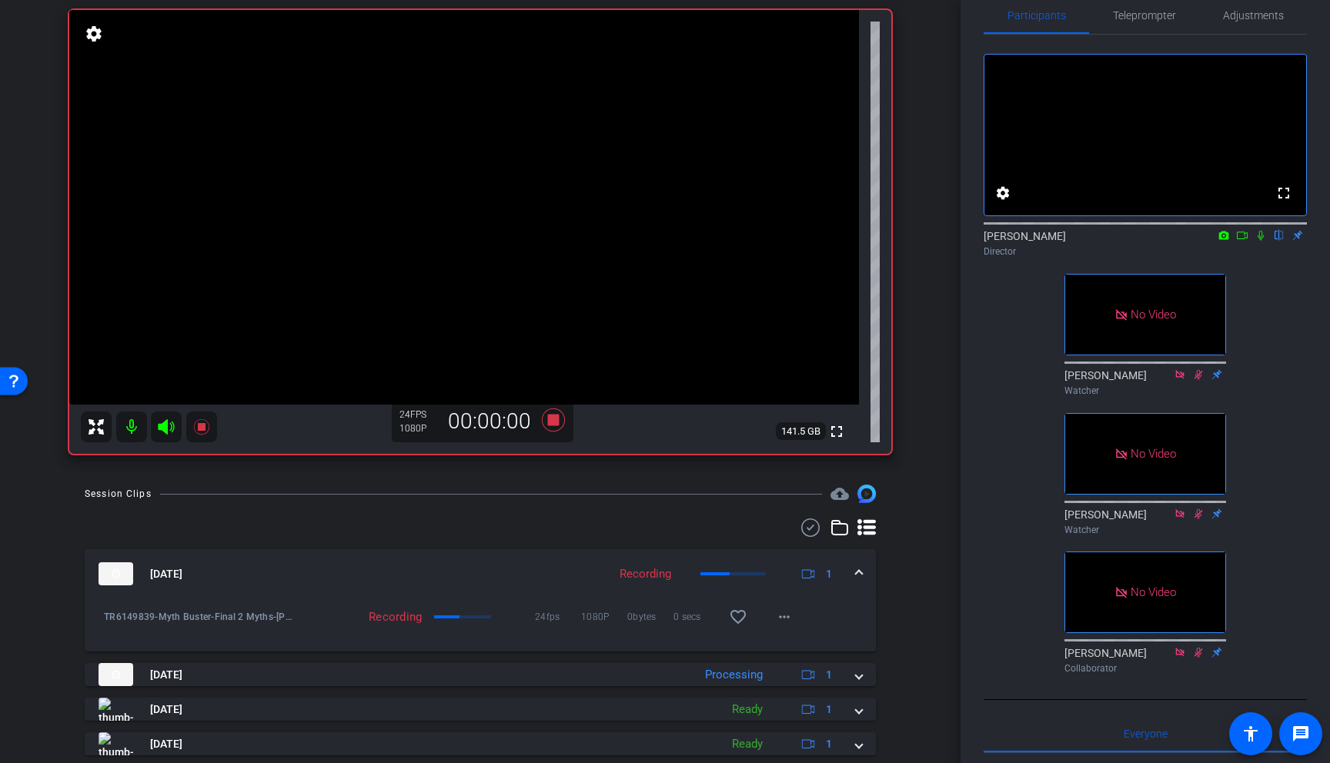
click at [1230, 241] on icon at bounding box center [1260, 236] width 6 height 10
click at [1230, 241] on icon at bounding box center [1242, 235] width 12 height 11
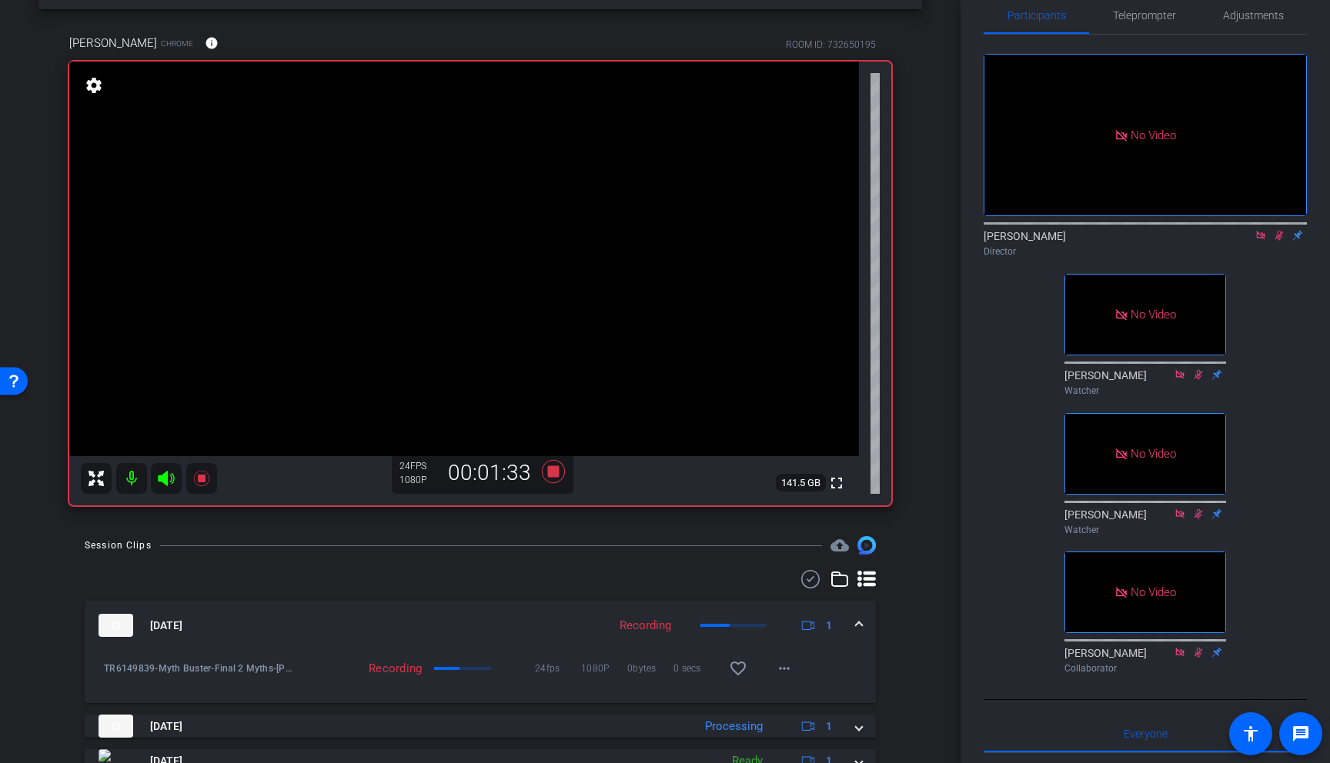
scroll to position [60, 0]
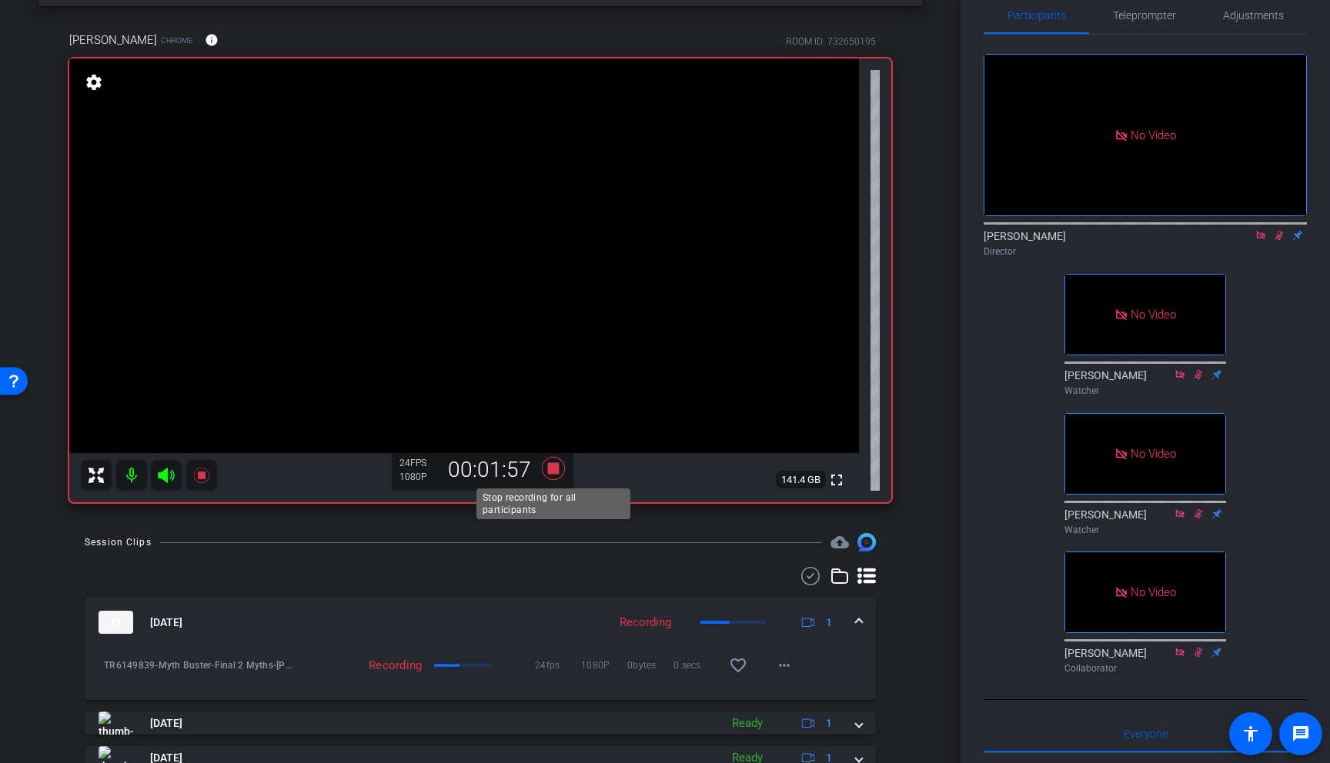
click at [554, 466] on icon at bounding box center [553, 468] width 23 height 23
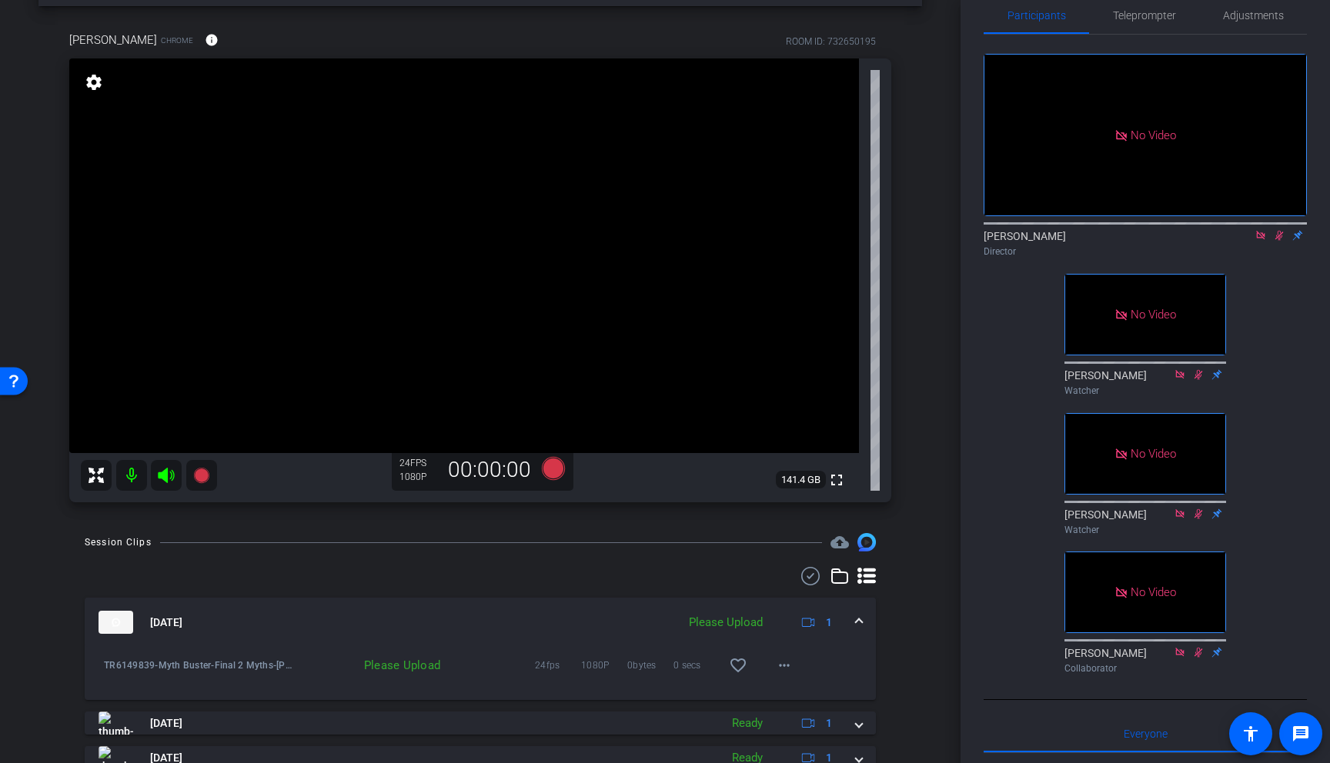
click at [1230, 241] on icon at bounding box center [1279, 236] width 8 height 10
click at [1230, 239] on icon at bounding box center [1260, 235] width 8 height 8
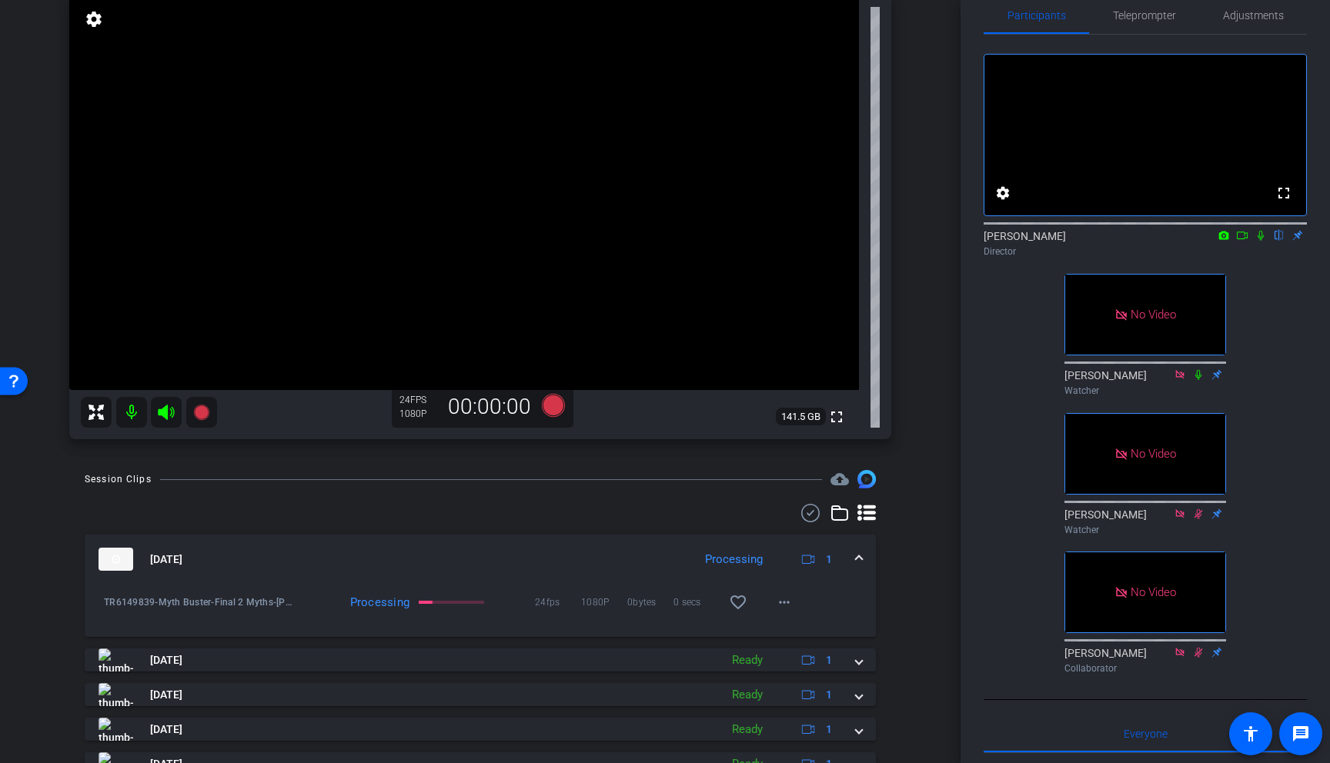
scroll to position [125, 0]
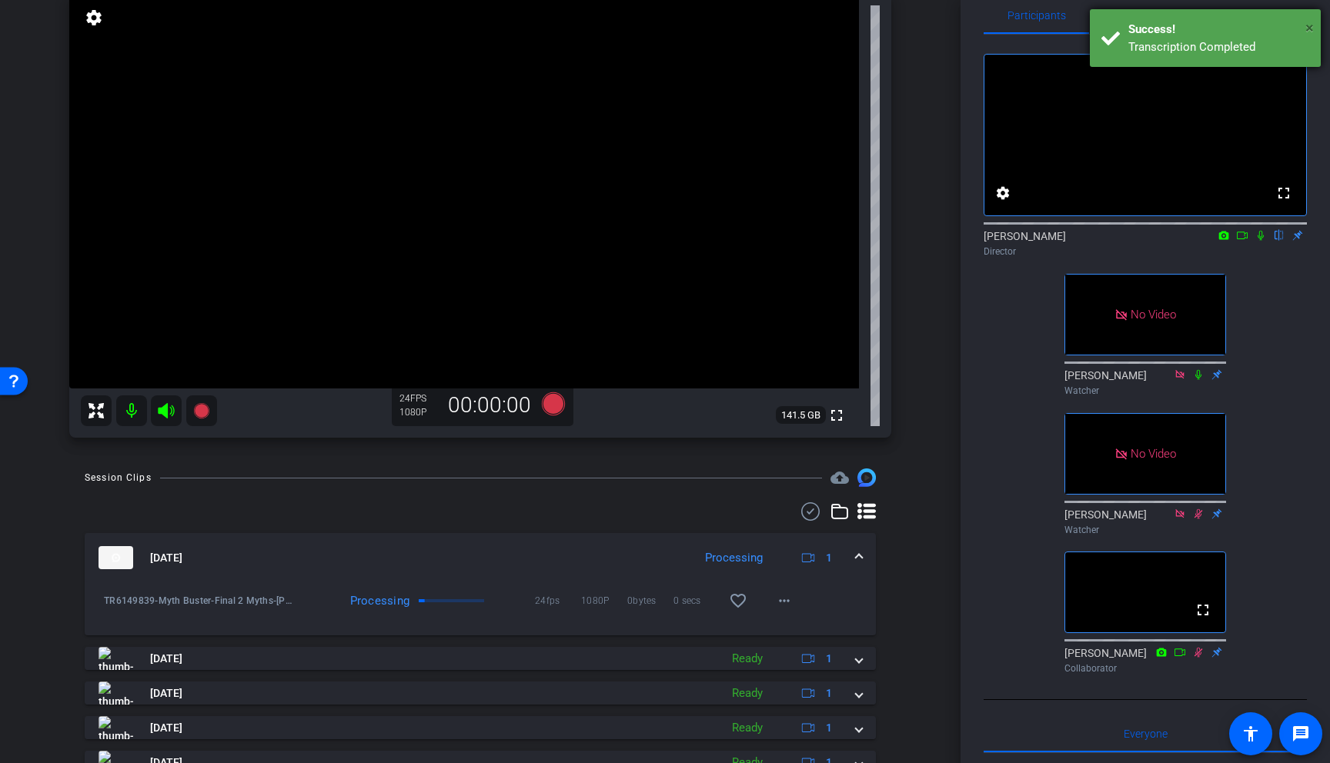
click at [1230, 27] on span "×" at bounding box center [1309, 27] width 8 height 18
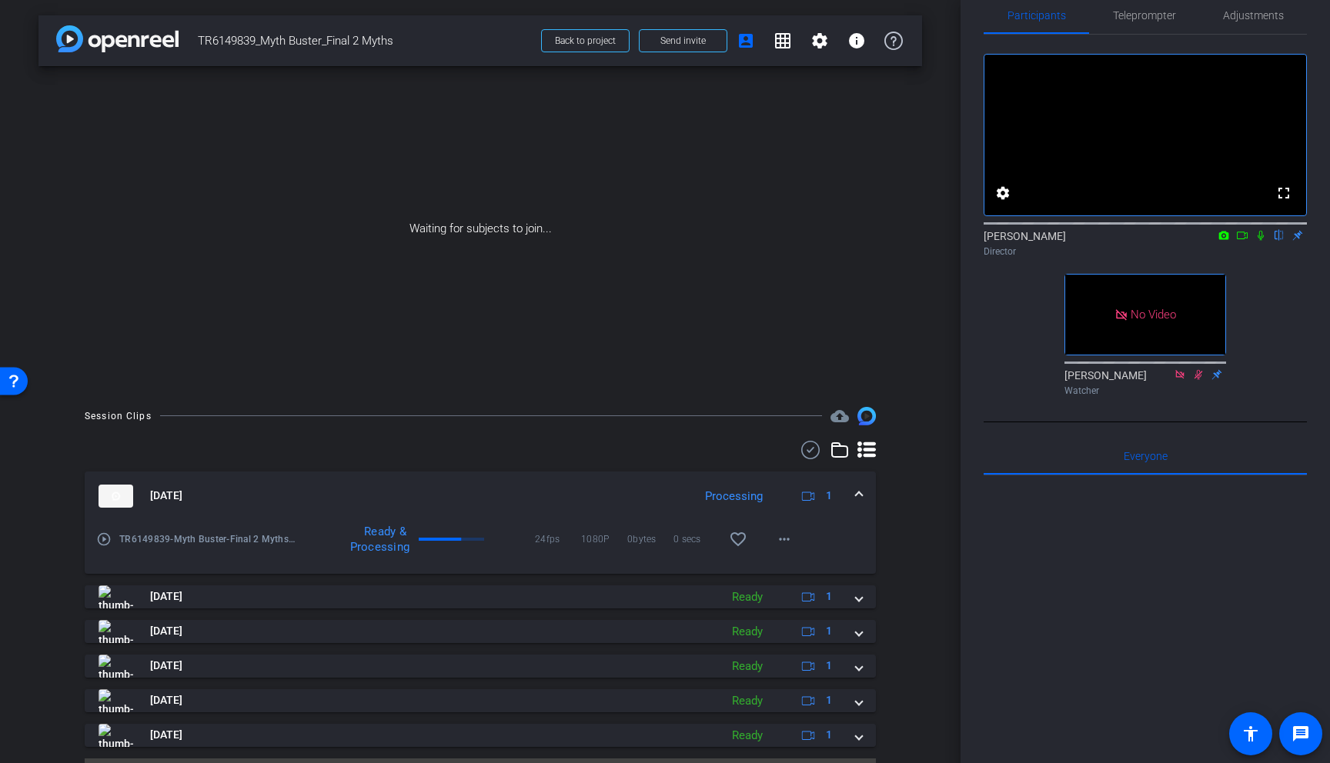
scroll to position [38, 0]
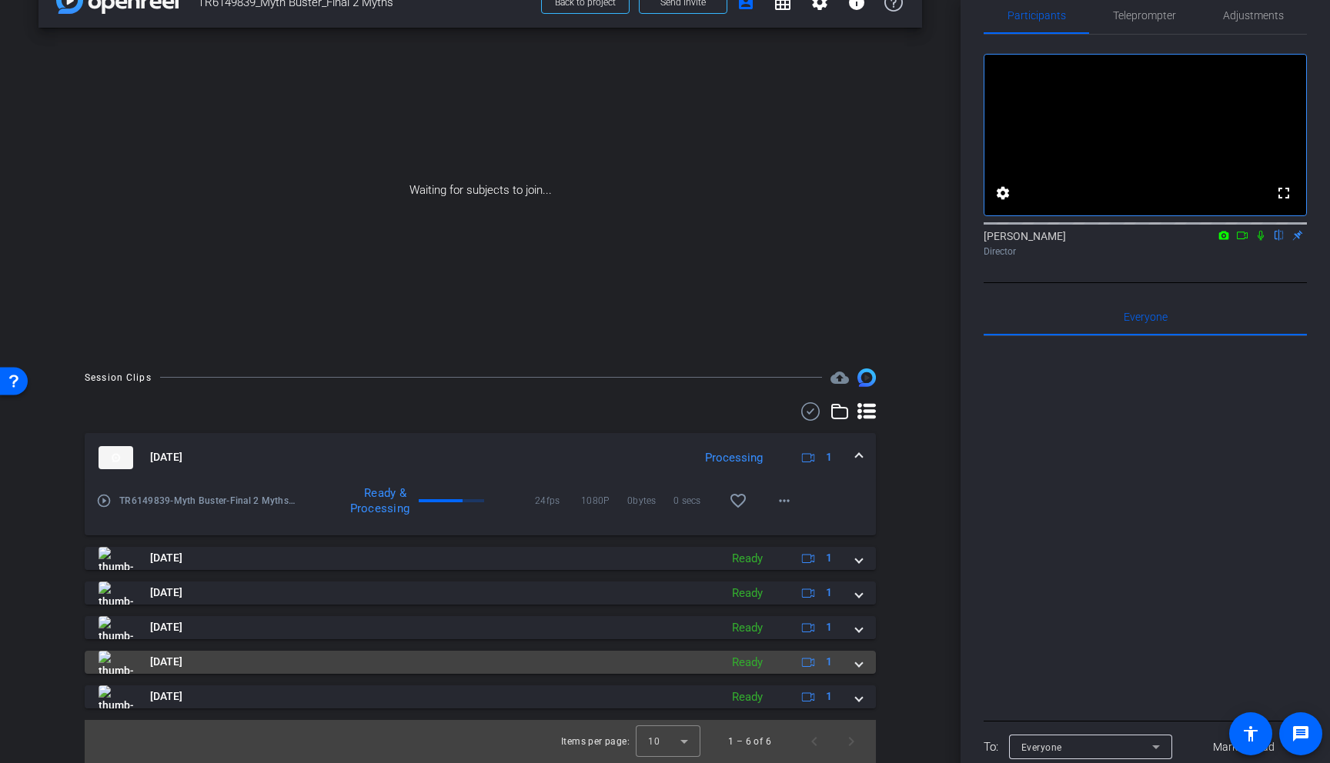
drag, startPoint x: 857, startPoint y: 659, endPoint x: 873, endPoint y: 660, distance: 15.5
click at [858, 651] on span at bounding box center [859, 662] width 6 height 16
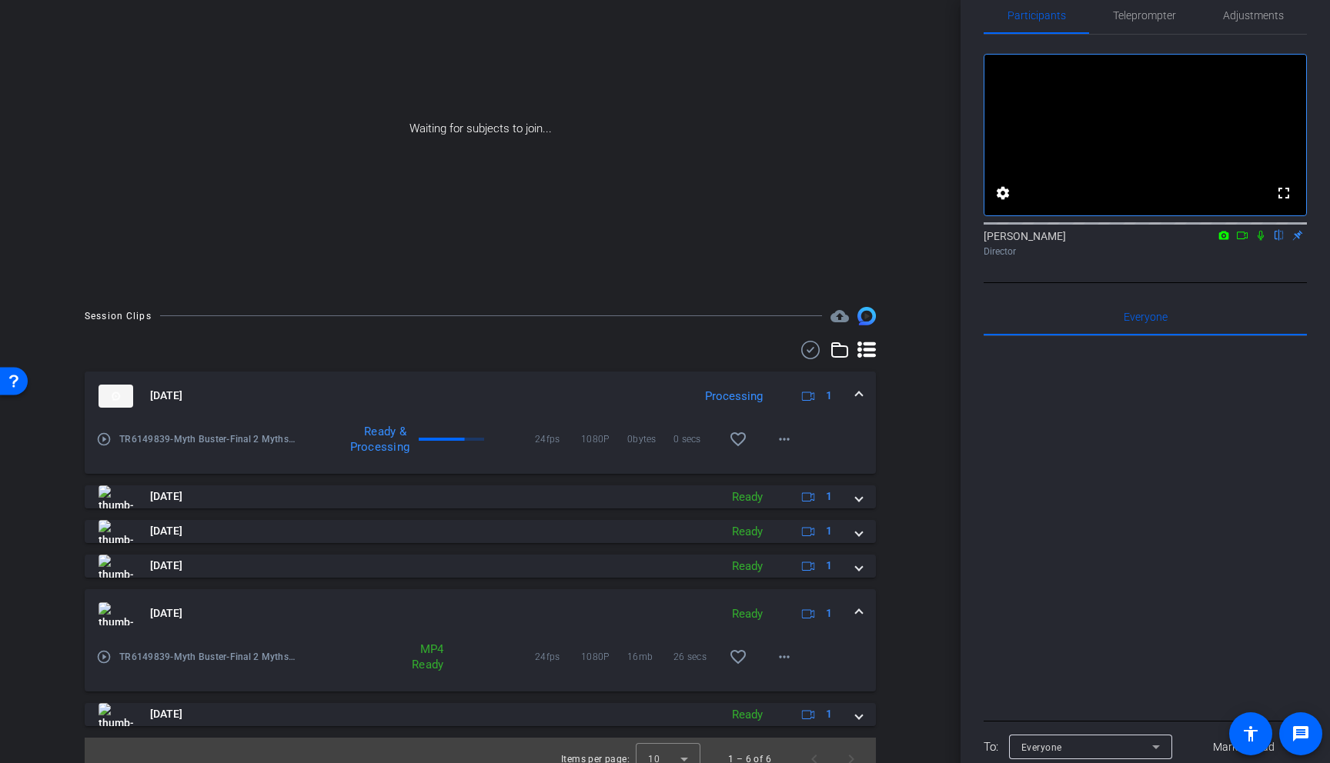
scroll to position [118, 0]
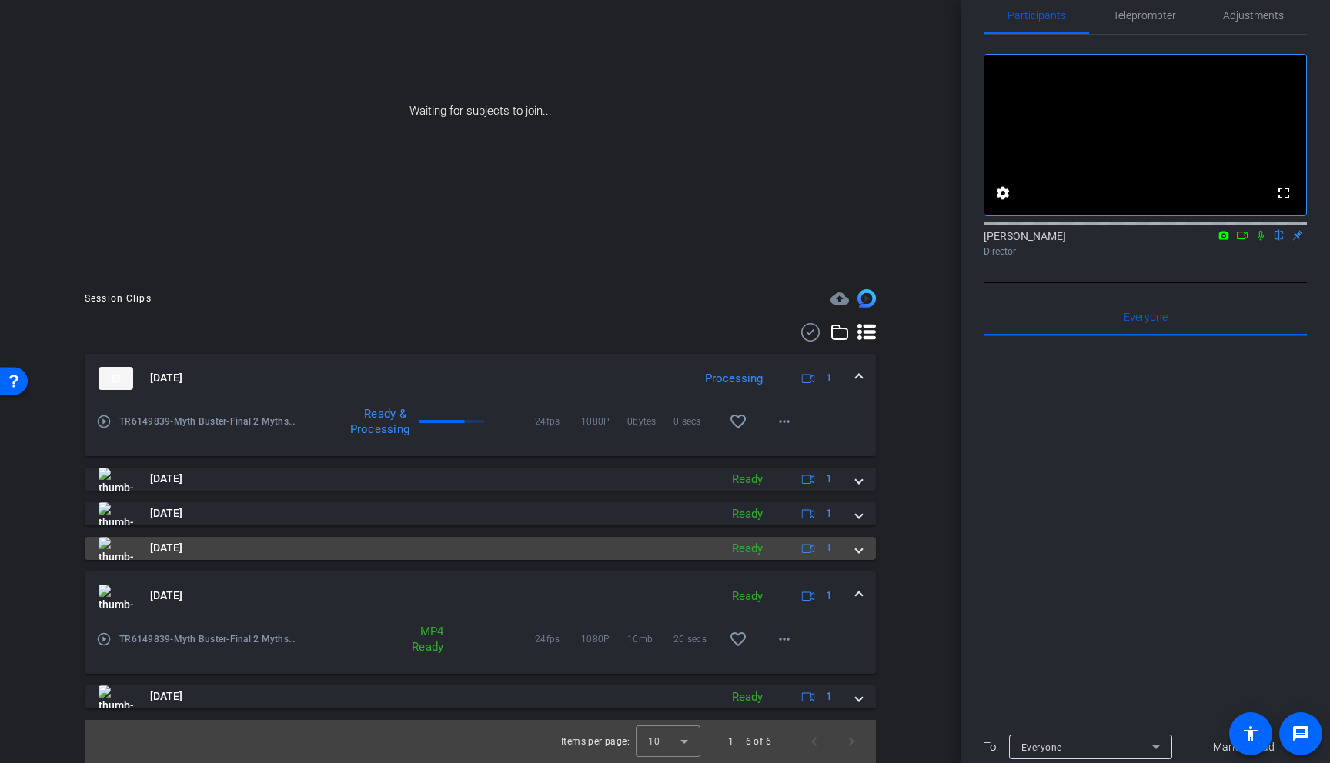
click at [858, 549] on span at bounding box center [859, 548] width 6 height 16
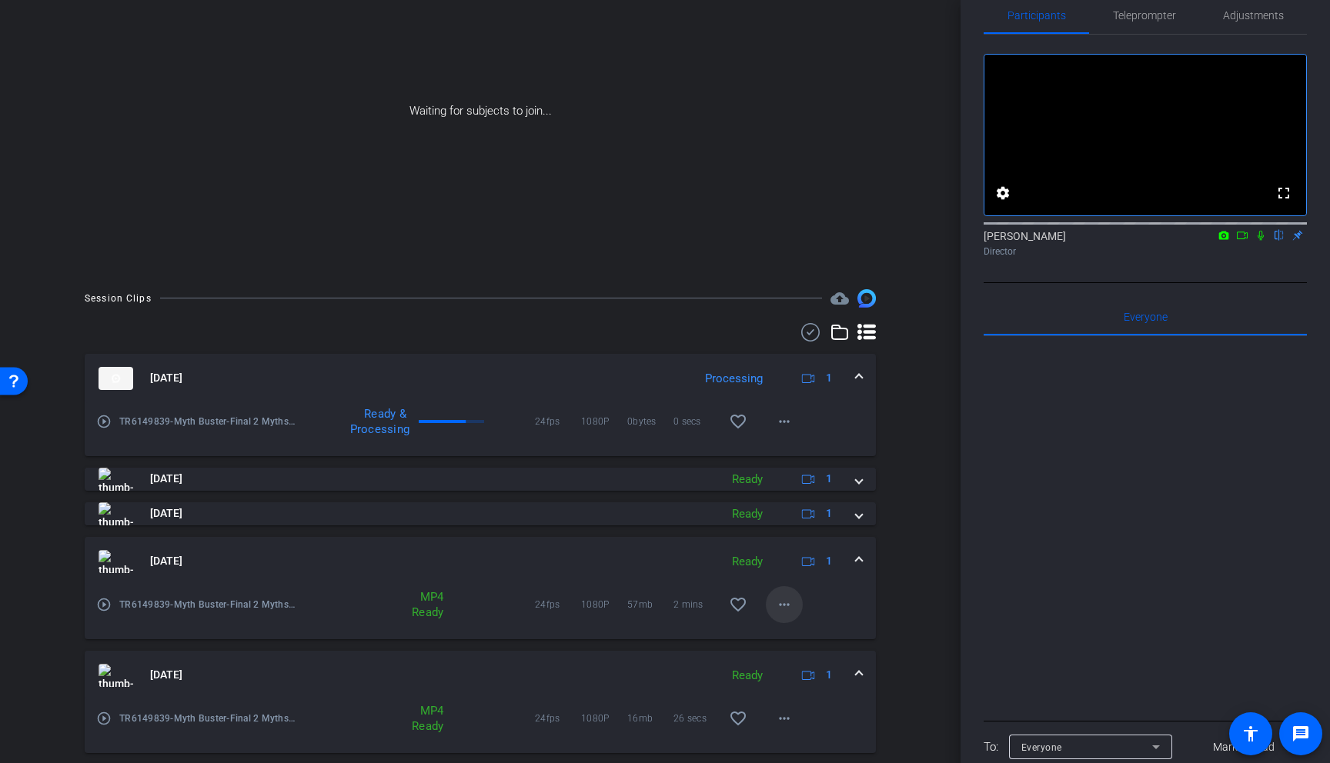
click at [786, 606] on mat-icon "more_horiz" at bounding box center [784, 605] width 18 height 18
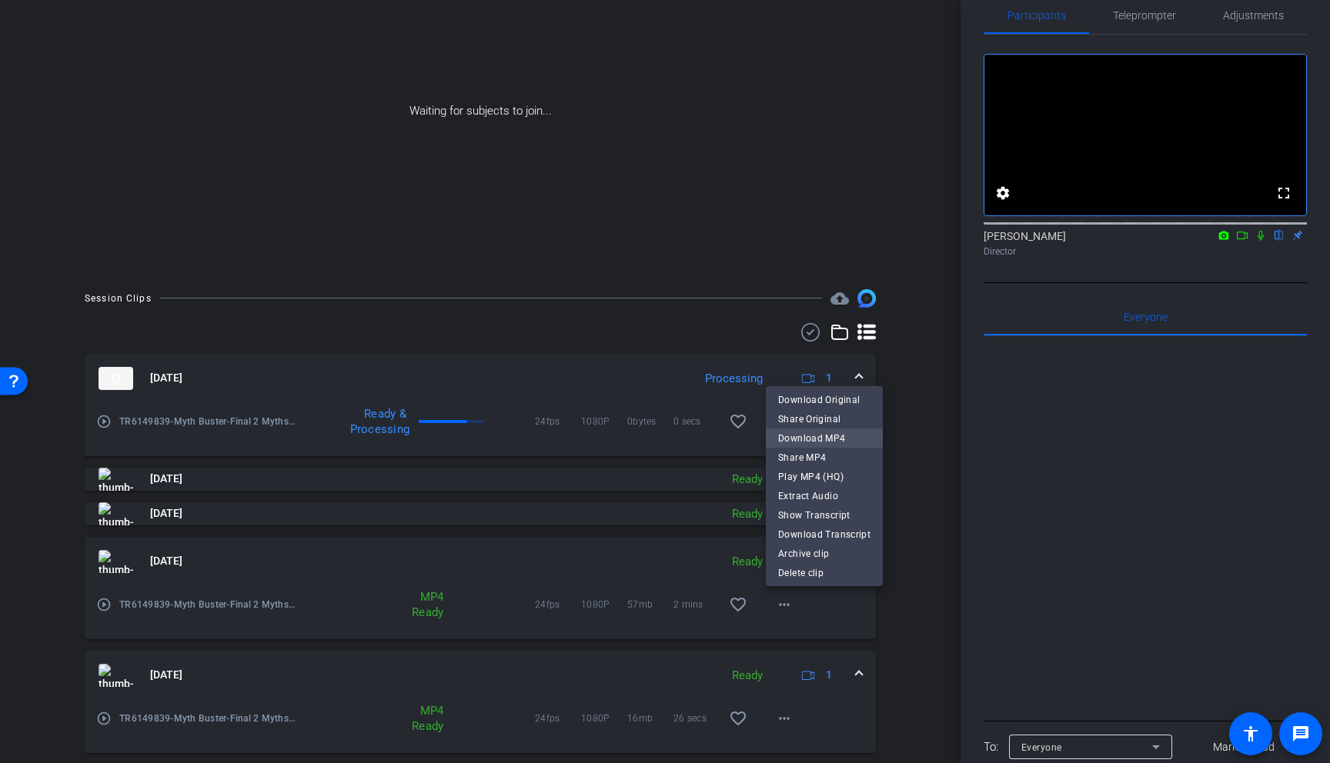
click at [823, 432] on span "Download MP4" at bounding box center [824, 438] width 92 height 18
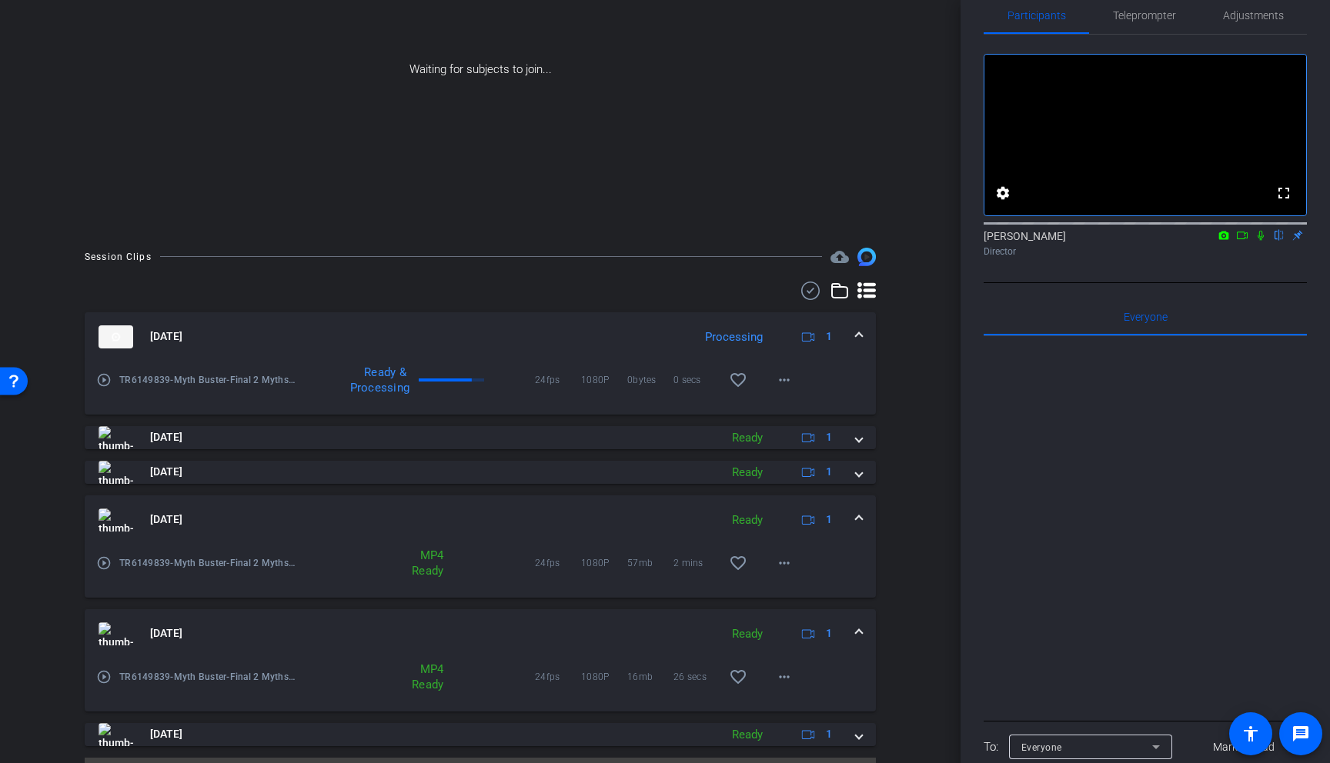
scroll to position [162, 0]
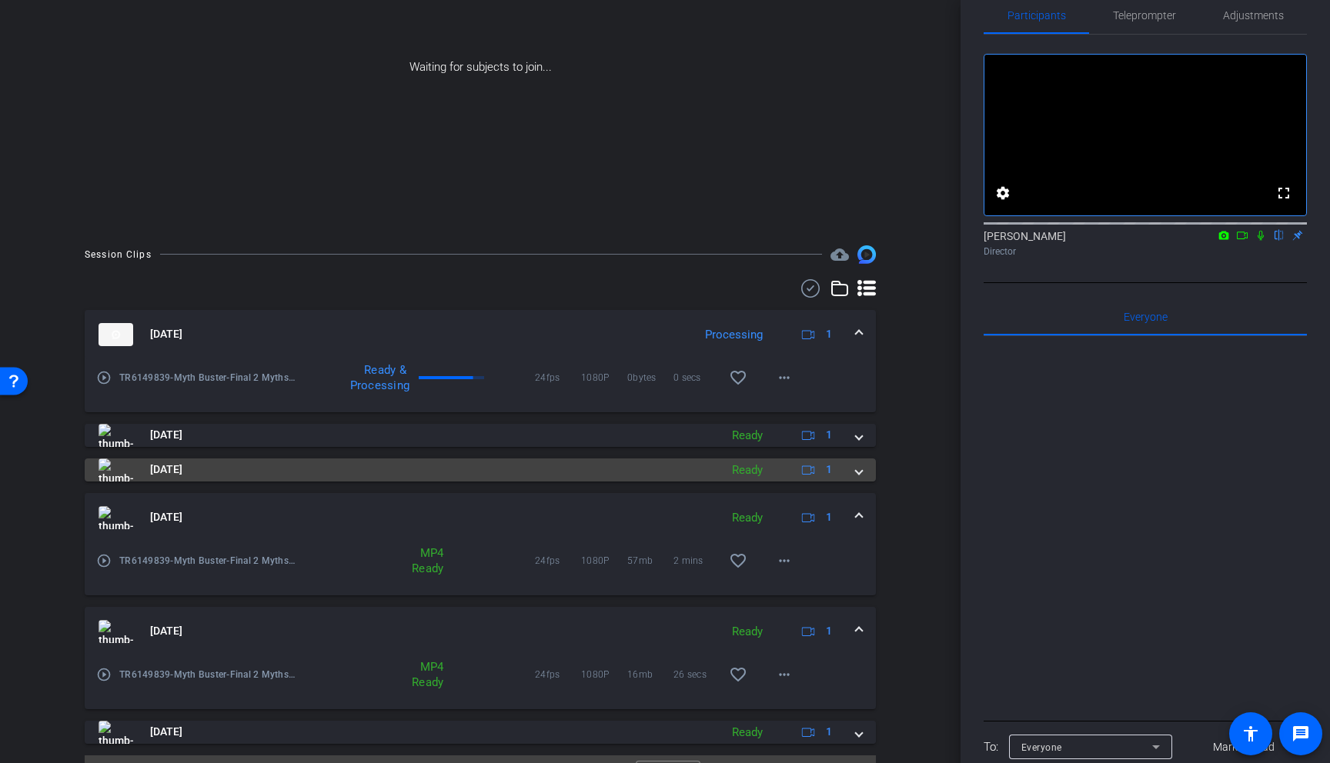
click at [857, 476] on span at bounding box center [859, 470] width 6 height 16
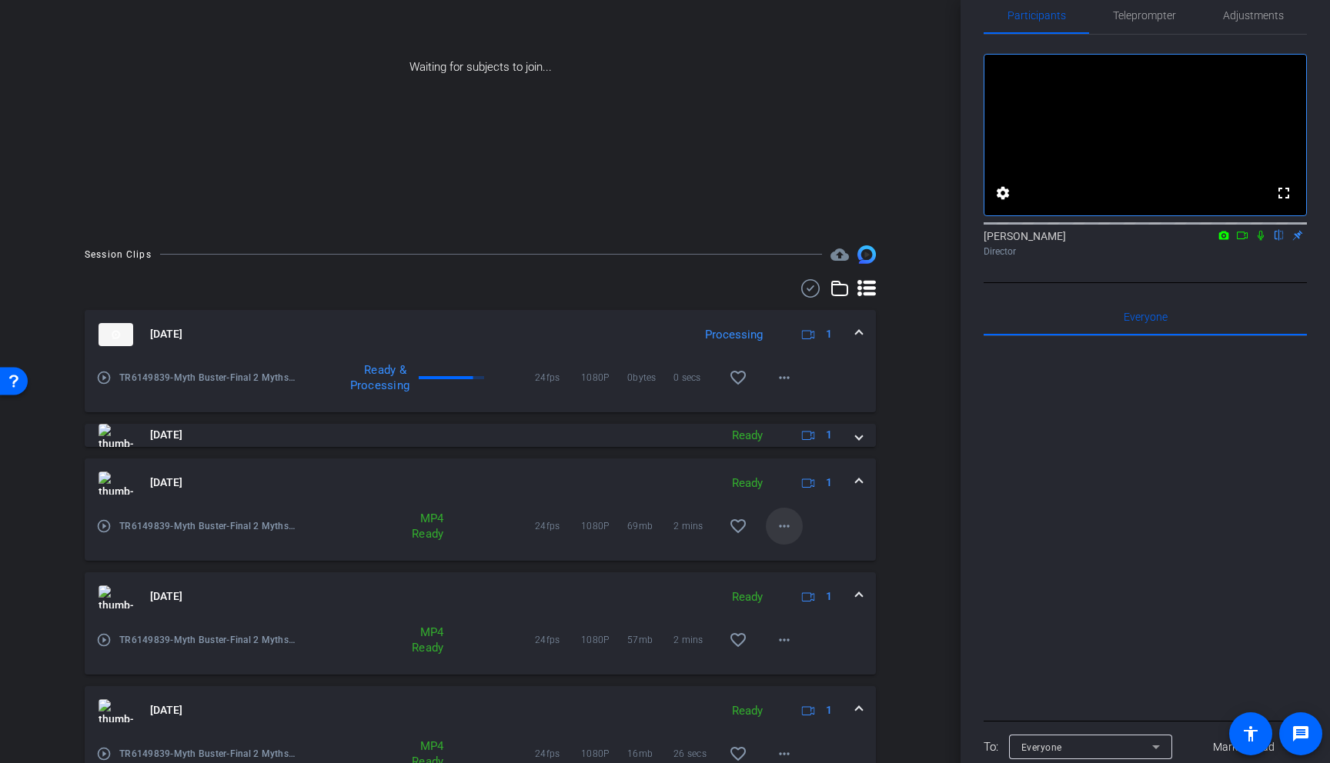
click at [789, 523] on mat-icon "more_horiz" at bounding box center [784, 526] width 18 height 18
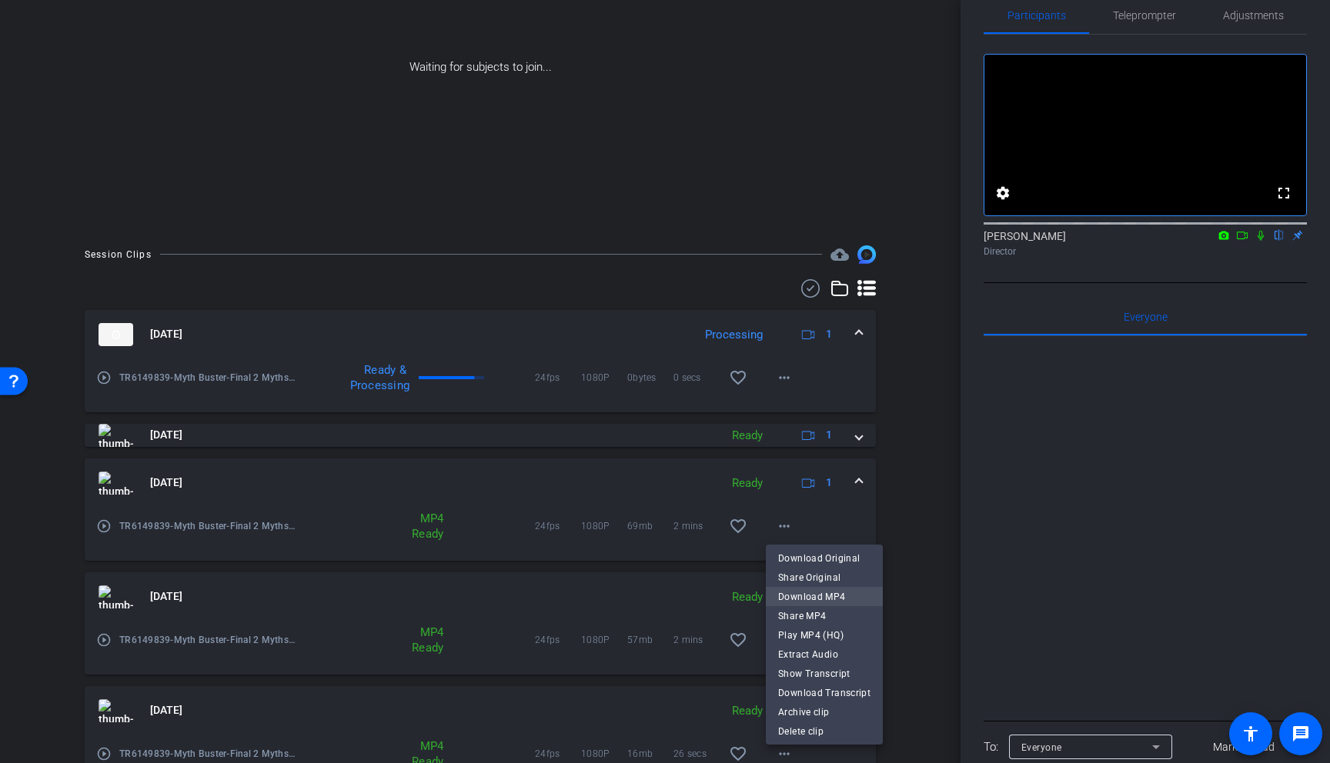
click at [821, 597] on span "Download MP4" at bounding box center [824, 597] width 92 height 18
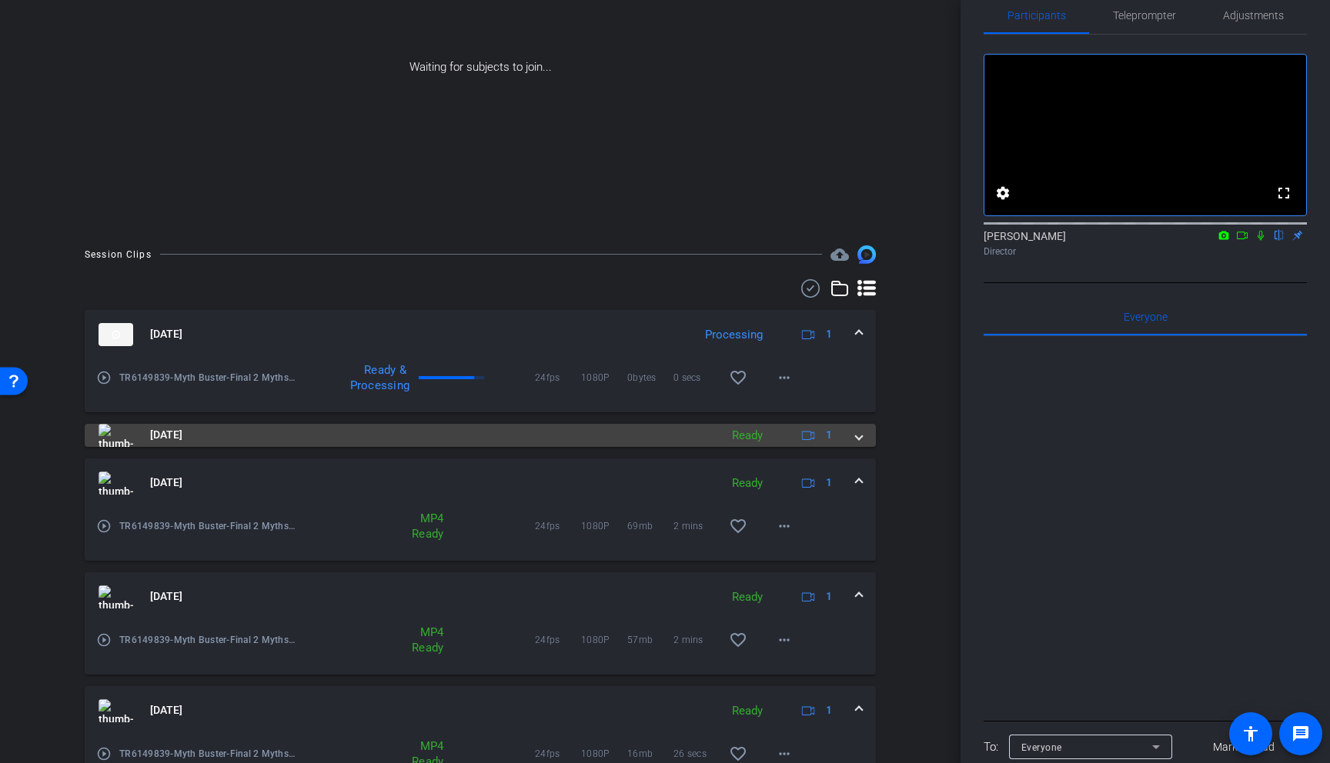
click at [857, 436] on span at bounding box center [859, 435] width 6 height 16
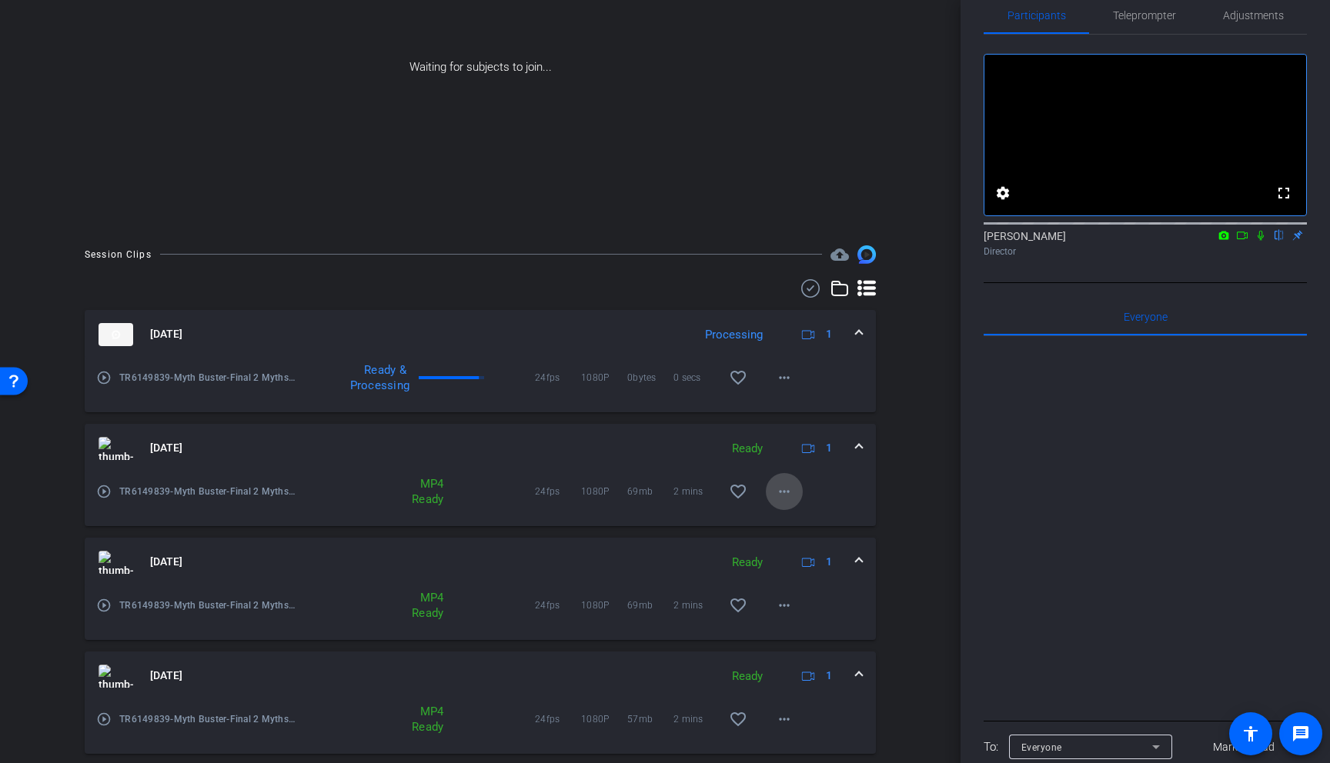
click at [787, 493] on mat-icon "more_horiz" at bounding box center [784, 492] width 18 height 18
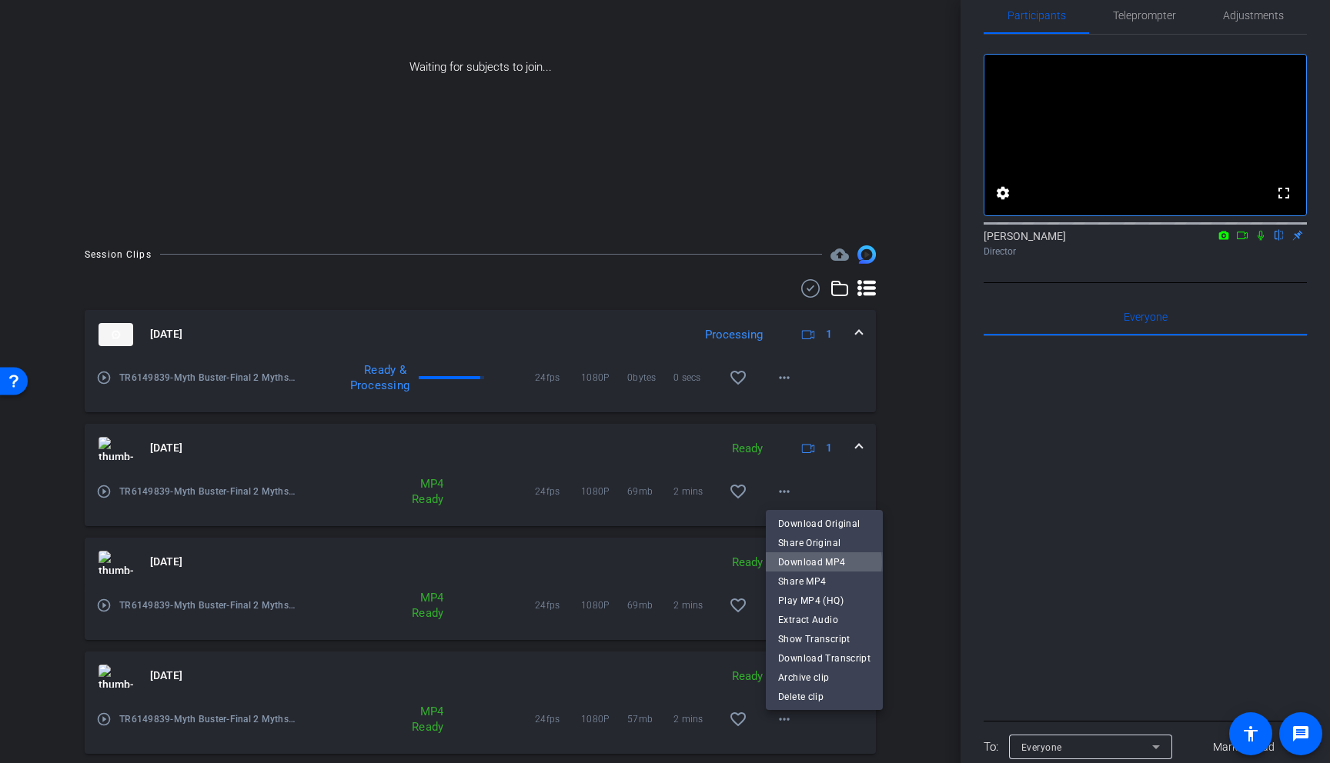
click at [824, 562] on span "Download MP4" at bounding box center [824, 562] width 92 height 18
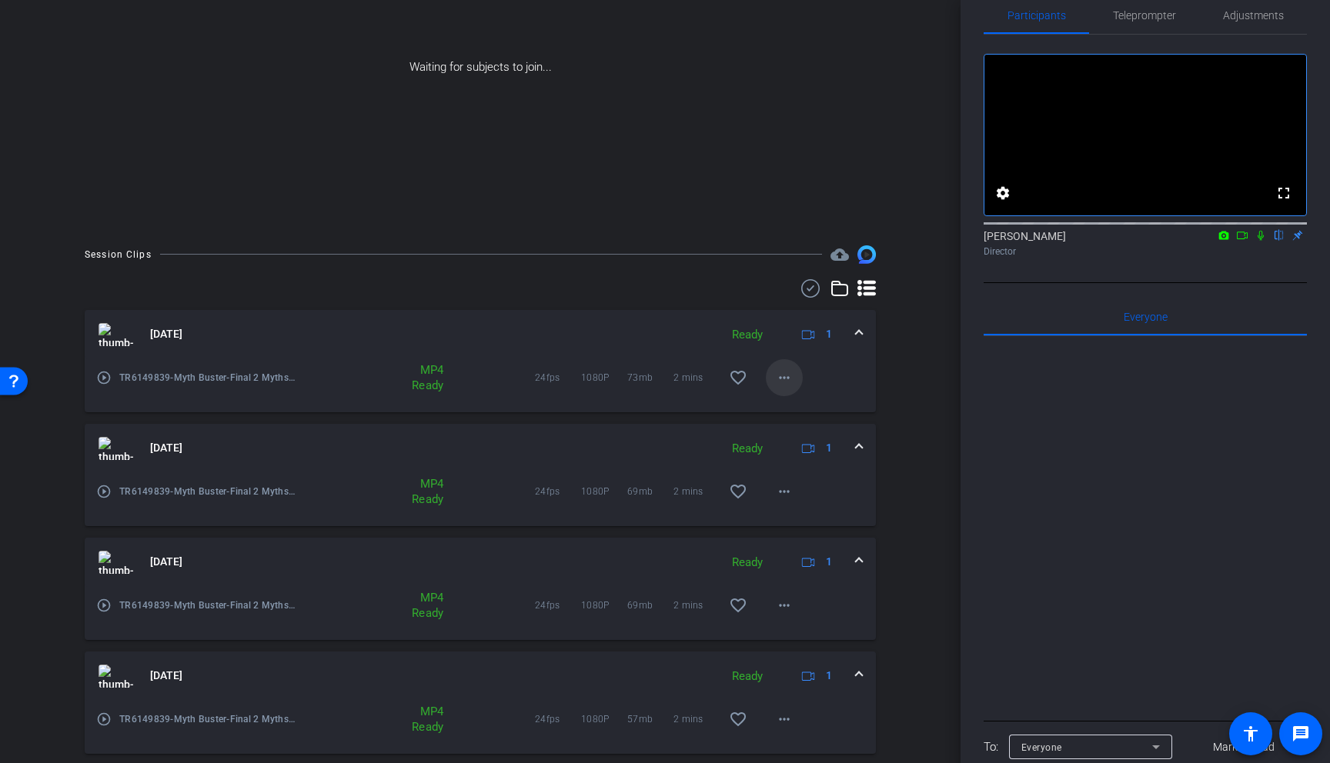
click at [786, 376] on mat-icon "more_horiz" at bounding box center [784, 378] width 18 height 18
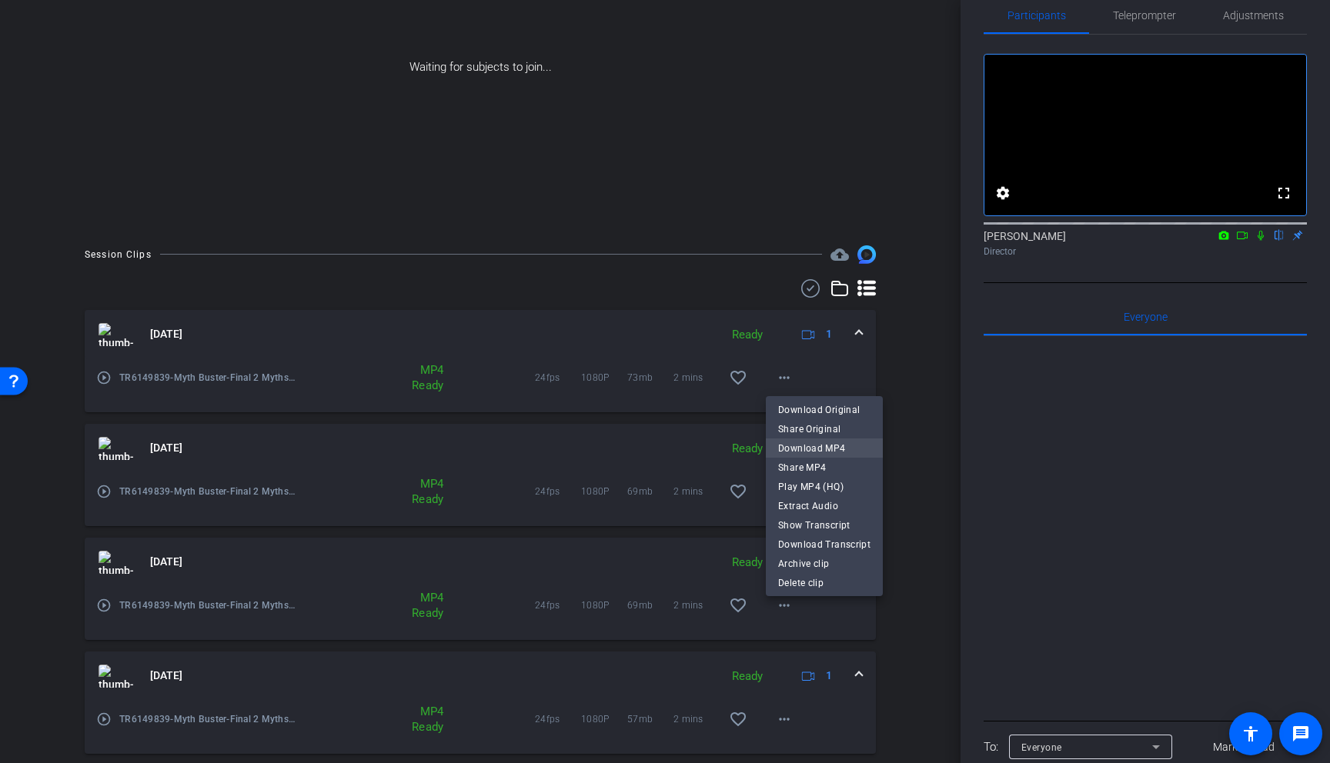
click at [826, 448] on span "Download MP4" at bounding box center [824, 448] width 92 height 18
